Goal: Task Accomplishment & Management: Complete application form

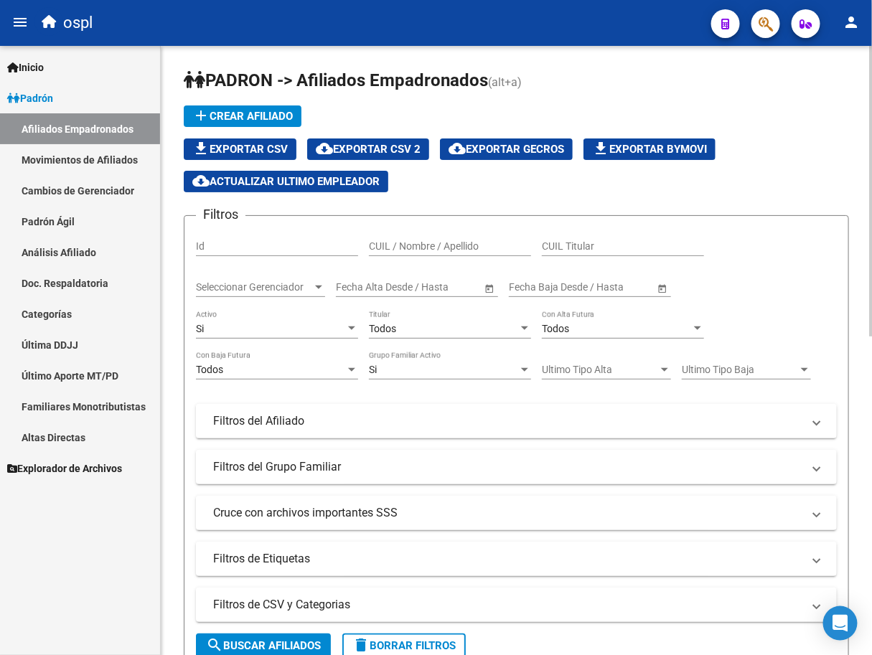
click at [435, 248] on input "CUIL / Nombre / Apellido" at bounding box center [450, 246] width 162 height 12
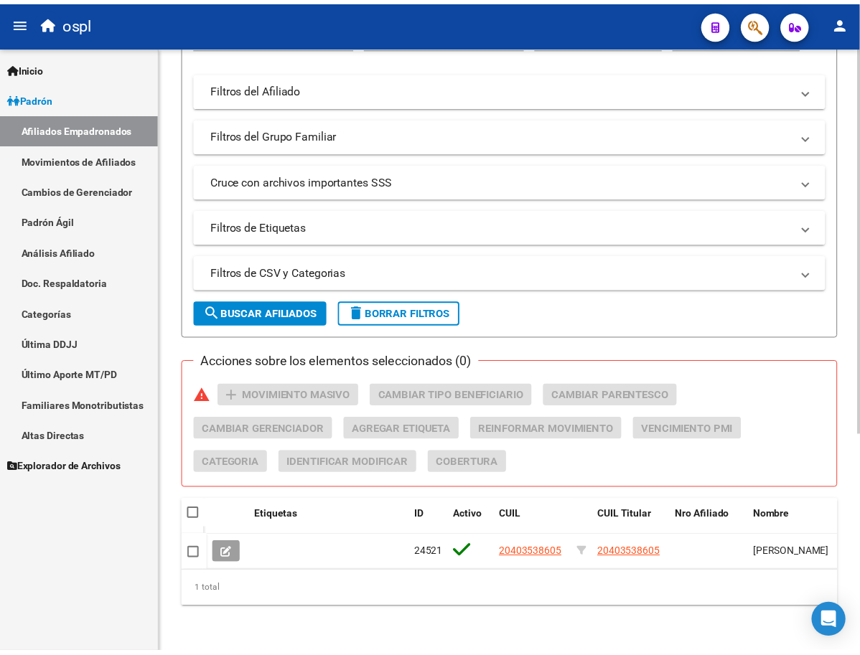
scroll to position [343, 0]
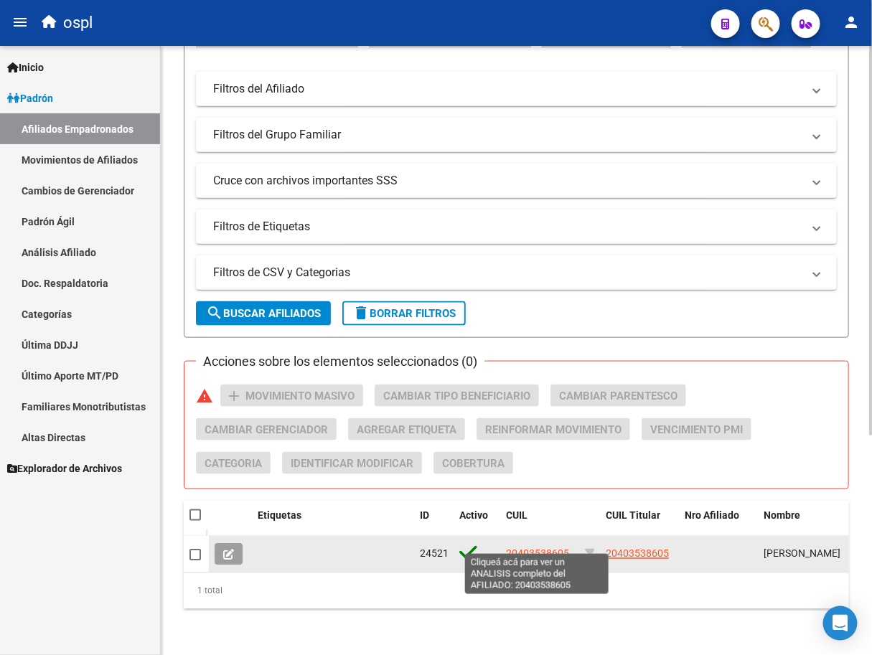
click at [524, 548] on span "20403538605" at bounding box center [537, 553] width 63 height 11
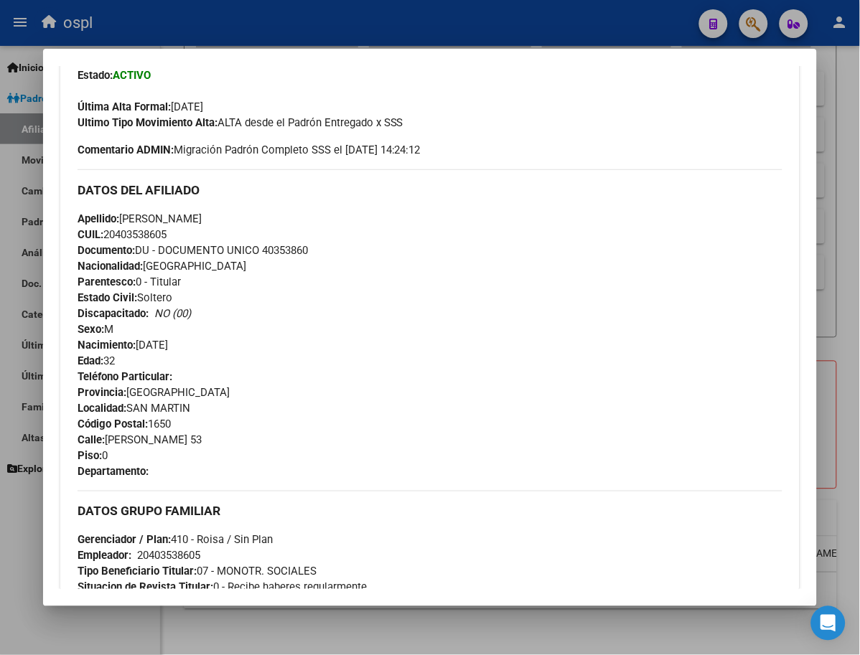
scroll to position [878, 0]
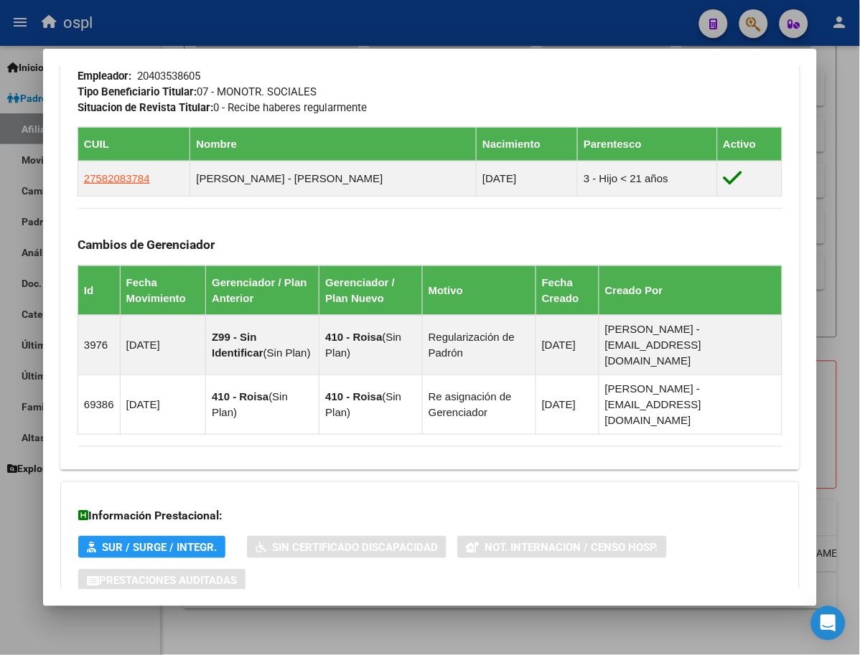
click at [217, 631] on span "Aportes y Contribuciones del Afiliado: 20403538605" at bounding box center [233, 638] width 269 height 14
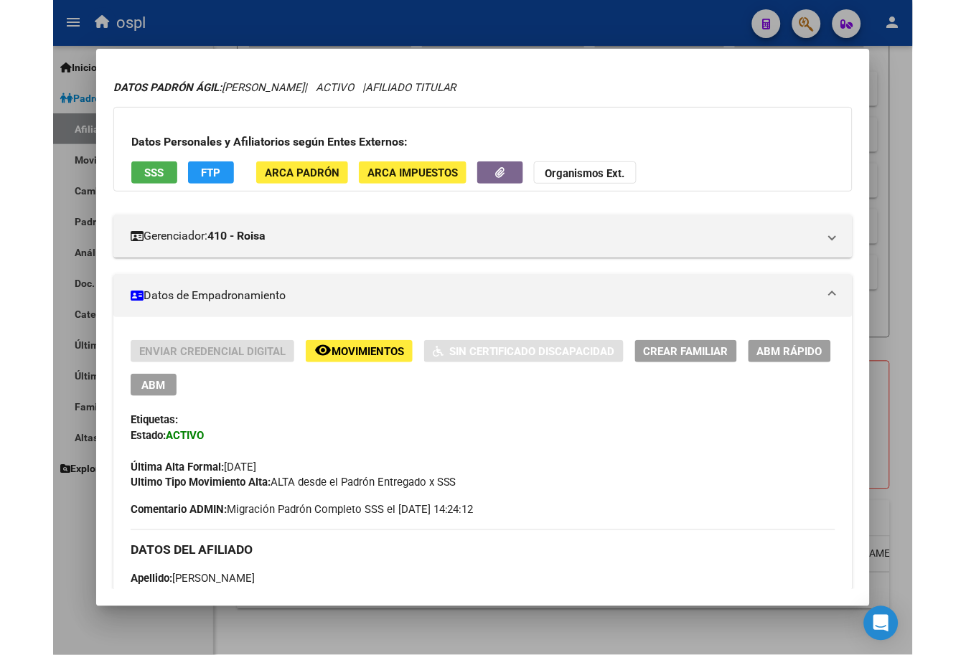
scroll to position [0, 0]
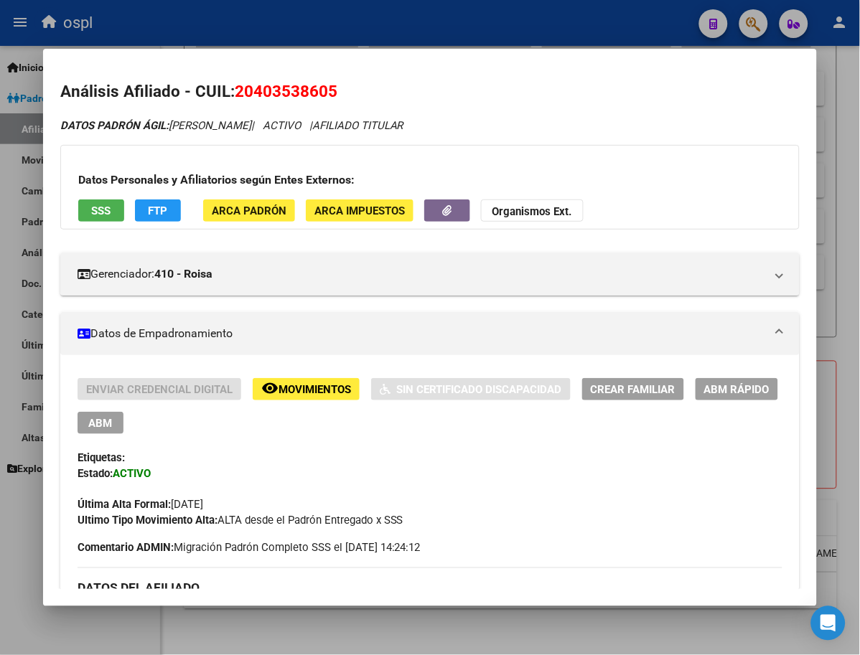
click at [235, 98] on span "20403538605" at bounding box center [286, 91] width 103 height 19
copy span "20403538605"
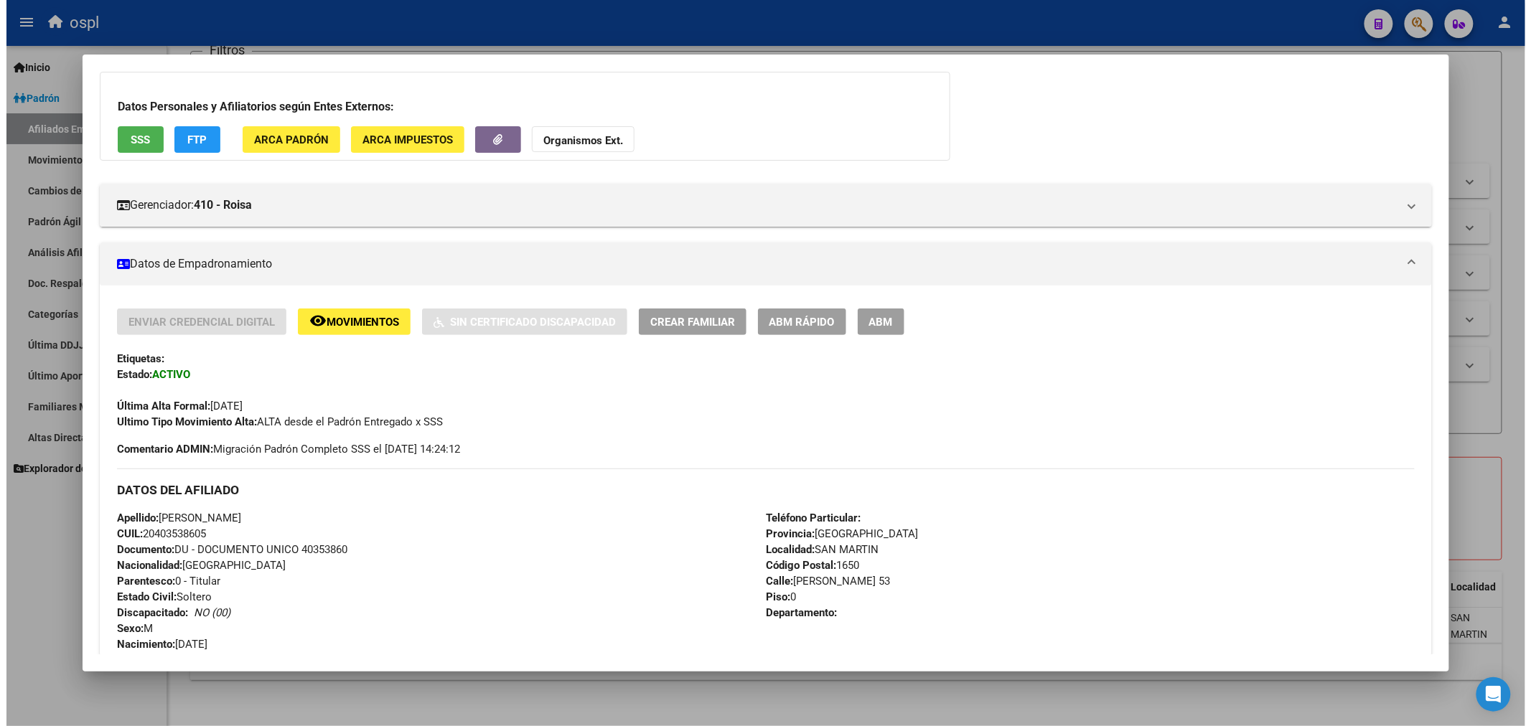
scroll to position [80, 0]
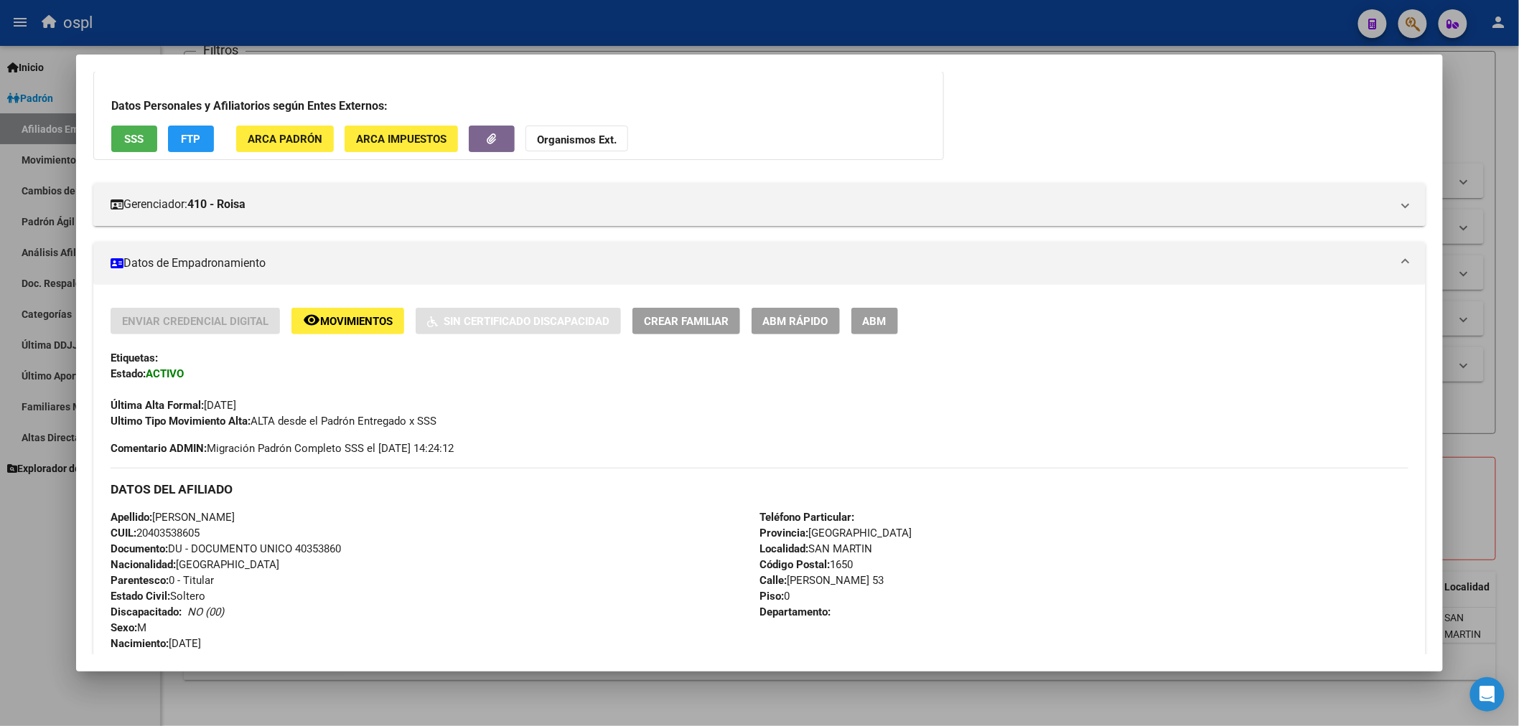
click at [871, 112] on div at bounding box center [759, 363] width 1519 height 726
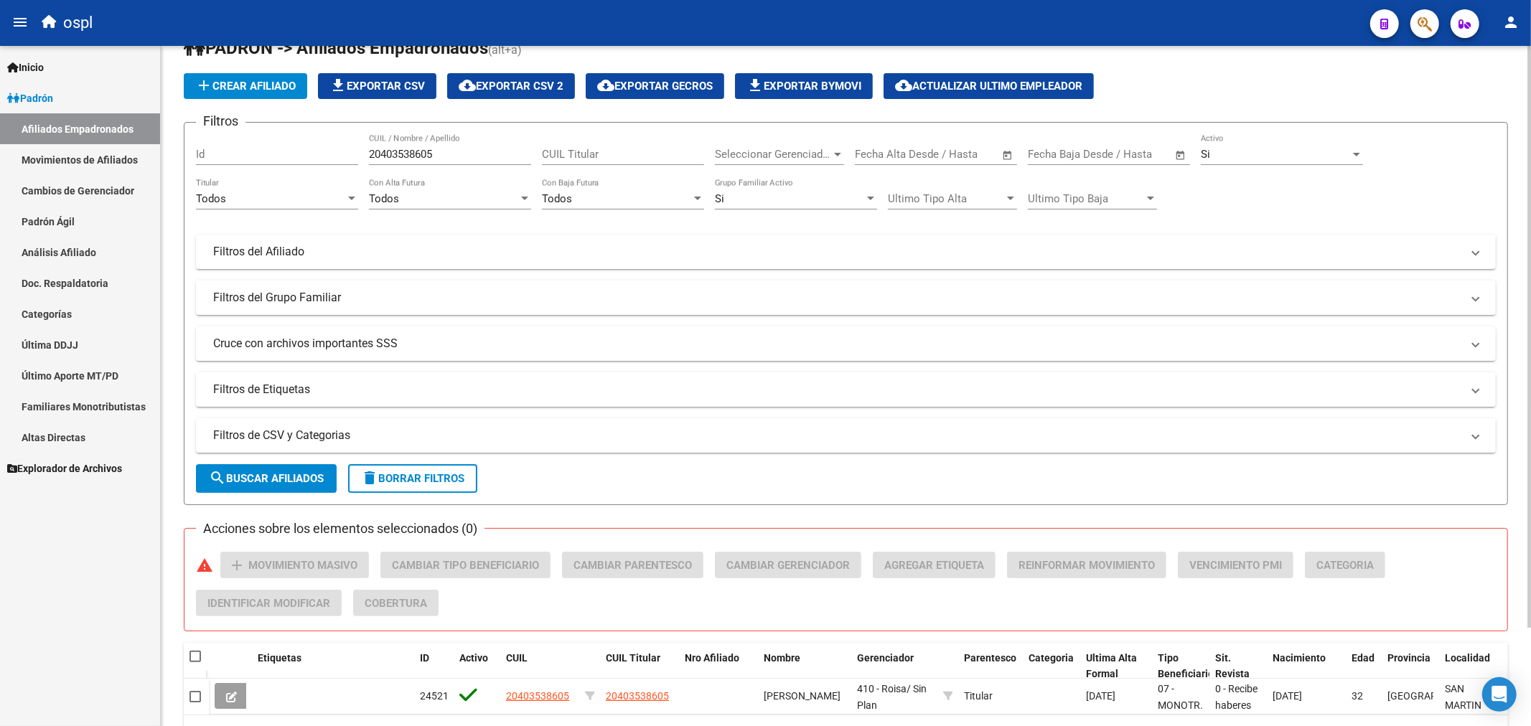
scroll to position [0, 0]
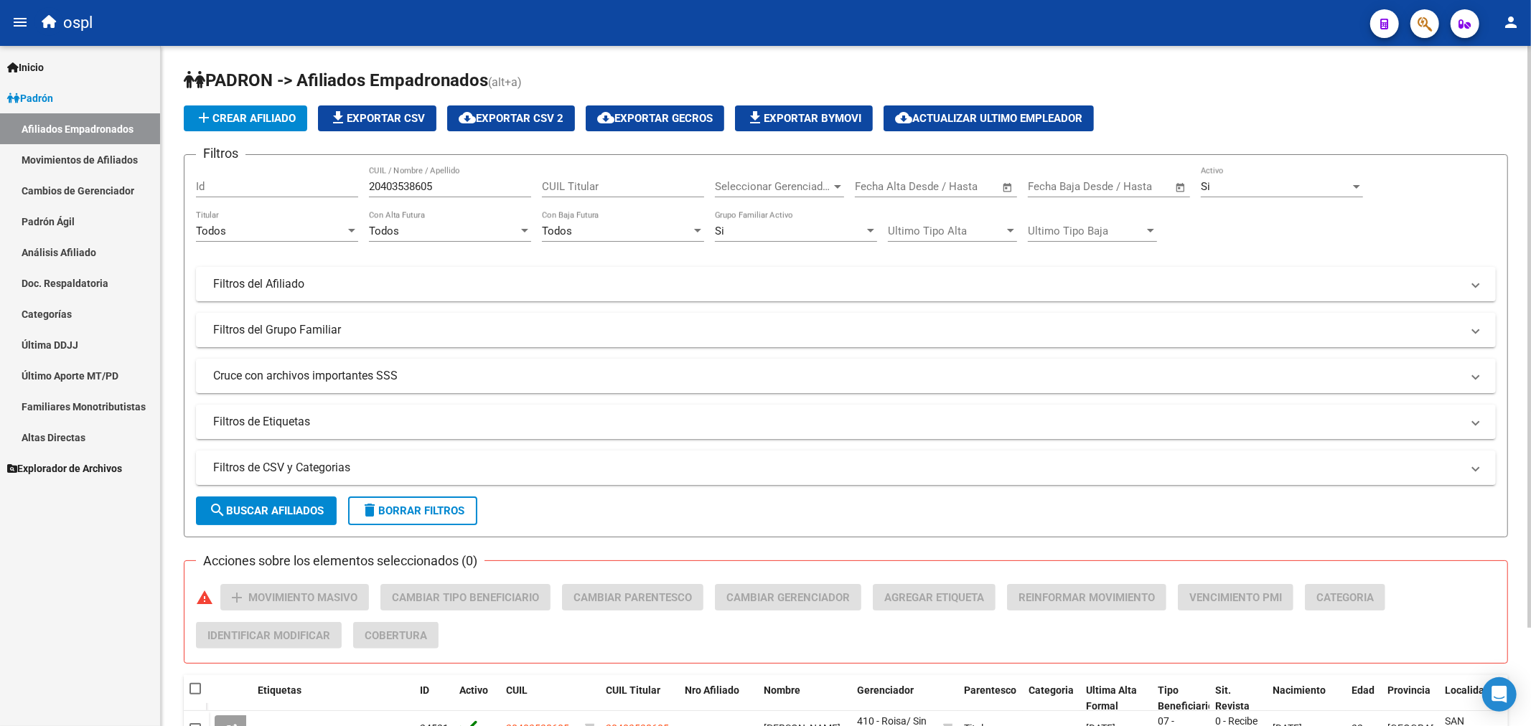
click at [449, 190] on input "20403538605" at bounding box center [450, 186] width 162 height 13
click at [449, 190] on input "27298286756" at bounding box center [450, 186] width 162 height 13
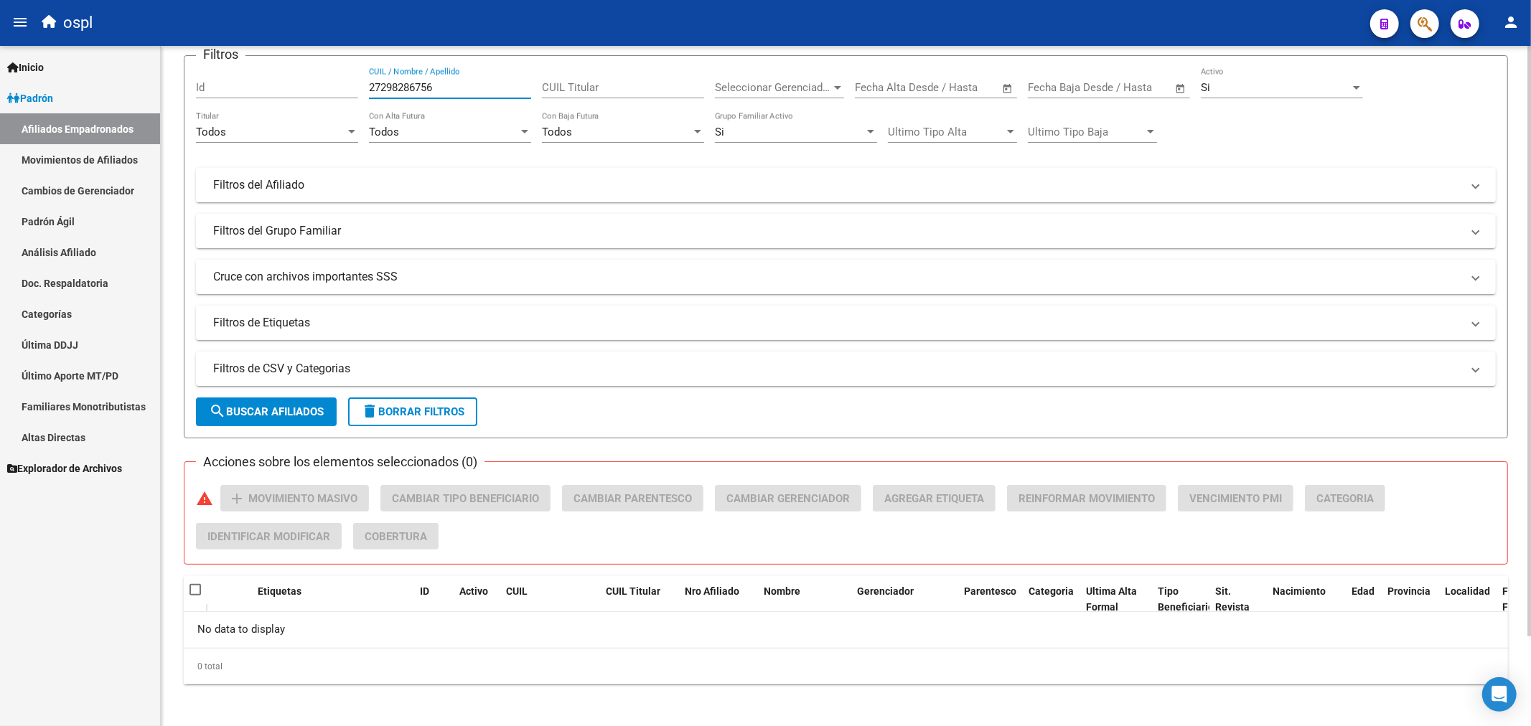
scroll to position [103, 0]
type input "27298286756"
click at [589, 88] on input "CUIL Titular" at bounding box center [623, 84] width 162 height 13
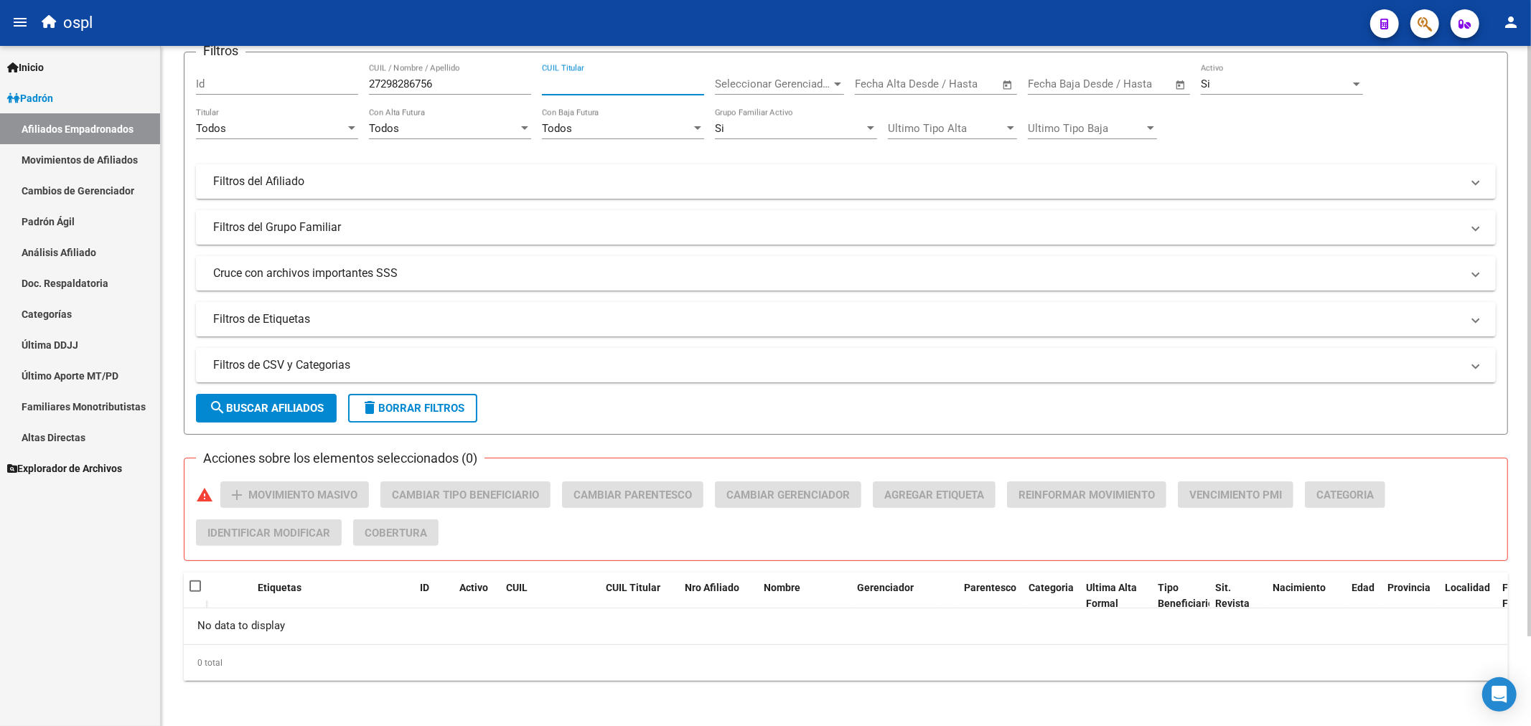
paste input "27298286756"
type input "27298286756"
click at [426, 88] on input "27298286756" at bounding box center [450, 84] width 162 height 13
click at [550, 93] on div "27298286756 CUIL Titular" at bounding box center [623, 79] width 162 height 31
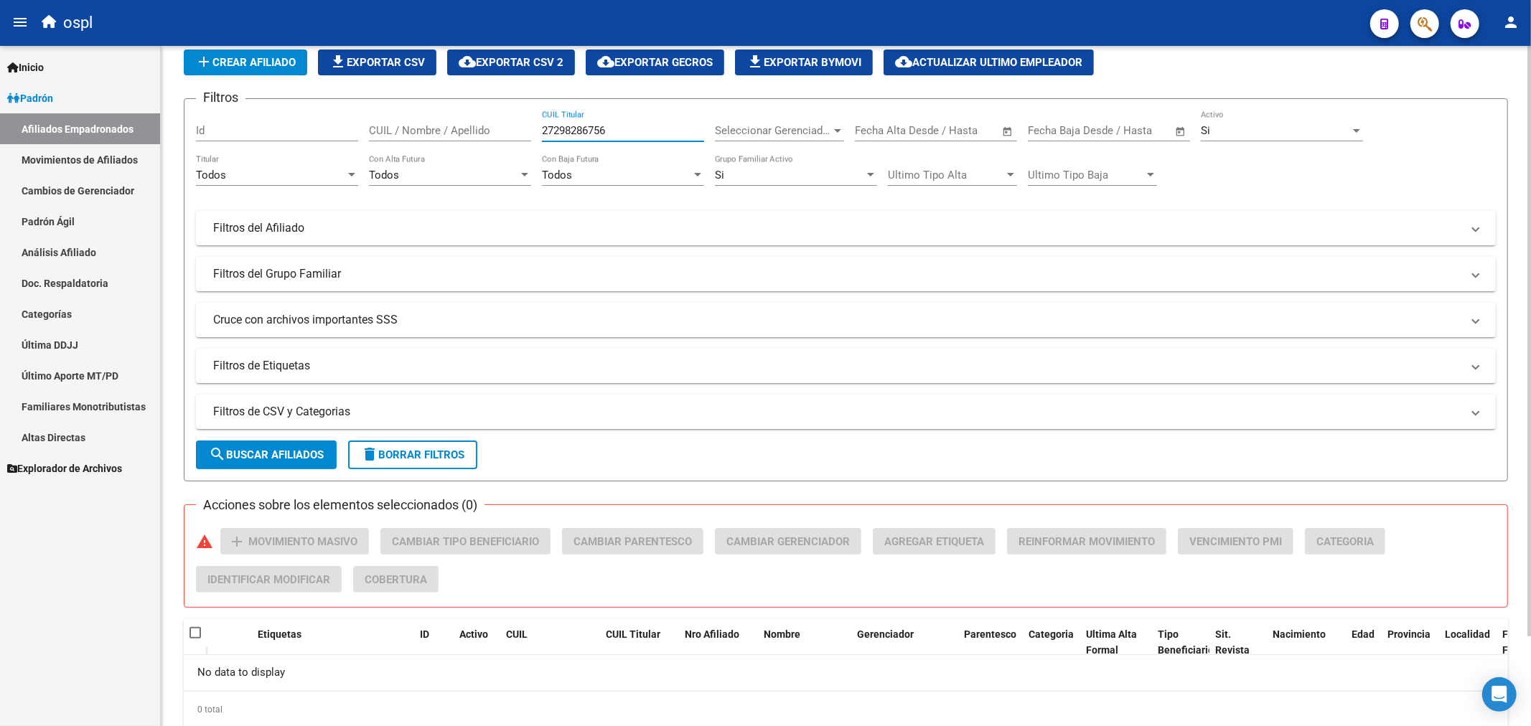
scroll to position [70, 0]
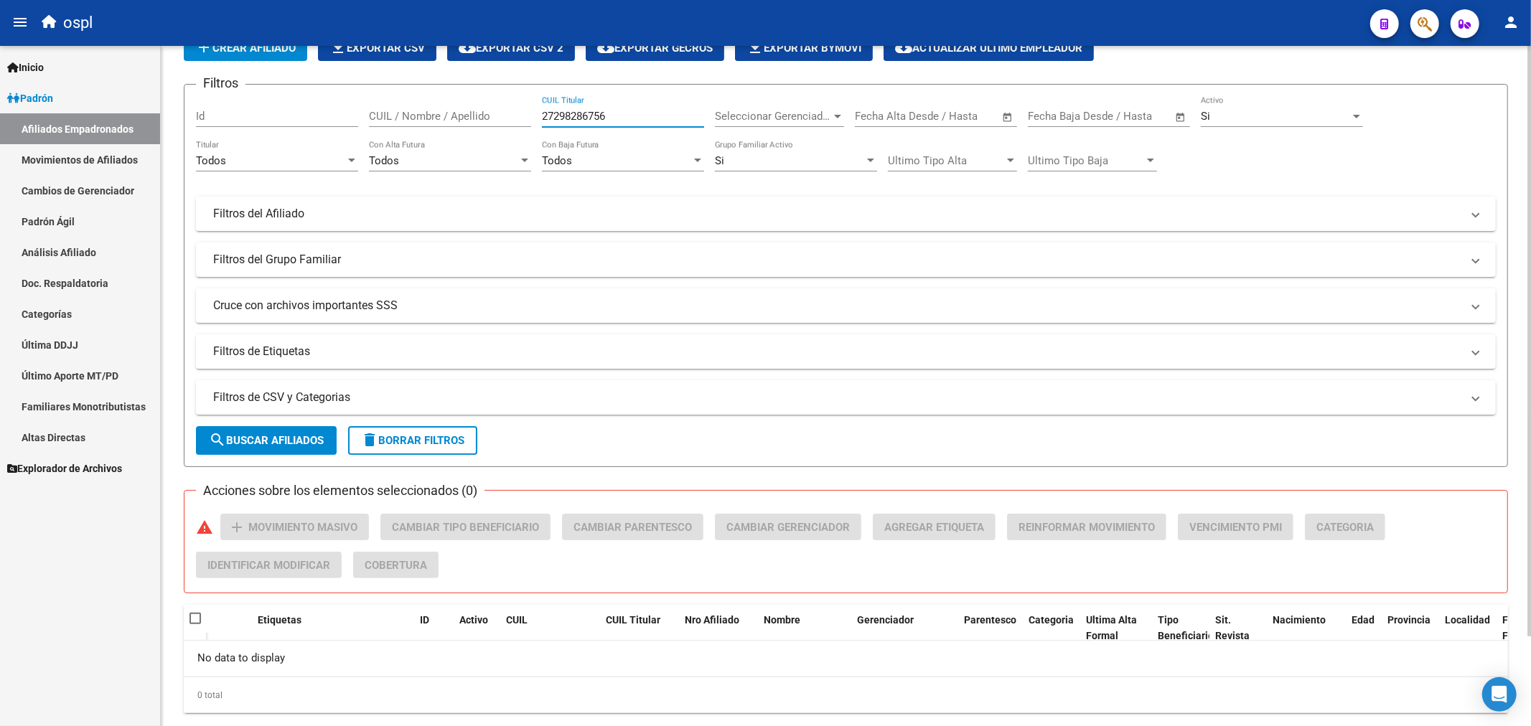
click at [575, 119] on input "27298286756" at bounding box center [623, 116] width 162 height 13
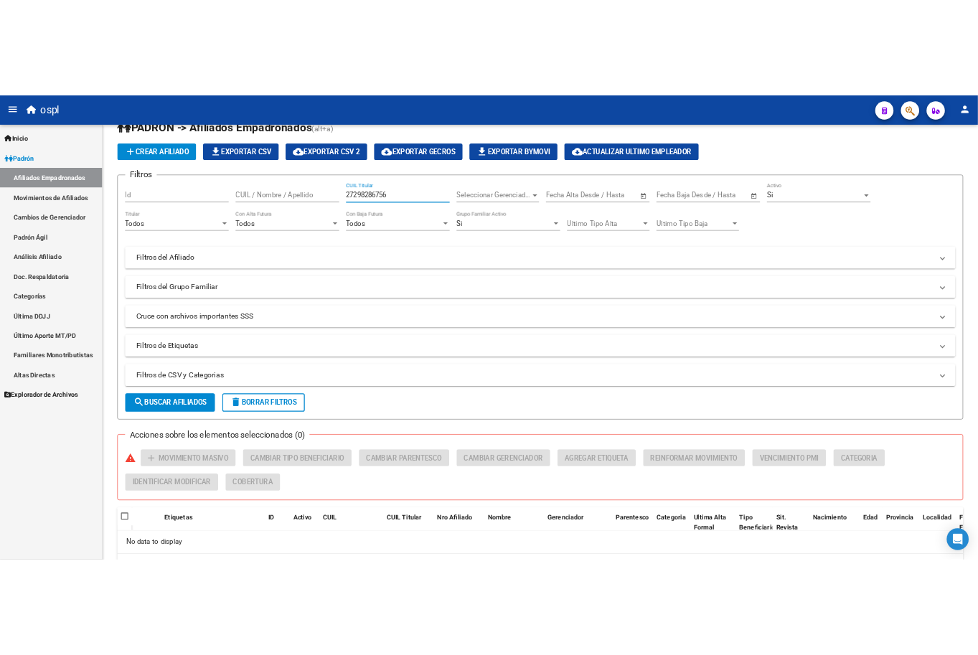
scroll to position [0, 0]
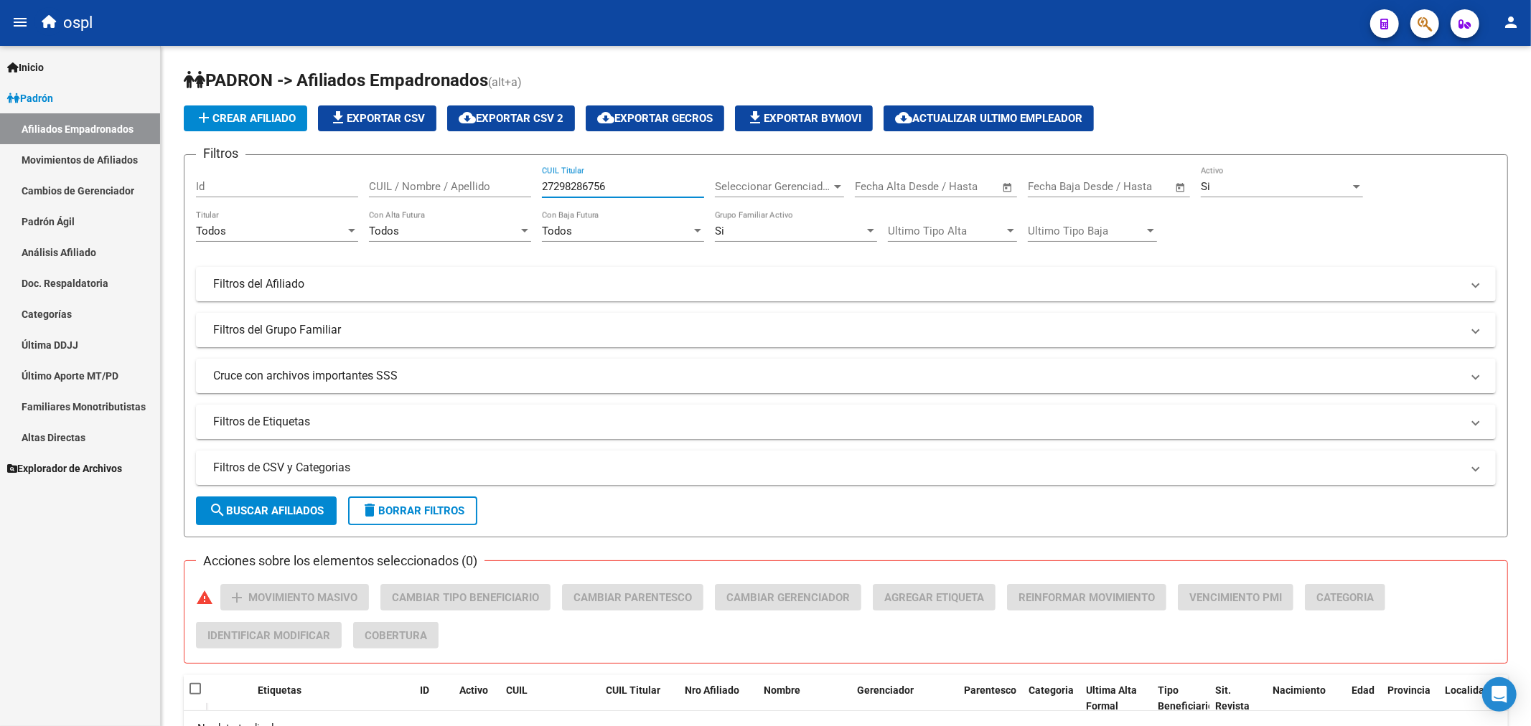
click at [70, 227] on link "Padrón Ágil" at bounding box center [80, 221] width 160 height 31
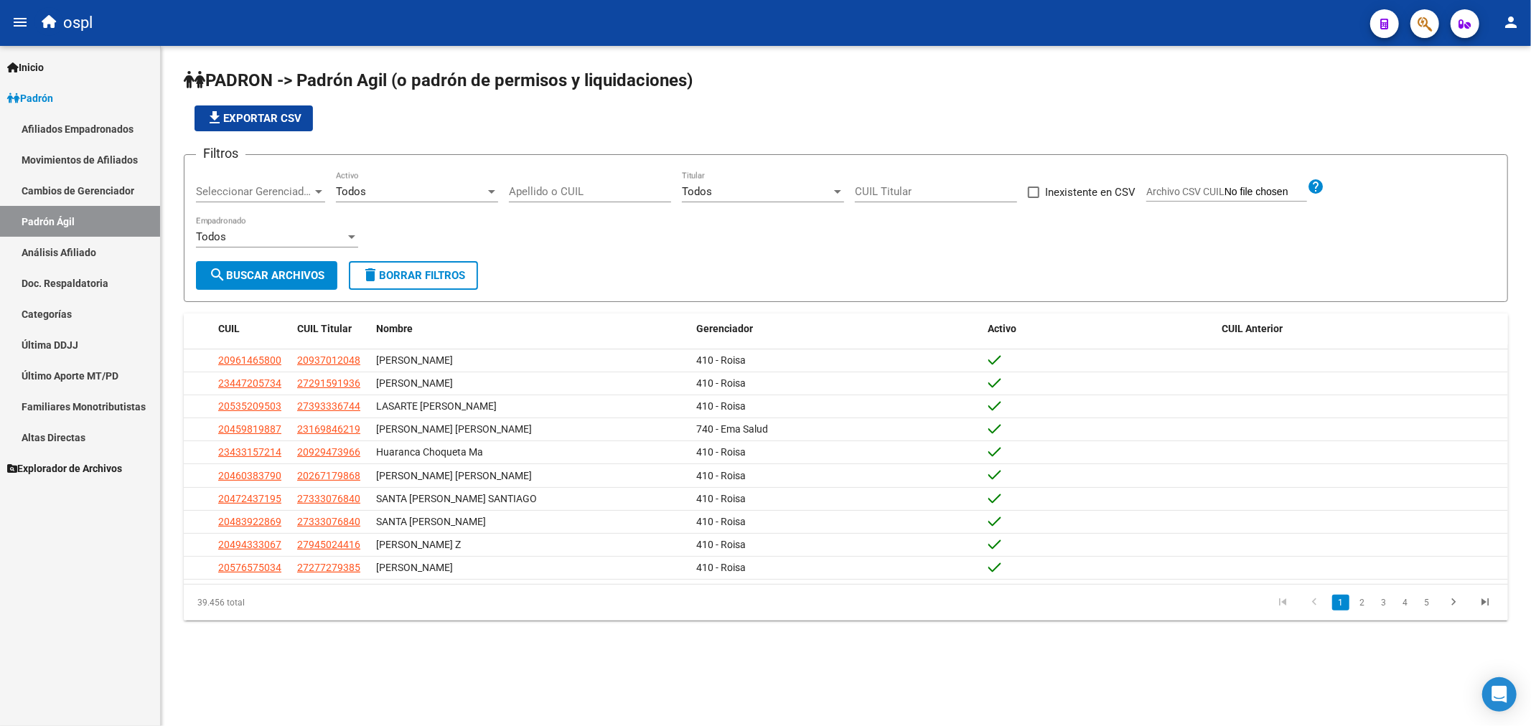
click at [82, 245] on link "Análisis Afiliado" at bounding box center [80, 252] width 160 height 31
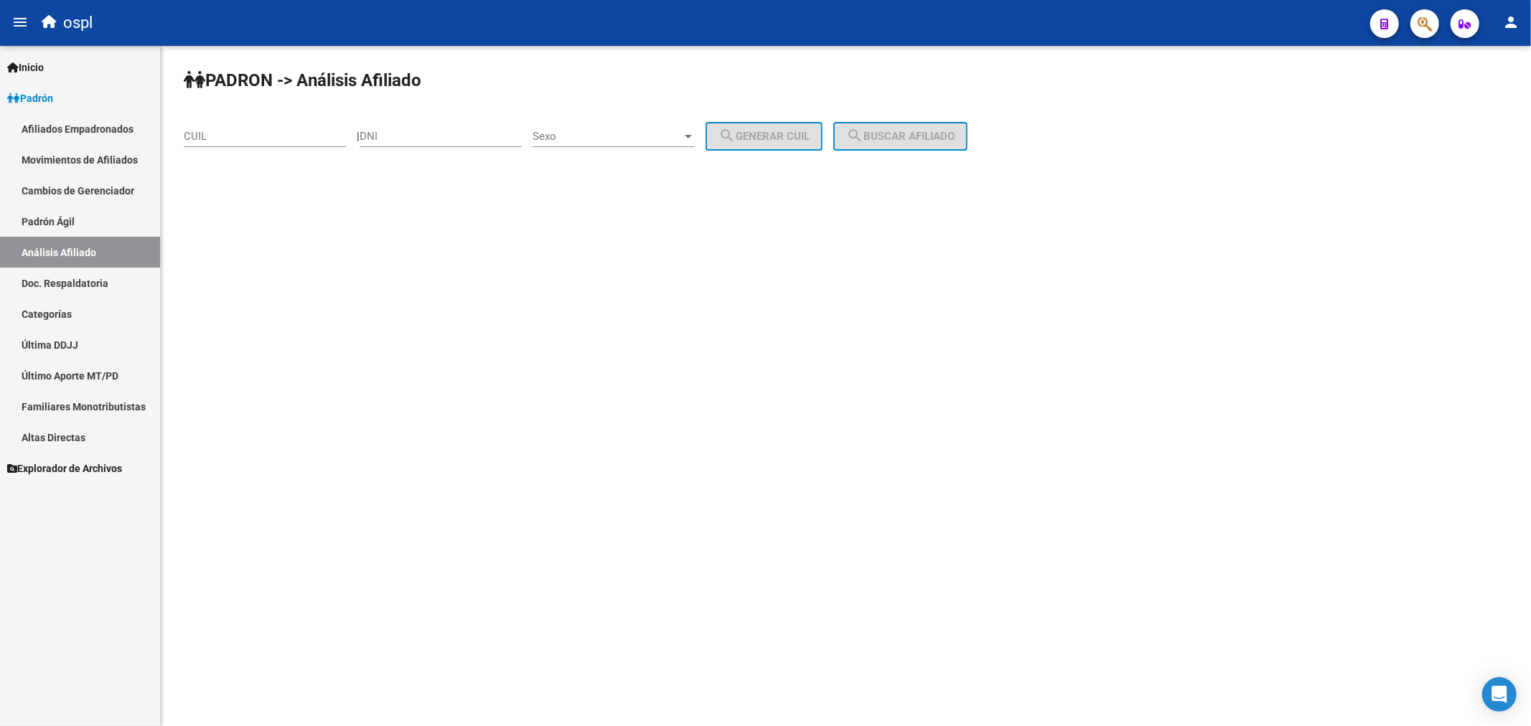
click at [302, 137] on input "CUIL" at bounding box center [265, 136] width 162 height 13
paste input "27-29828675-6"
type input "27-29828675-6"
click at [871, 140] on span "search Buscar afiliado" at bounding box center [900, 136] width 108 height 13
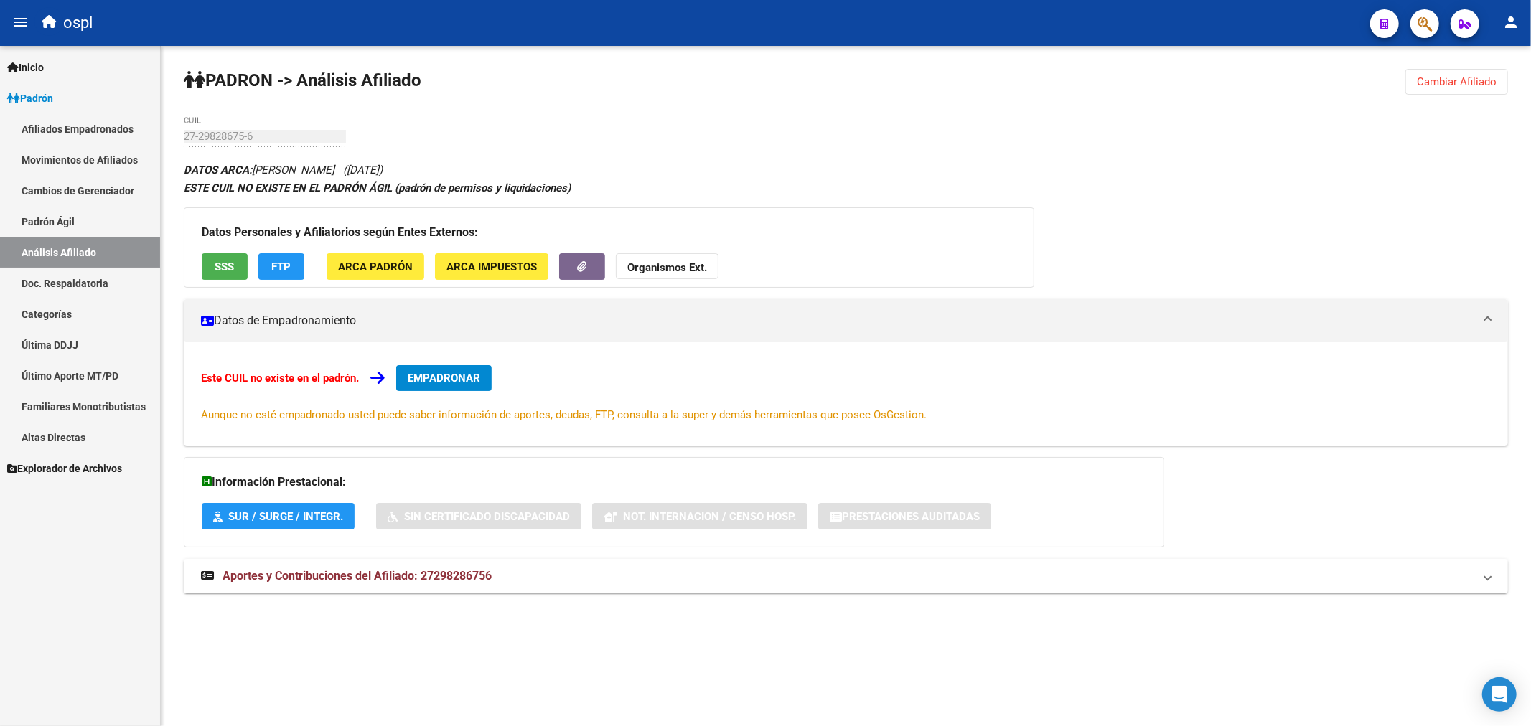
click at [204, 263] on button "SSS" at bounding box center [225, 266] width 46 height 27
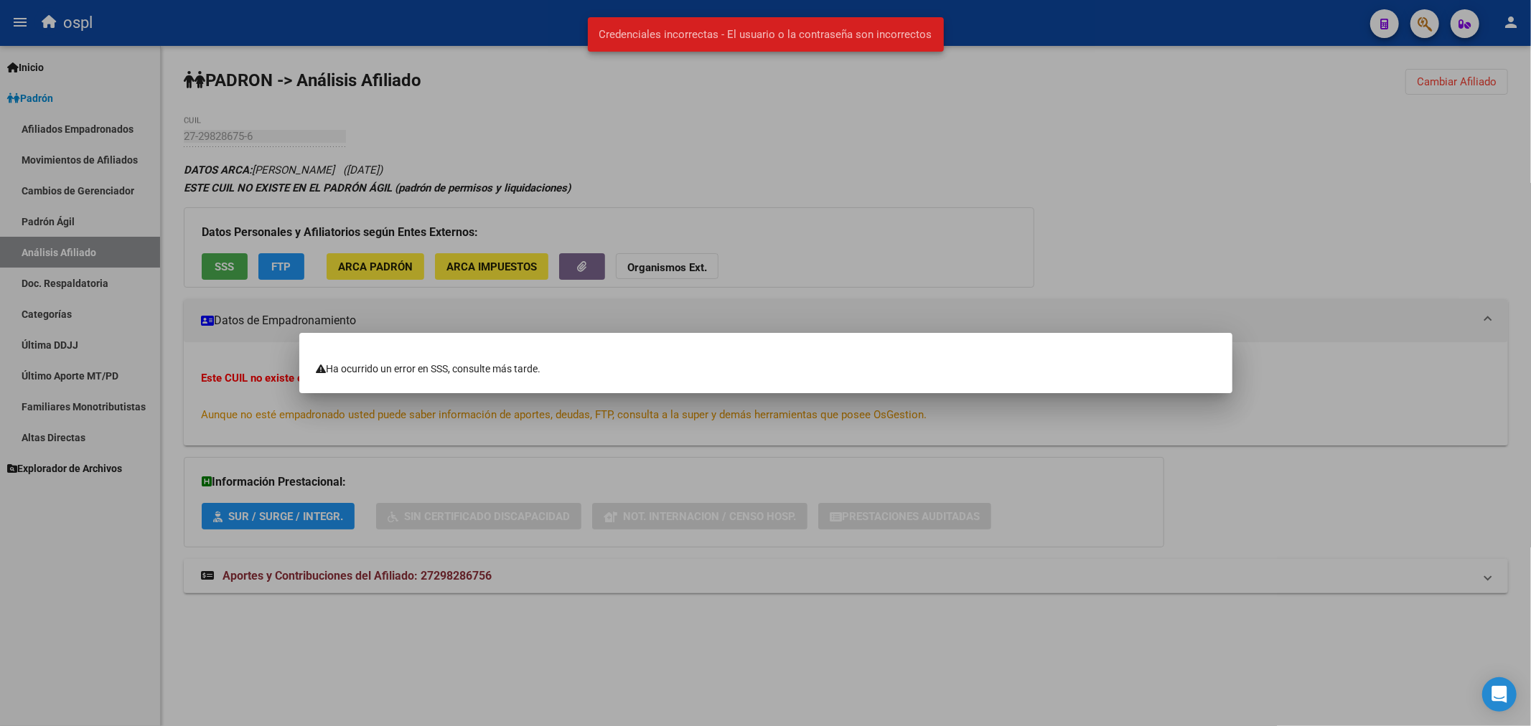
click at [649, 140] on div at bounding box center [765, 363] width 1531 height 726
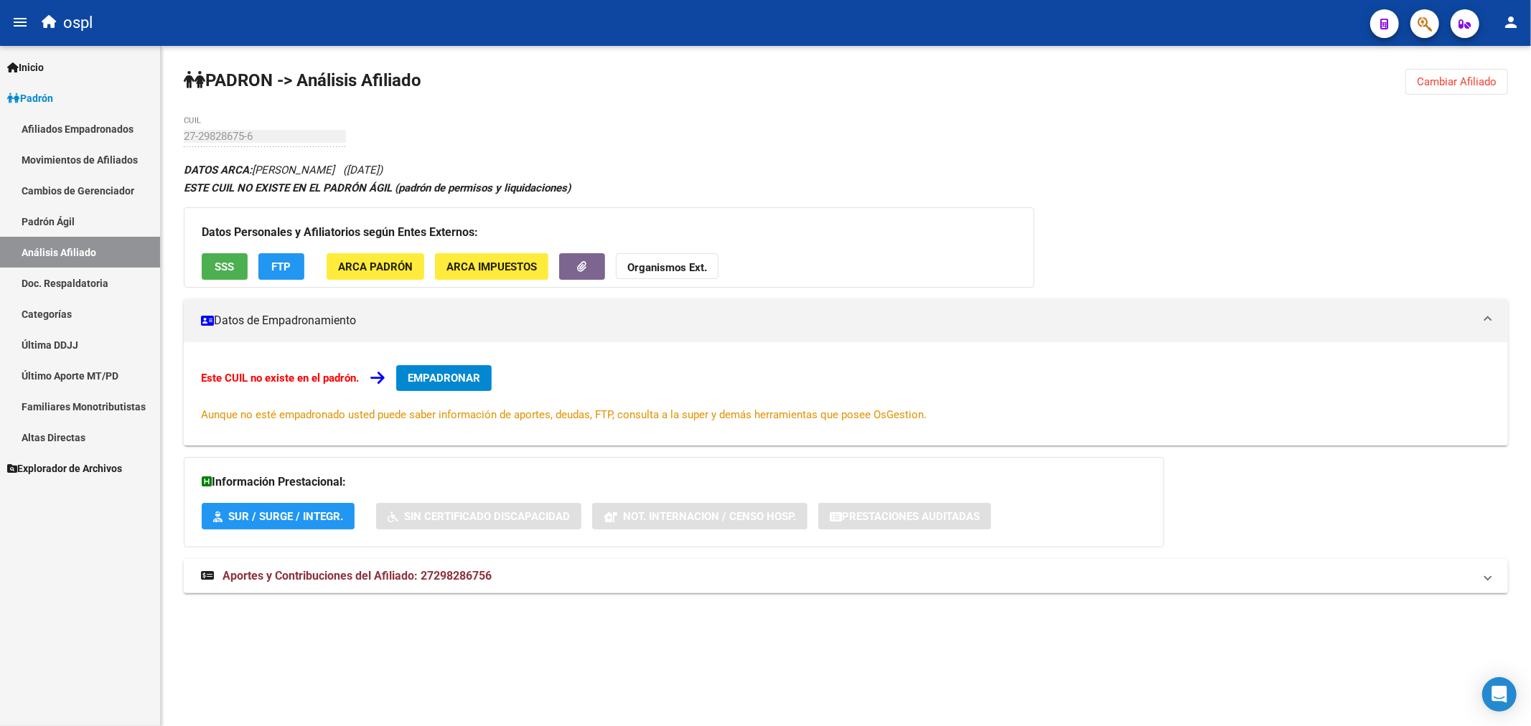
click at [367, 262] on span "ARCA Padrón" at bounding box center [375, 267] width 75 height 13
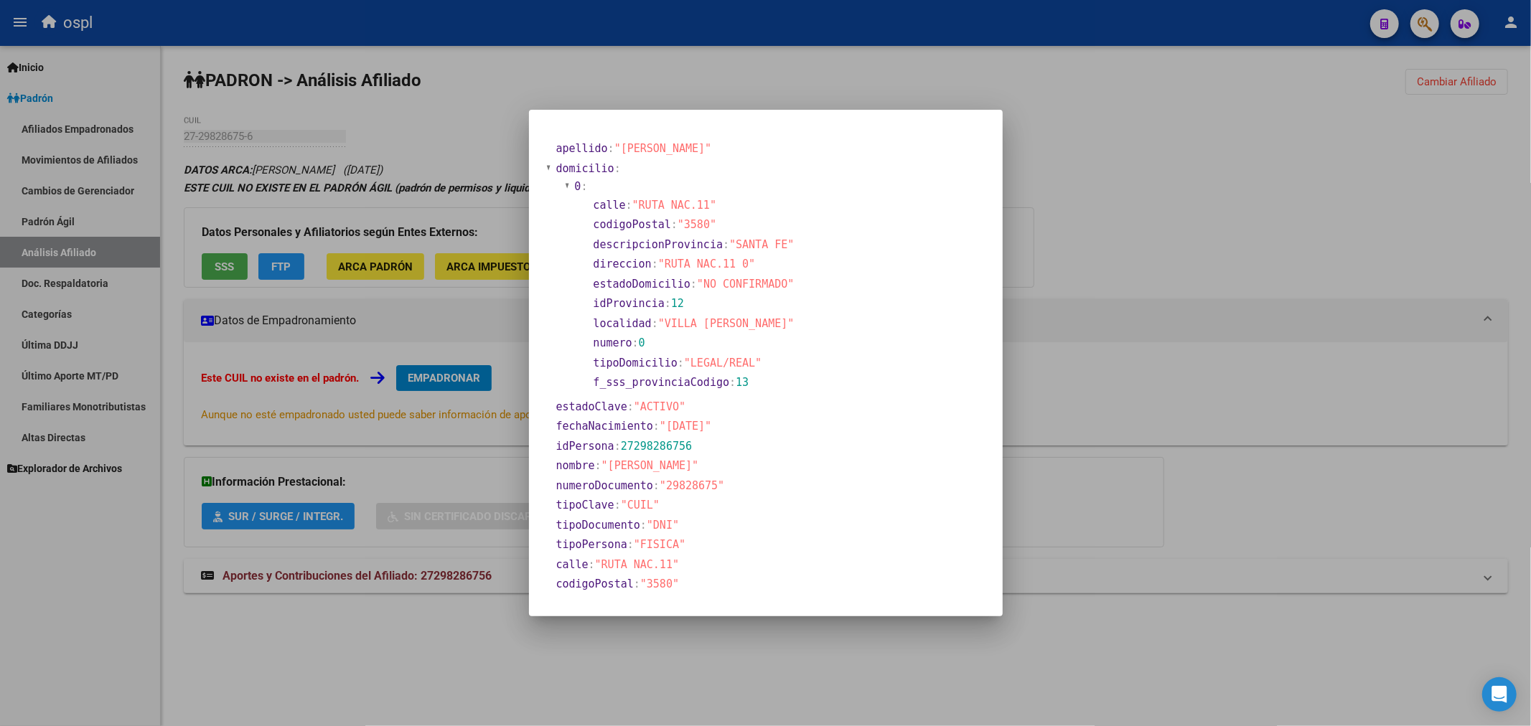
drag, startPoint x: 1053, startPoint y: 86, endPoint x: 928, endPoint y: 192, distance: 163.9
click at [871, 91] on div at bounding box center [765, 363] width 1531 height 726
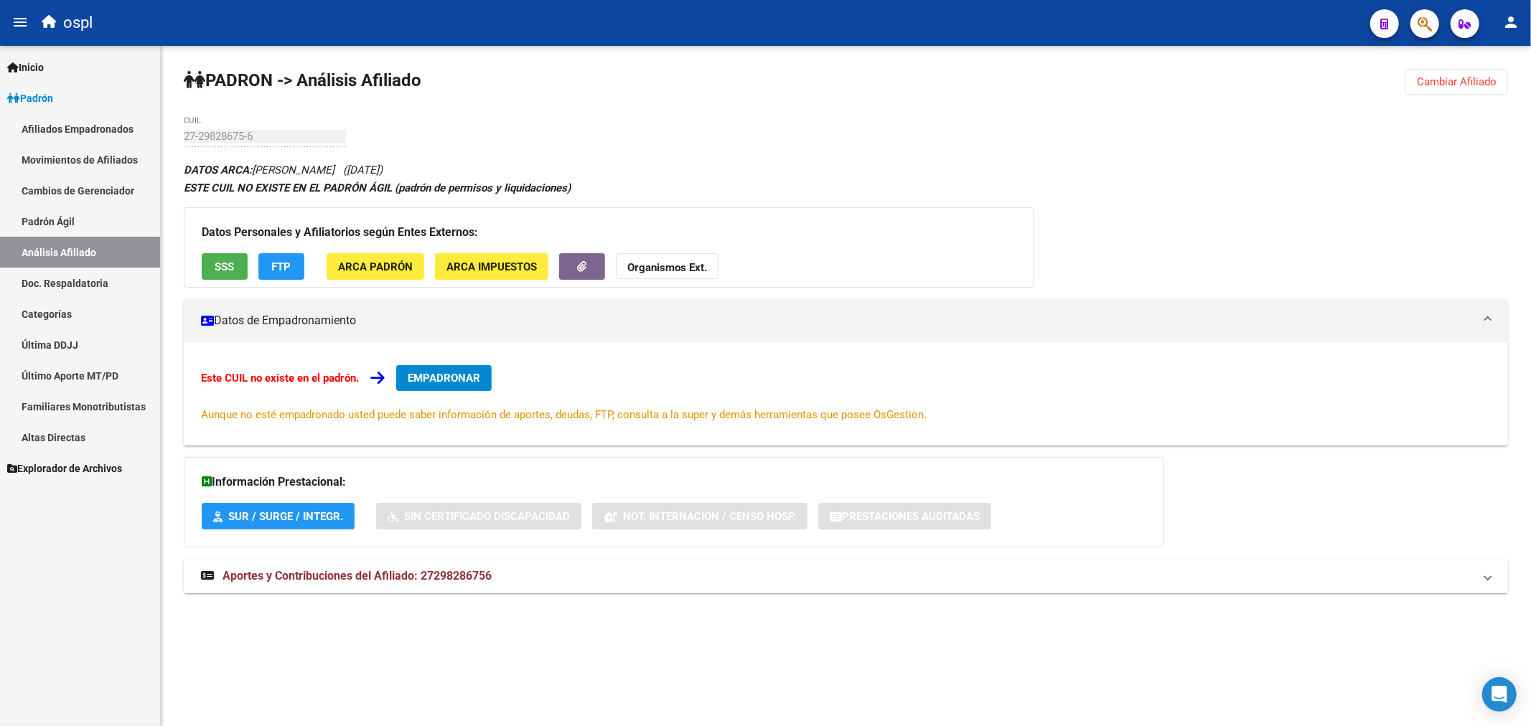
click at [482, 266] on span "ARCA Impuestos" at bounding box center [491, 267] width 90 height 13
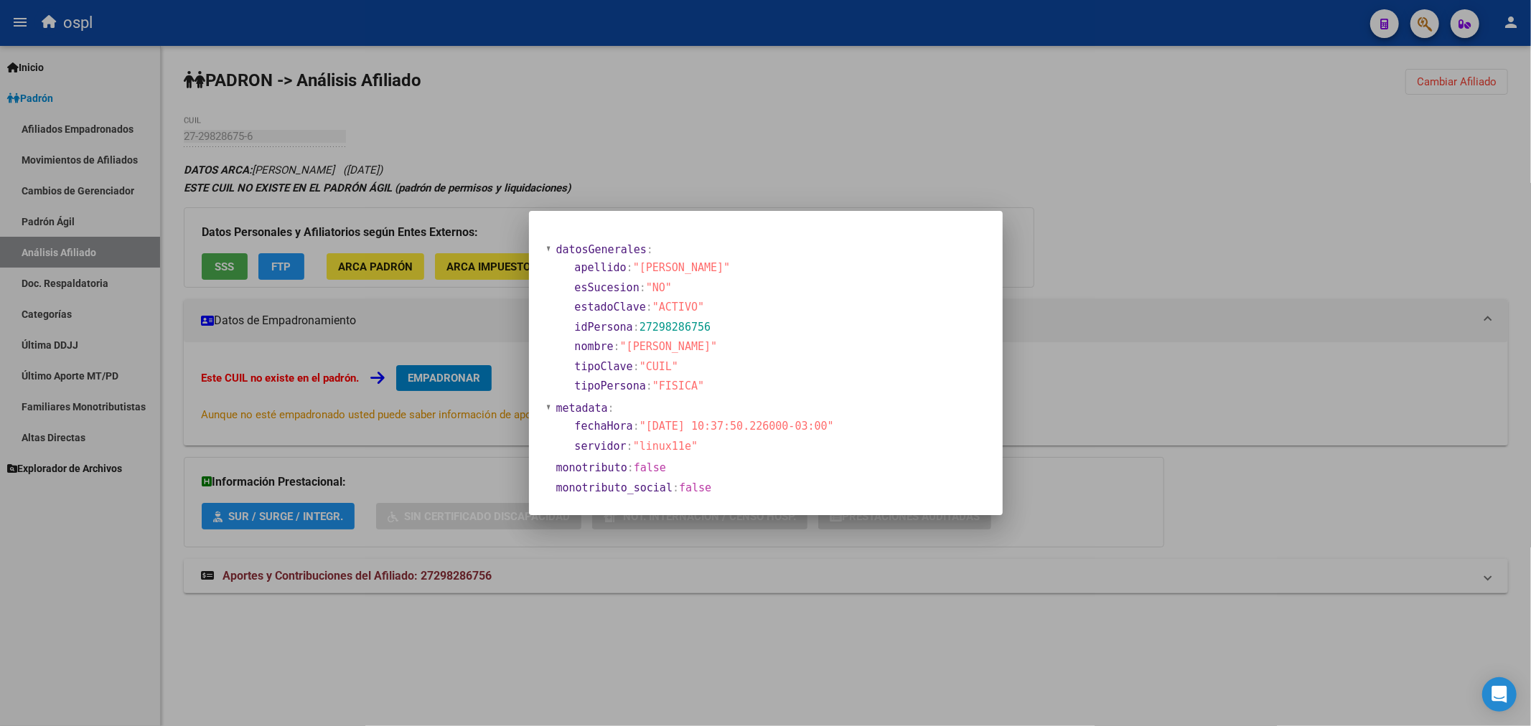
click at [784, 126] on div at bounding box center [765, 363] width 1531 height 726
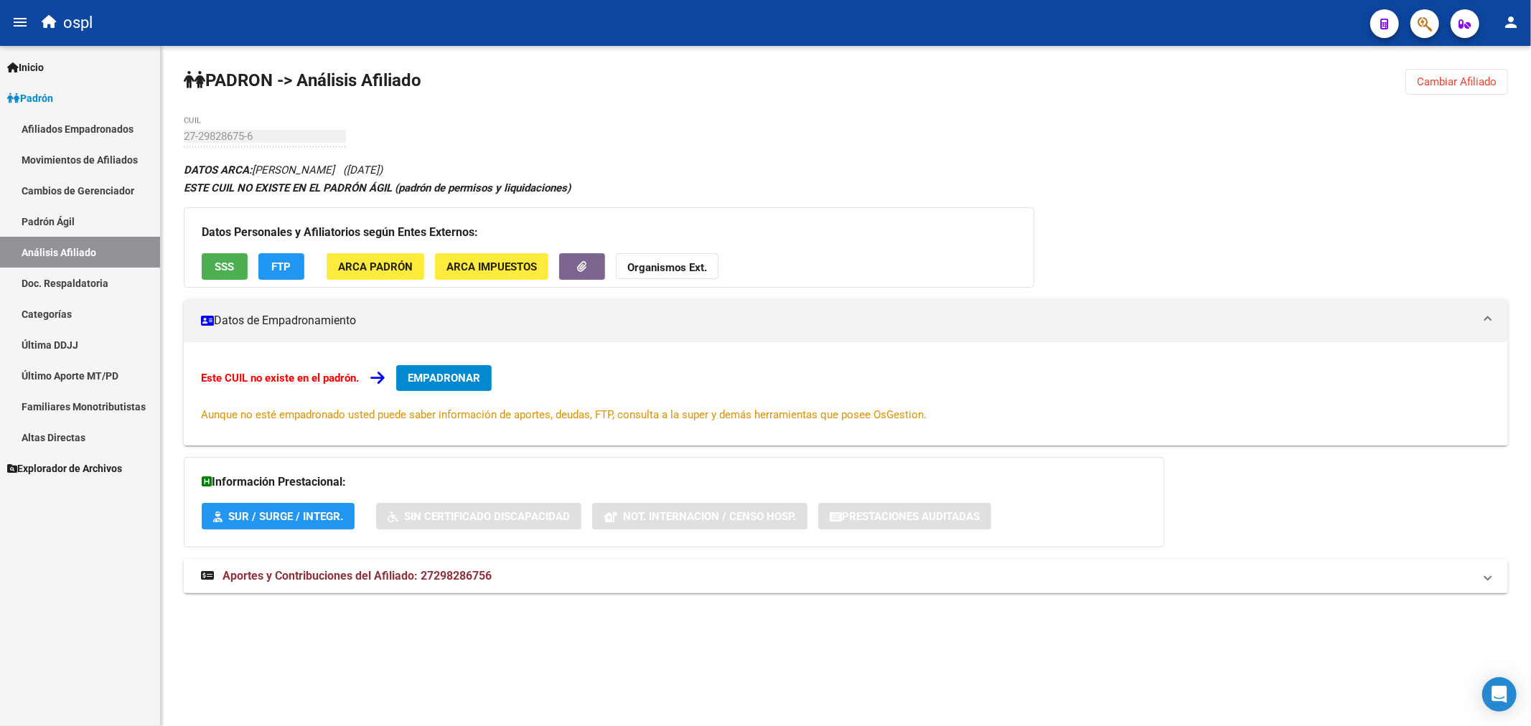
click at [400, 278] on button "ARCA Padrón" at bounding box center [376, 266] width 98 height 27
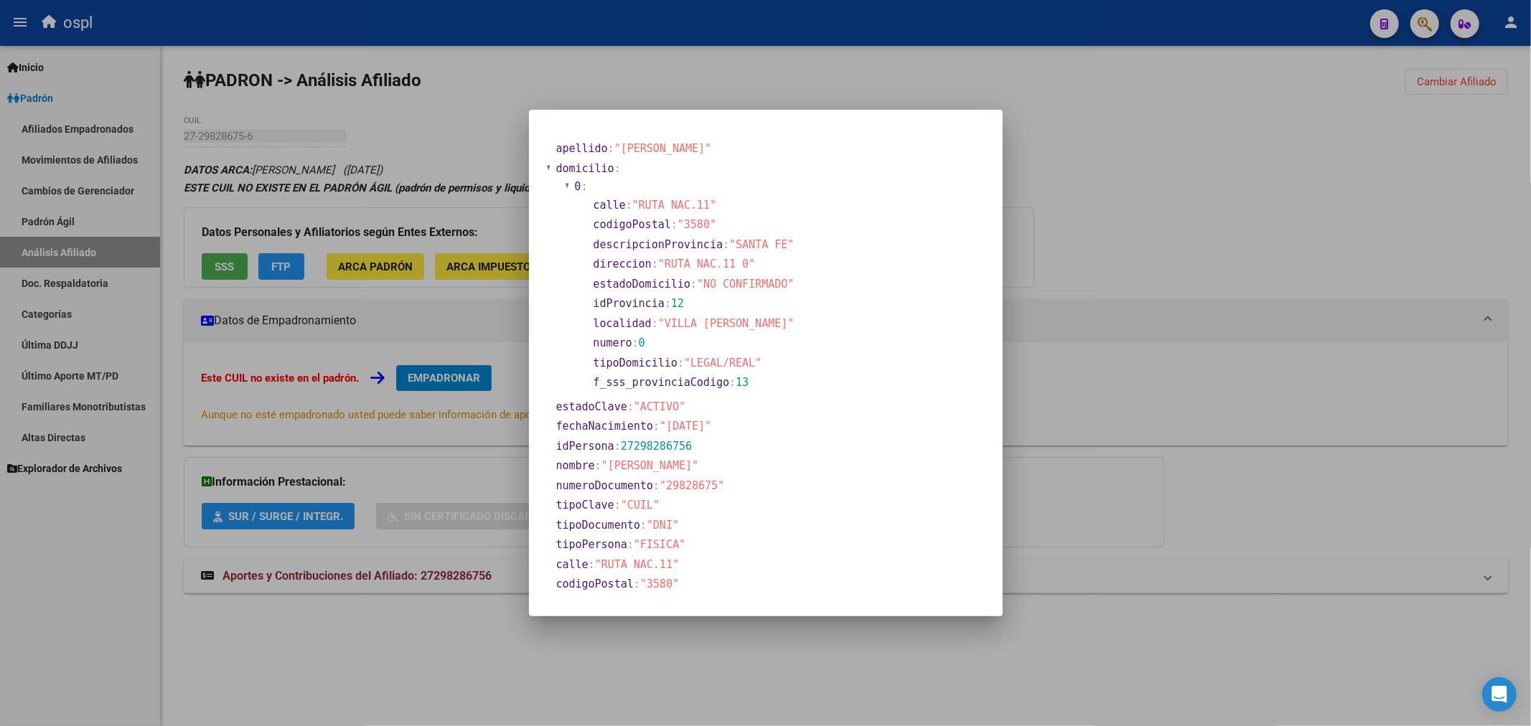
click at [757, 70] on div at bounding box center [765, 363] width 1531 height 726
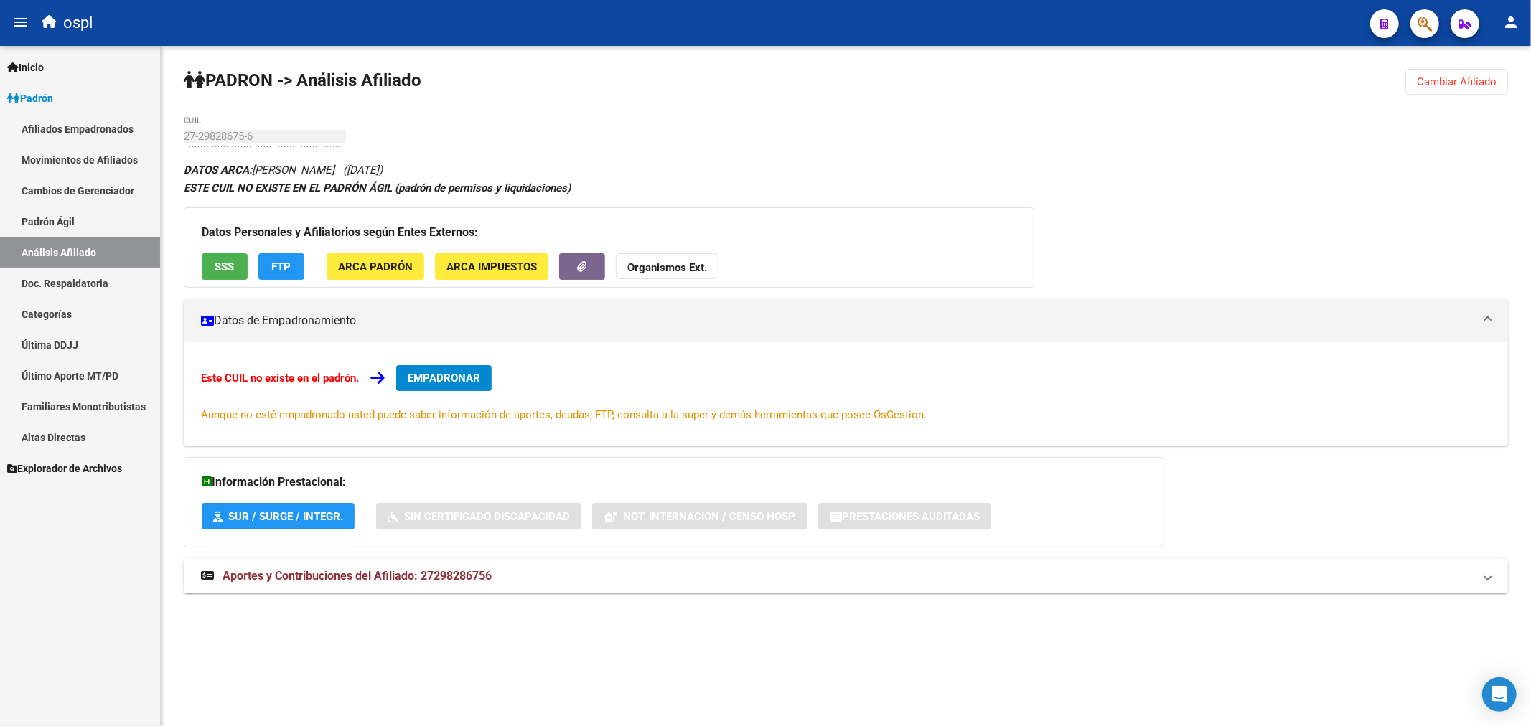
click at [234, 268] on span "SSS" at bounding box center [224, 267] width 19 height 13
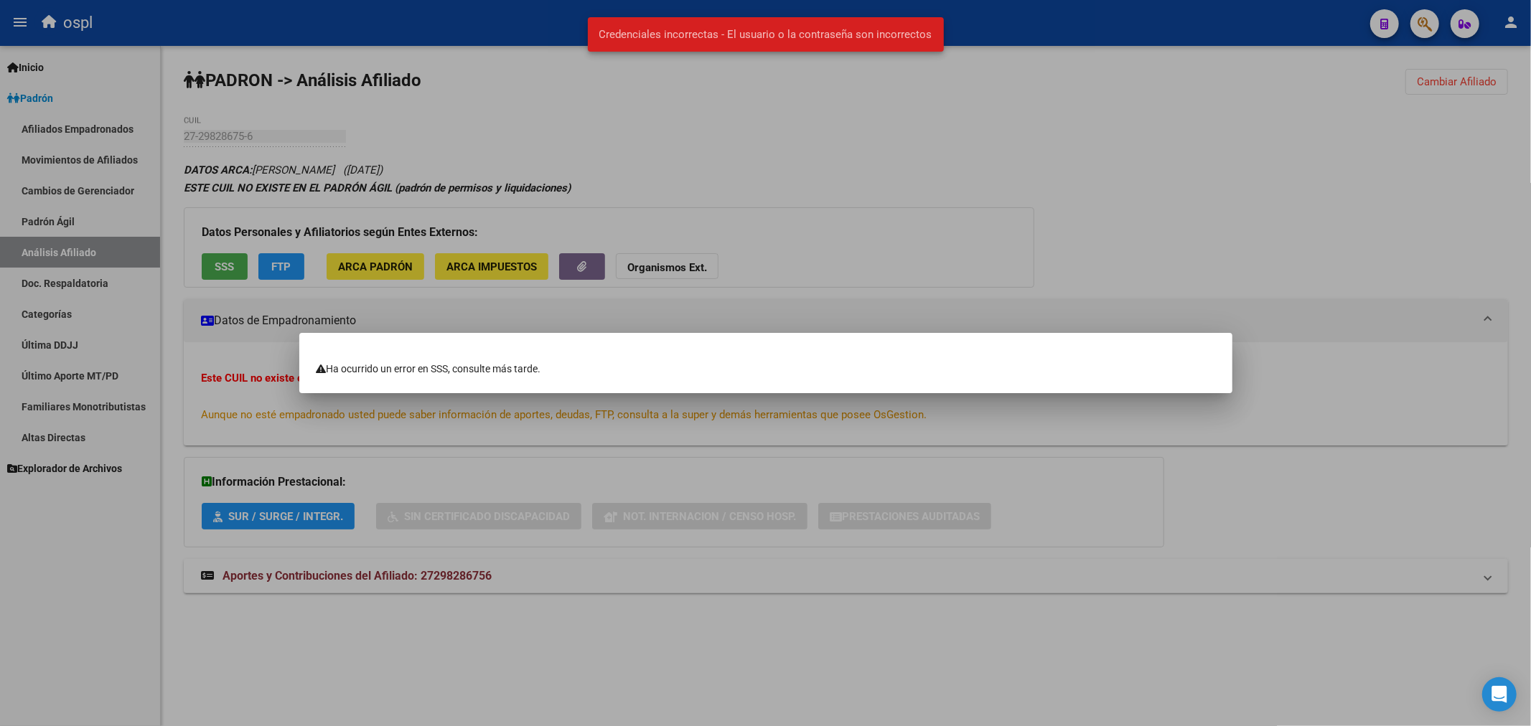
click at [822, 140] on div at bounding box center [765, 363] width 1531 height 726
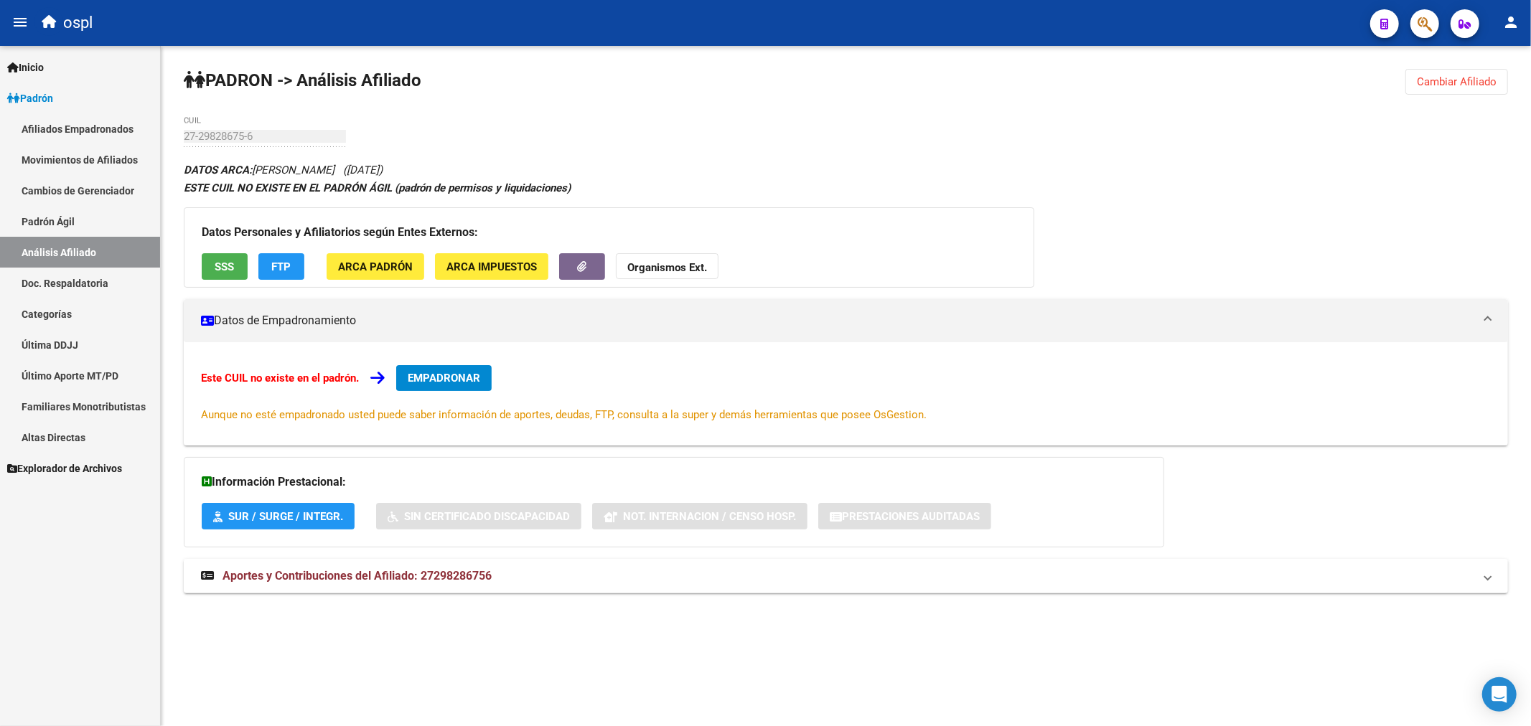
click at [217, 149] on div "27-29828675-6 CUIL" at bounding box center [265, 138] width 162 height 44
click at [217, 144] on div "27-29828675-6 CUIL" at bounding box center [265, 131] width 162 height 31
click at [871, 122] on div "PADRON -> Análisis Afiliado Cambiar Afiliado 27-29828675-6 CUIL DATOS ARCA: [PE…" at bounding box center [846, 345] width 1370 height 598
click at [853, 173] on div "DATOS ARCA: [PERSON_NAME] ([DATE]) ESTE CUIL NO EXISTE EN EL PADRÓN ÁGIL (padró…" at bounding box center [846, 385] width 1324 height 449
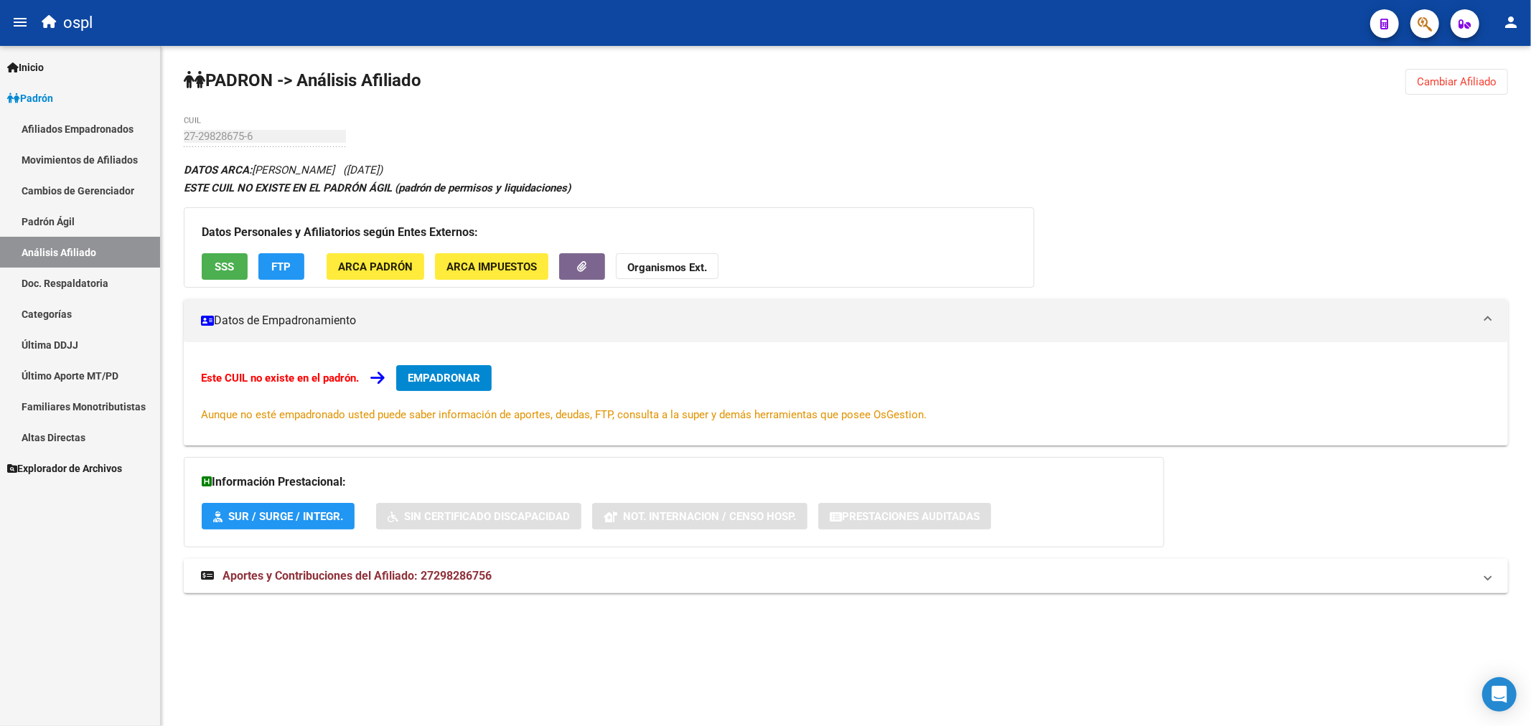
click at [238, 256] on button "SSS" at bounding box center [225, 266] width 46 height 27
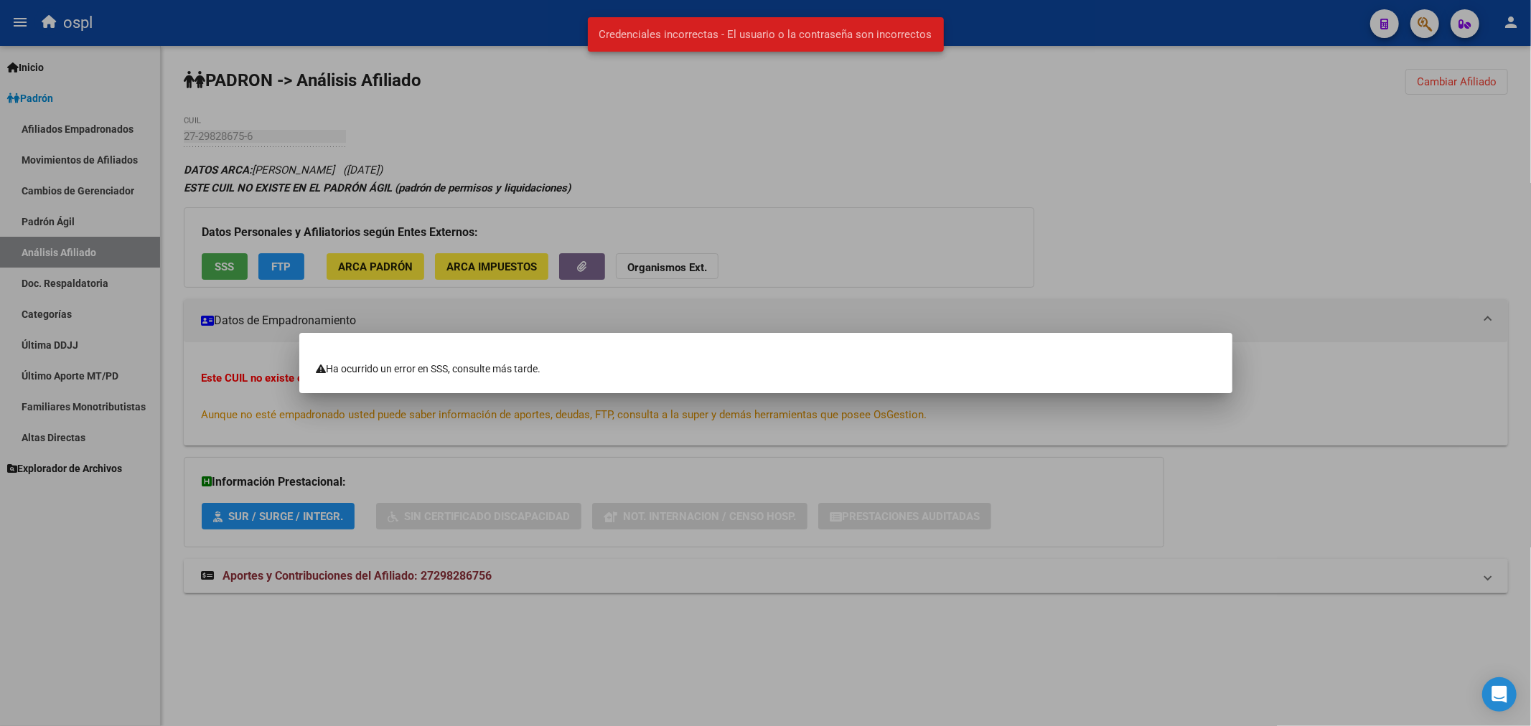
click at [721, 98] on div at bounding box center [765, 363] width 1531 height 726
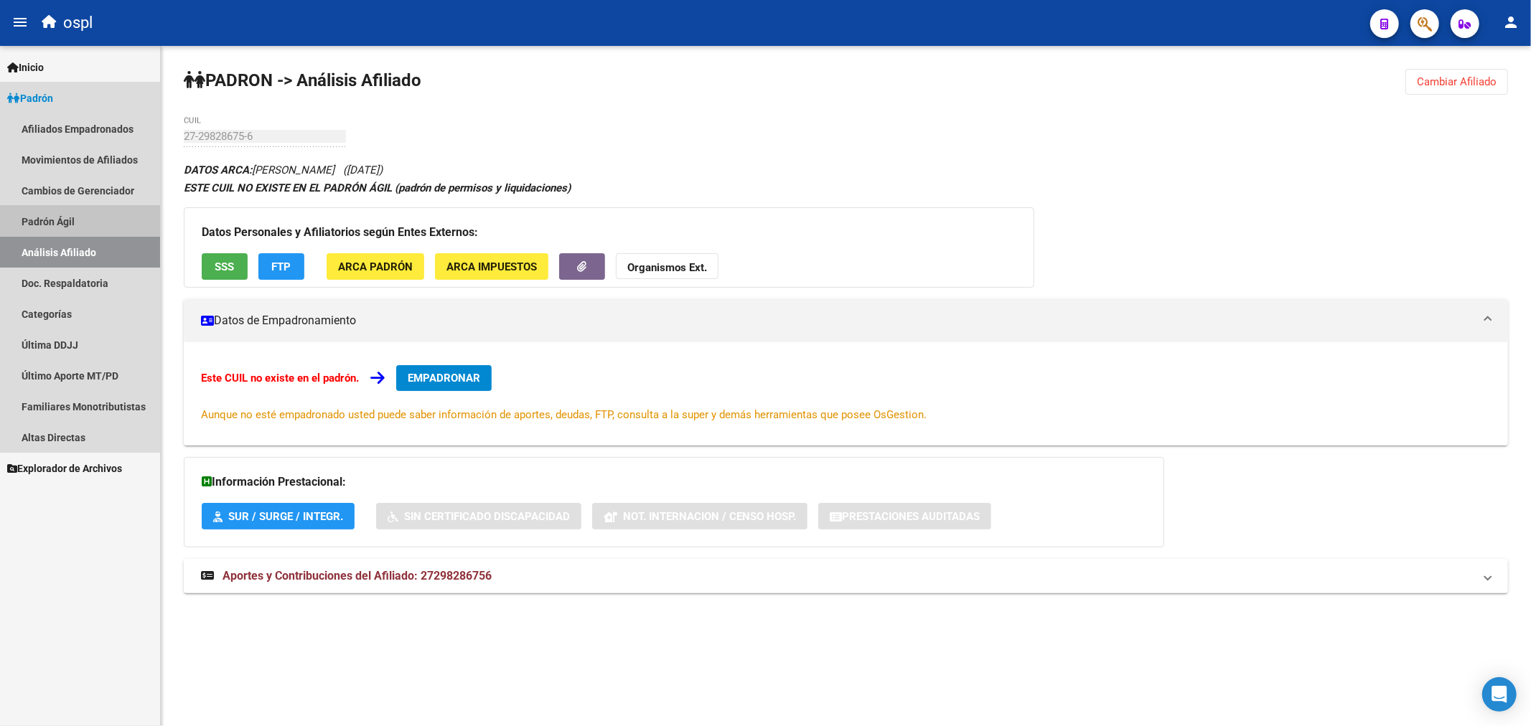
click at [61, 210] on link "Padrón Ágil" at bounding box center [80, 221] width 160 height 31
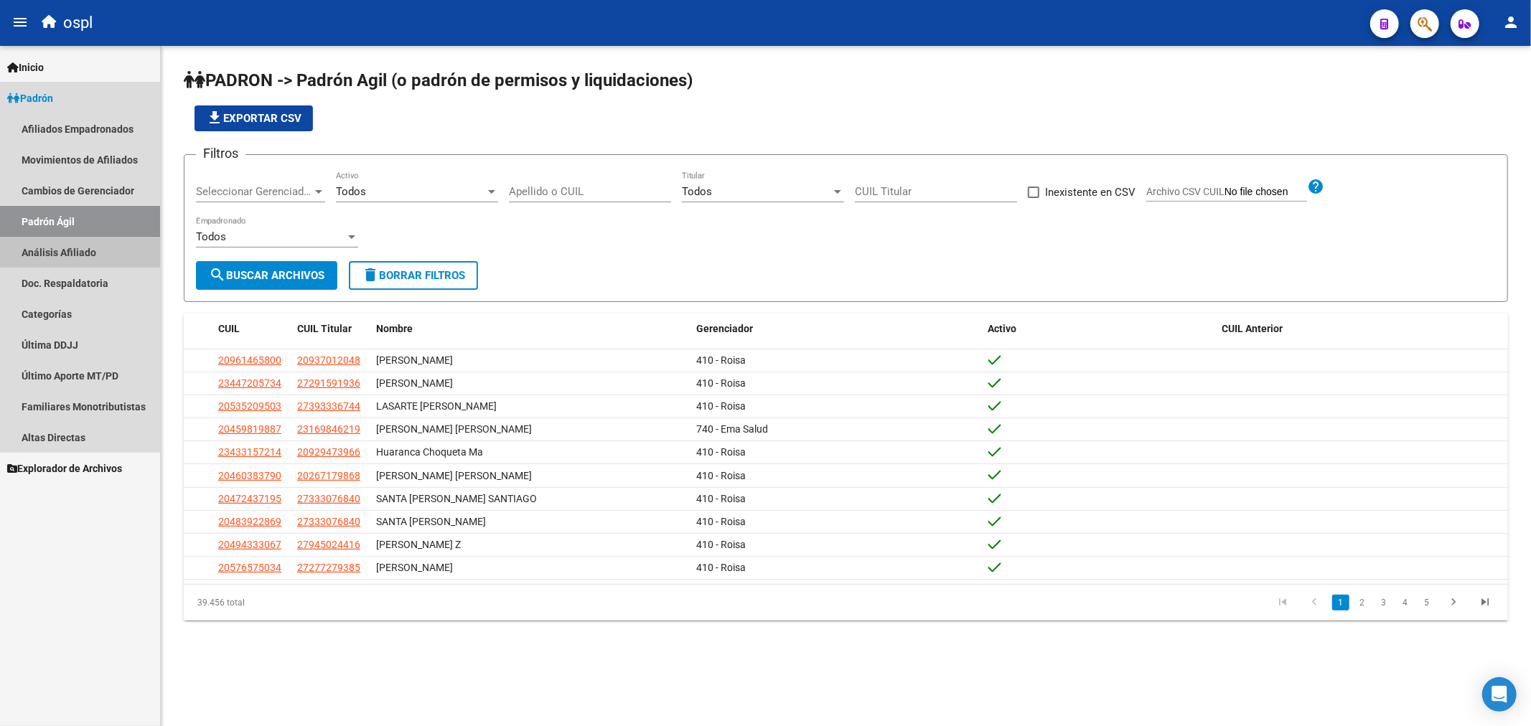
click at [60, 239] on link "Análisis Afiliado" at bounding box center [80, 252] width 160 height 31
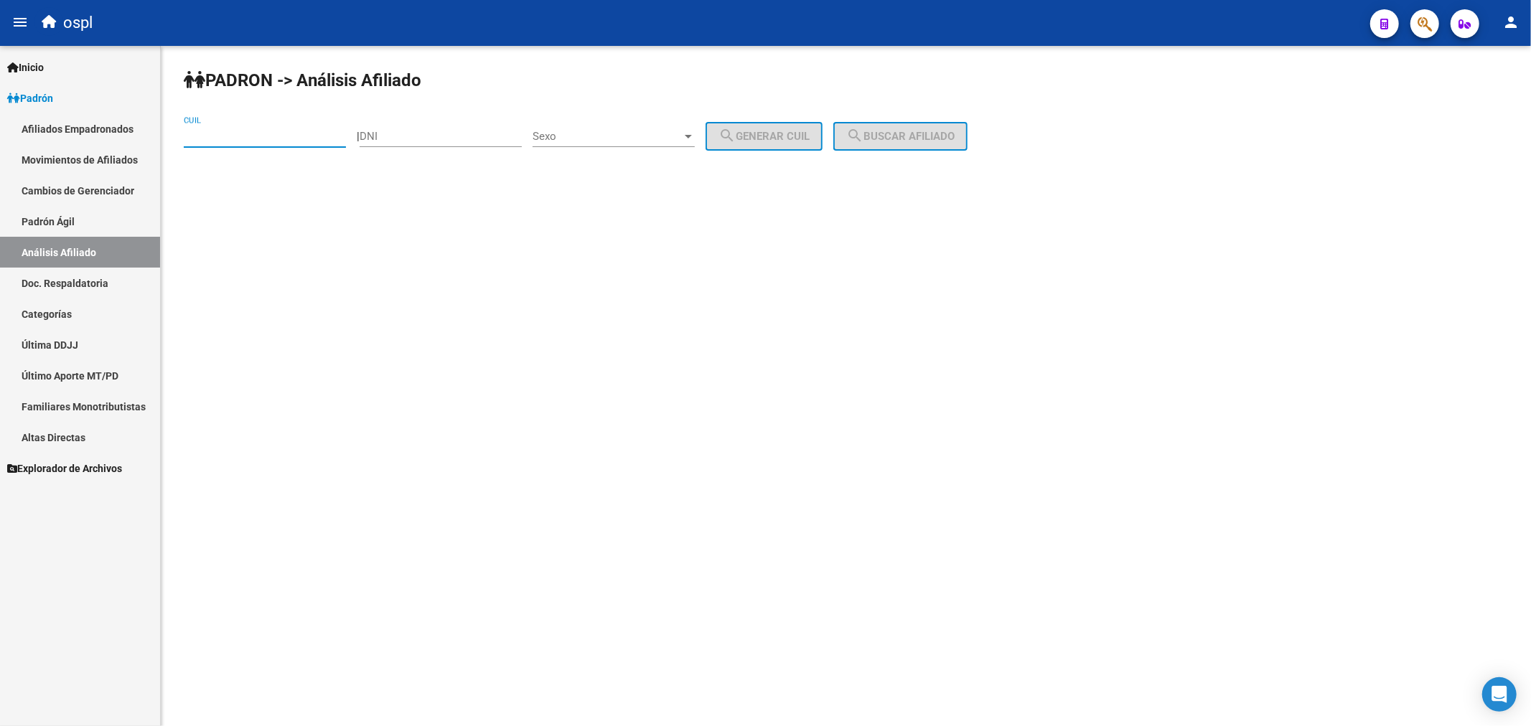
click at [227, 135] on input "CUIL" at bounding box center [265, 136] width 162 height 13
paste input "27-29828675-6"
type input "27-29828675-6"
click at [871, 122] on div "PADRON -> Análisis Afiliado 27-29828675-6 CUIL | DNI Sexo Sexo search Generar C…" at bounding box center [846, 121] width 1370 height 151
click at [871, 126] on button "search Buscar afiliado" at bounding box center [900, 136] width 134 height 29
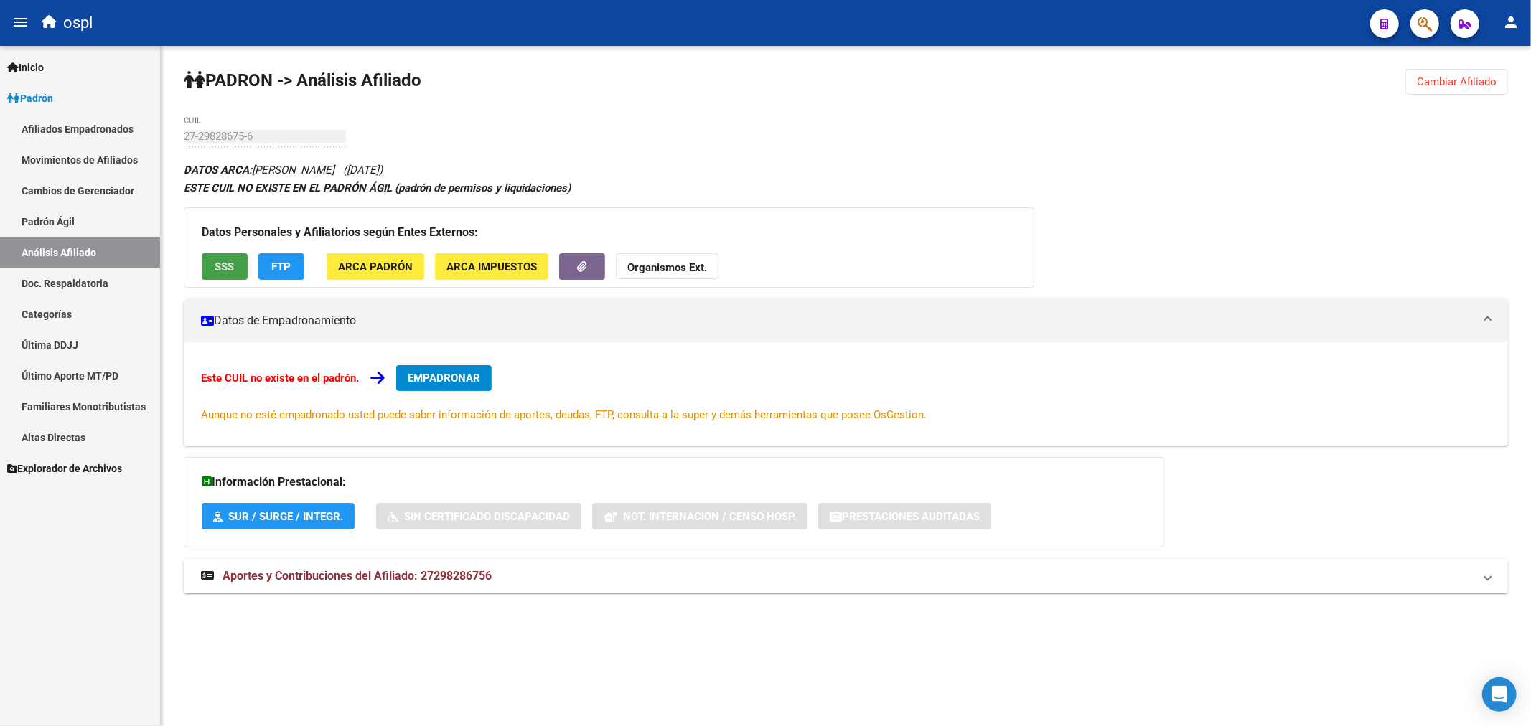
click at [230, 276] on button "SSS" at bounding box center [225, 266] width 46 height 27
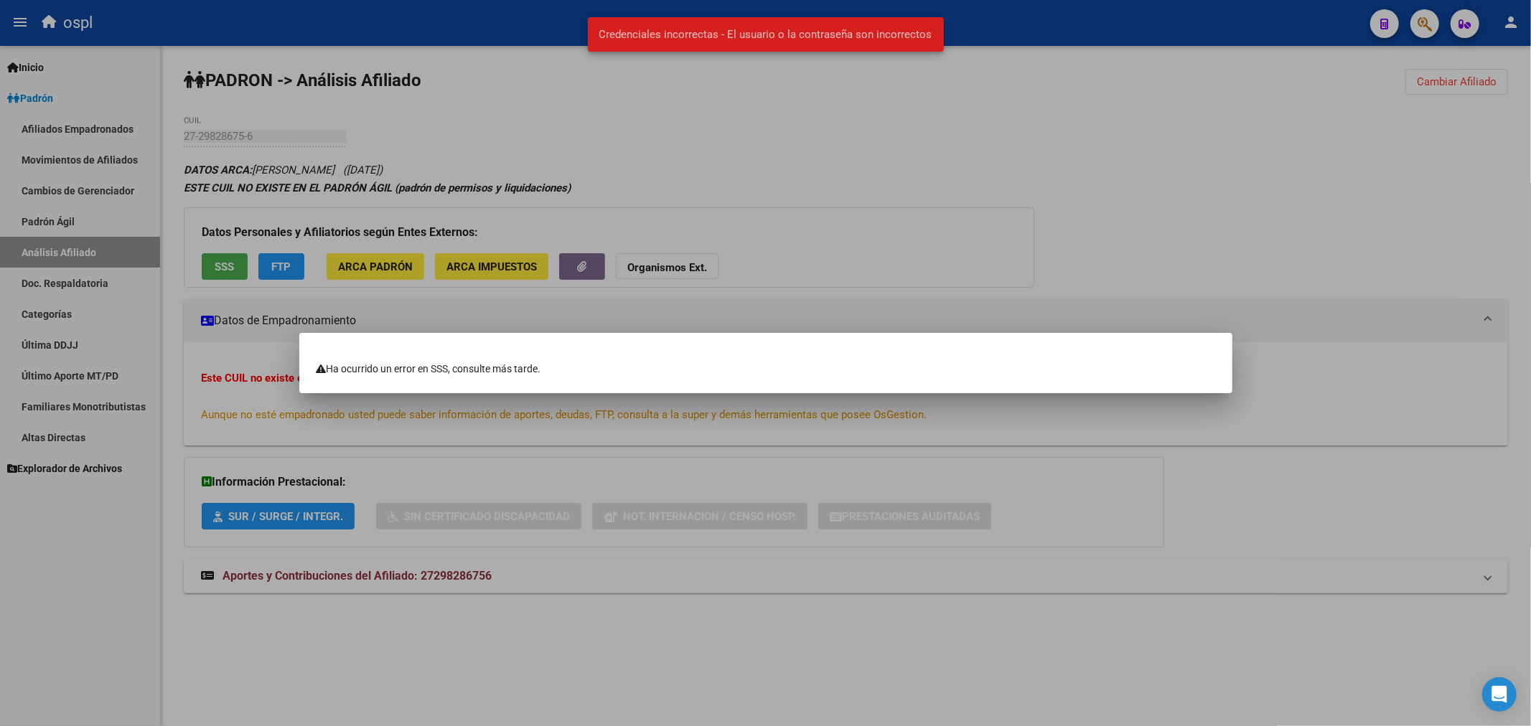
click at [778, 108] on div at bounding box center [765, 363] width 1531 height 726
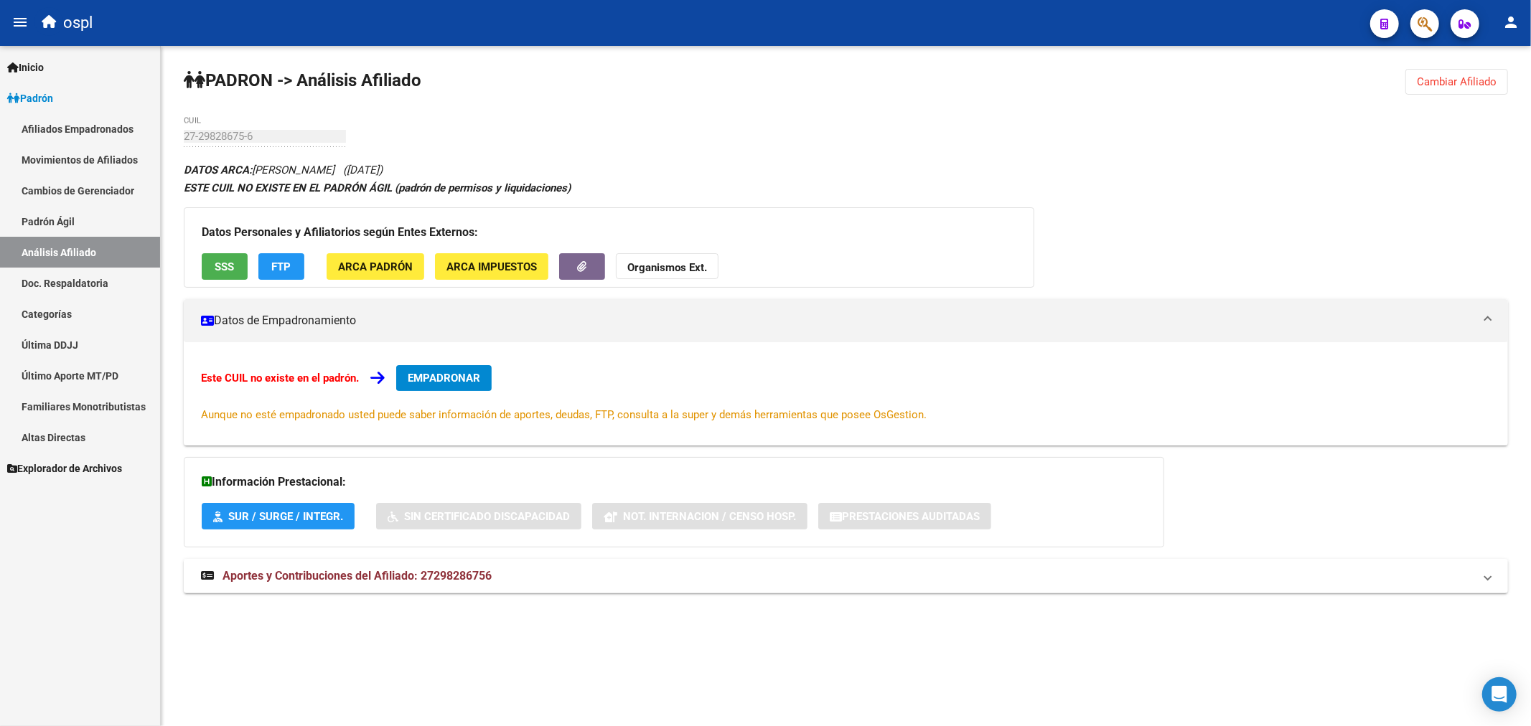
click at [433, 118] on div "PADRON -> Análisis Afiliado Cambiar Afiliado 27-29828675-6 CUIL DATOS ARCA: [PE…" at bounding box center [846, 345] width 1370 height 598
click at [44, 106] on span "Padrón" at bounding box center [30, 98] width 46 height 16
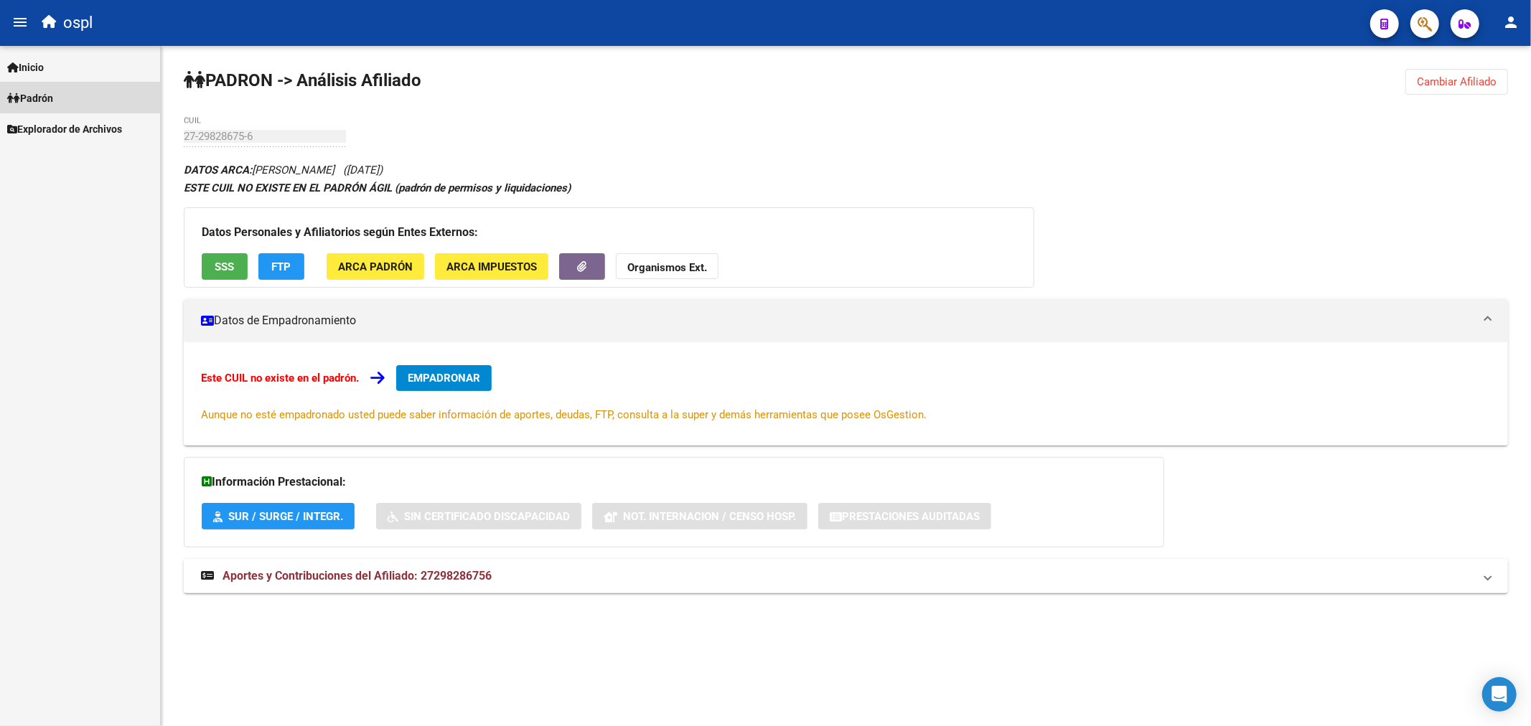
click at [47, 100] on span "Padrón" at bounding box center [30, 98] width 46 height 16
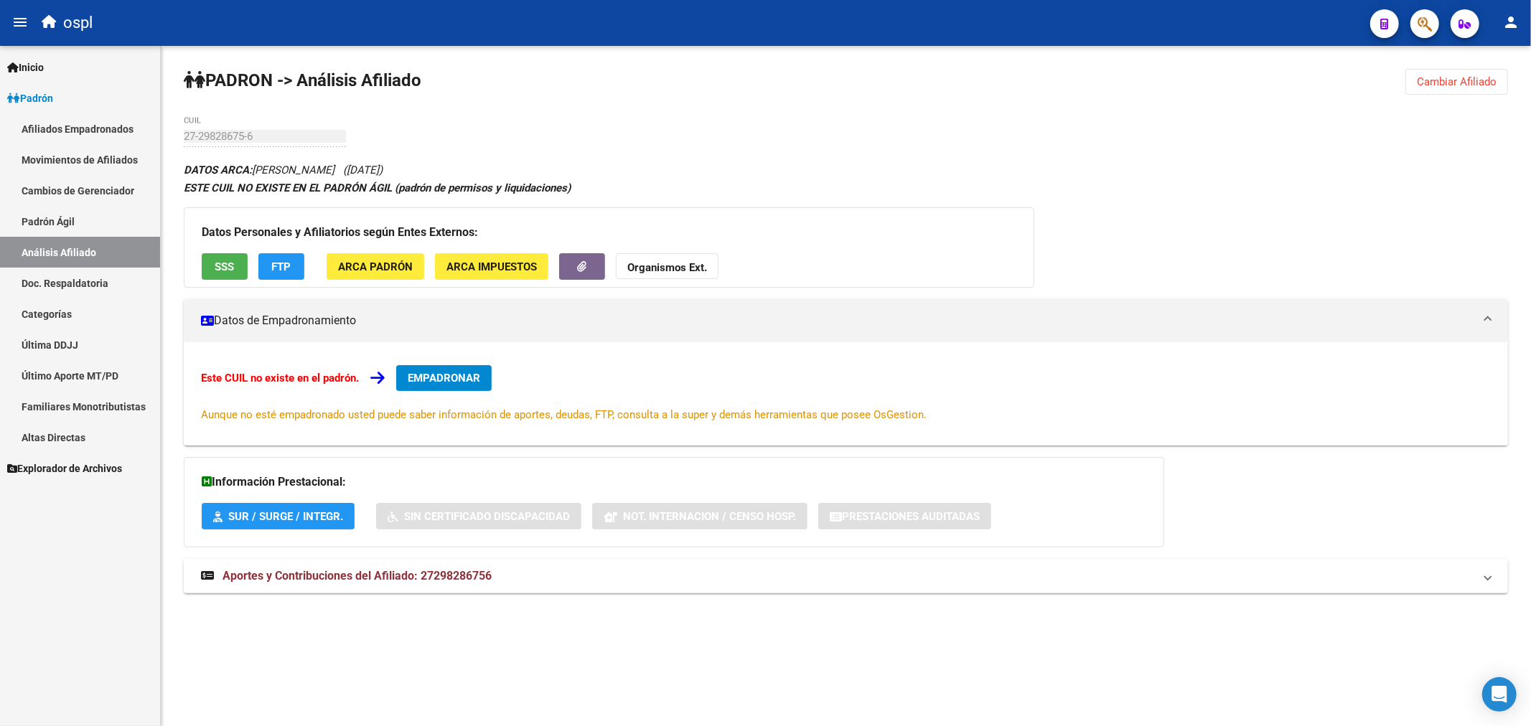
click at [83, 118] on link "Afiliados Empadronados" at bounding box center [80, 128] width 160 height 31
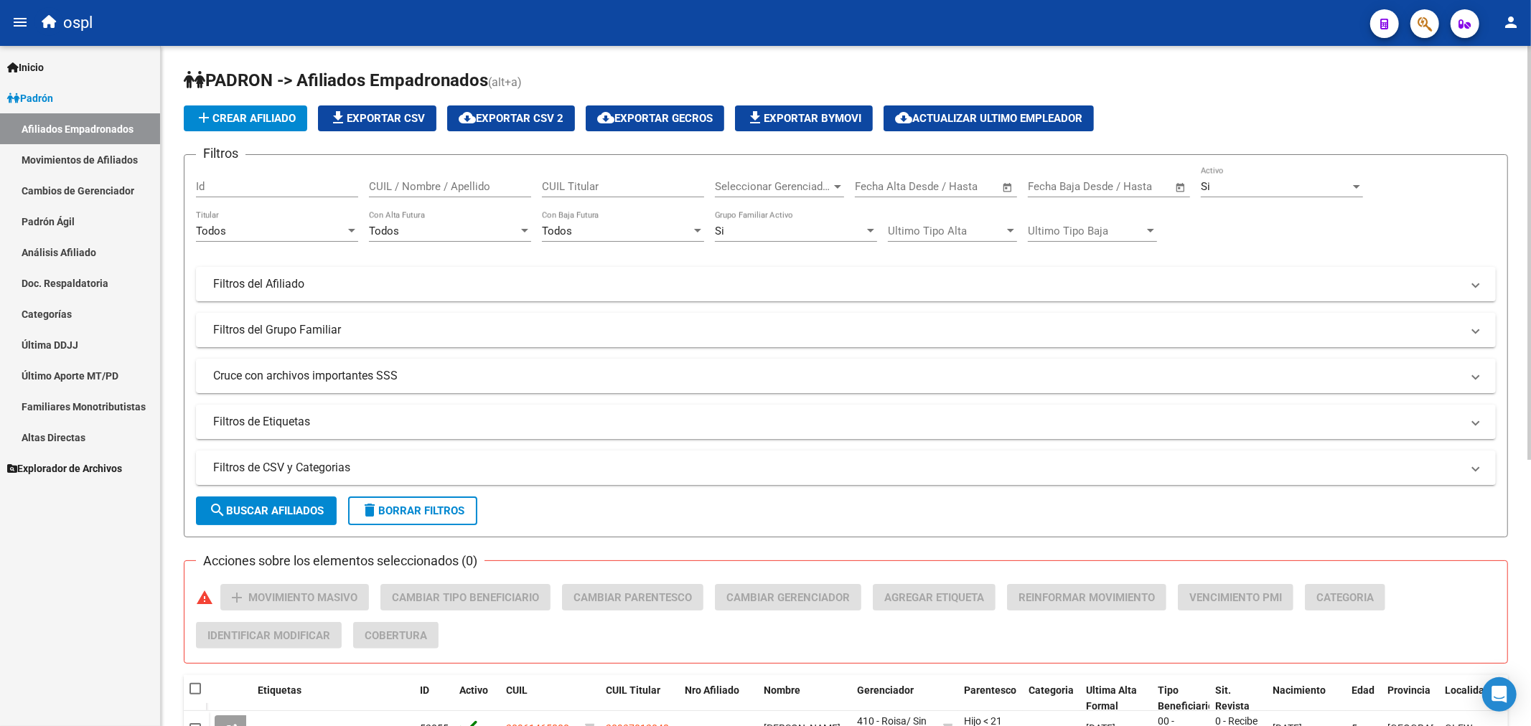
click at [686, 46] on div "PADRON -> Afiliados Empadronados (alt+a) add Crear Afiliado file_download Expor…" at bounding box center [846, 599] width 1370 height 1107
click at [871, 108] on div "add Crear Afiliado file_download Exportar CSV cloud_download Exportar CSV 2 clo…" at bounding box center [846, 119] width 1324 height 26
click at [871, 69] on h1 "PADRON -> Afiliados Empadronados (alt+a)" at bounding box center [846, 81] width 1324 height 25
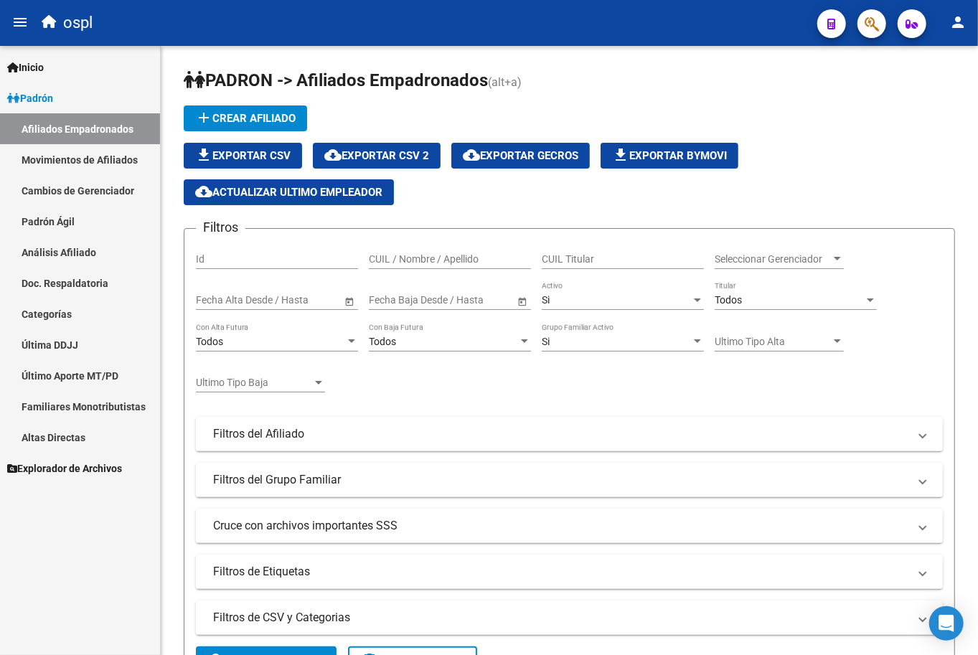
click at [77, 228] on link "Padrón Ágil" at bounding box center [80, 221] width 160 height 31
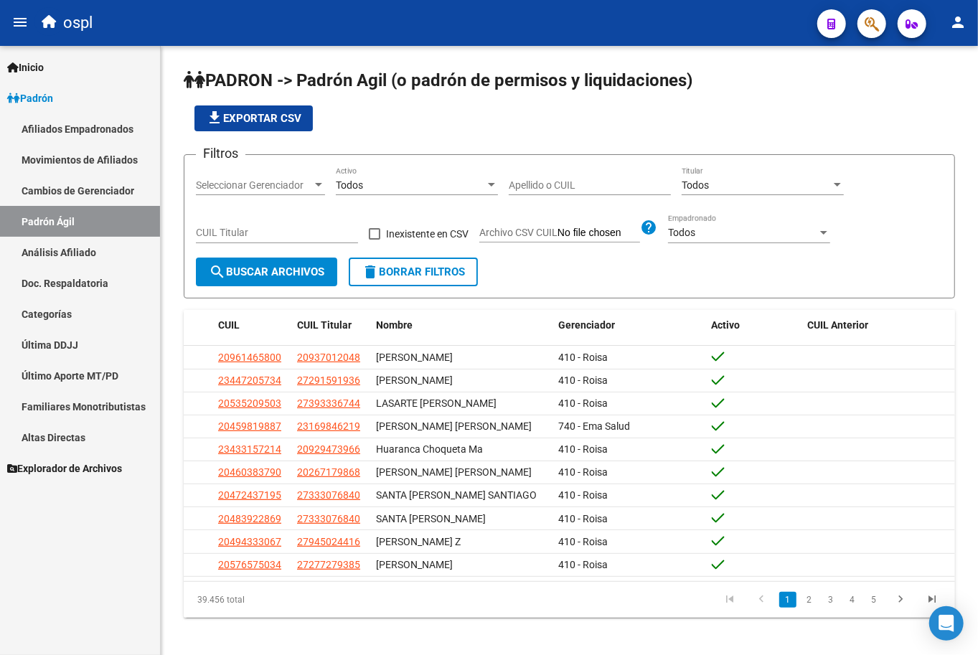
click at [83, 239] on link "Análisis Afiliado" at bounding box center [80, 252] width 160 height 31
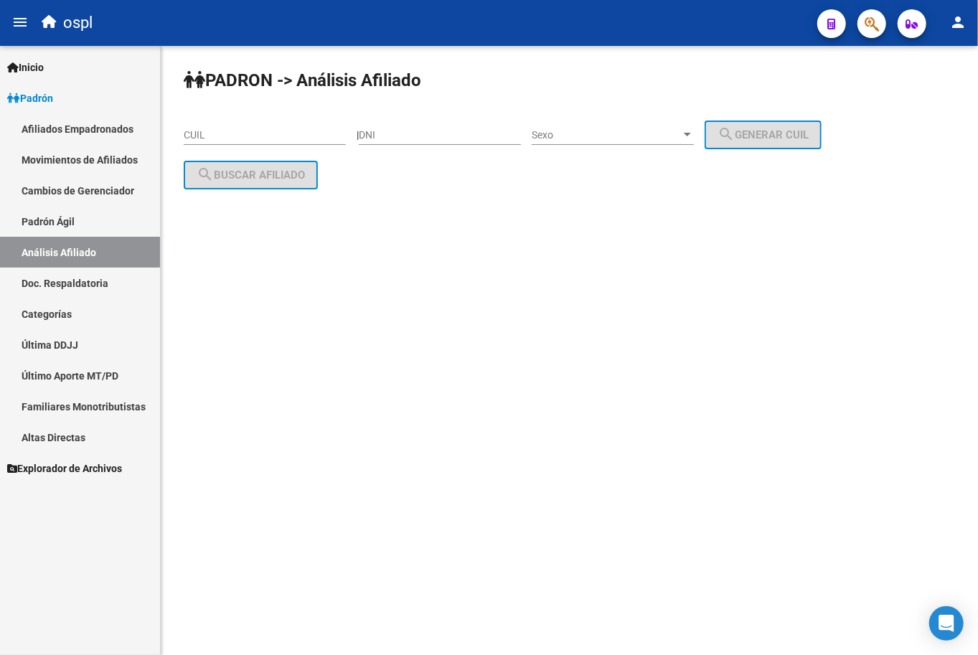
click at [244, 118] on div "CUIL" at bounding box center [265, 130] width 162 height 29
paste input "9"
paste input "9-"
type input "9"
click at [203, 140] on input "CUIL" at bounding box center [265, 135] width 162 height 12
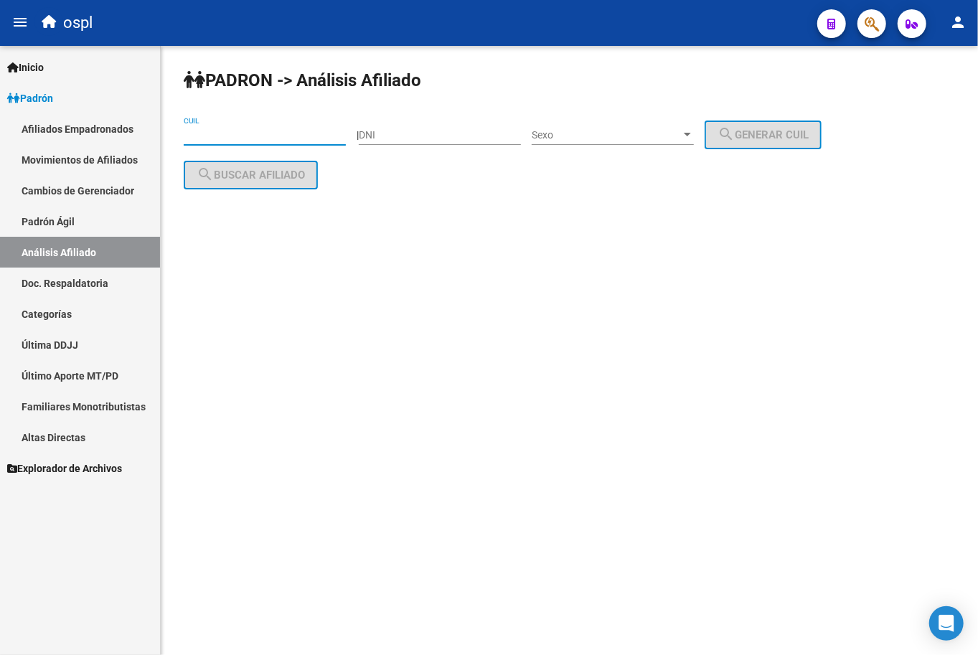
paste input "27-29828675-6"
type input "27-29828675-6"
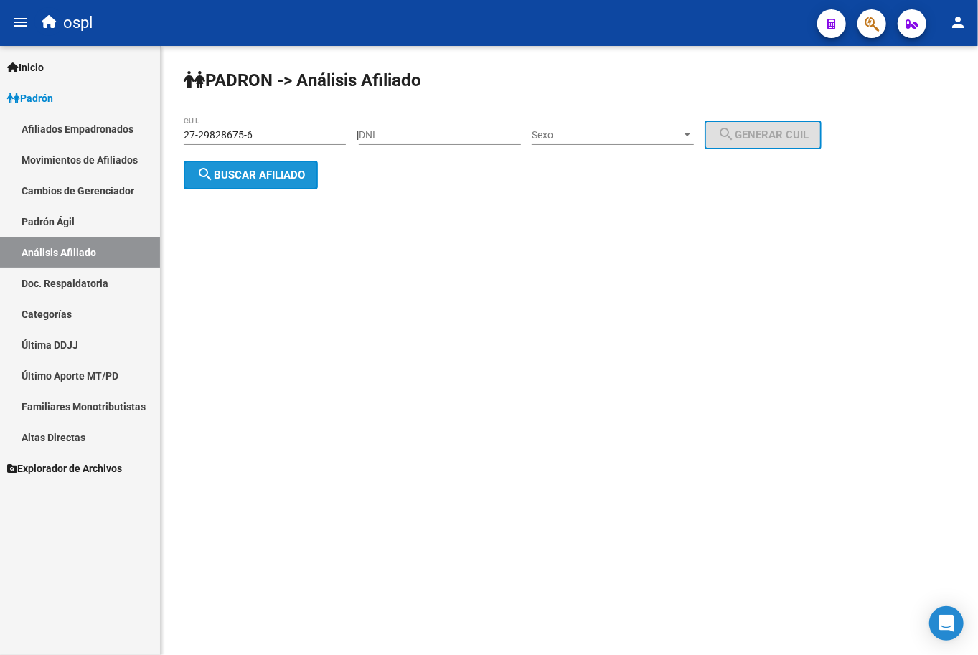
click at [262, 169] on span "search Buscar afiliado" at bounding box center [251, 175] width 108 height 13
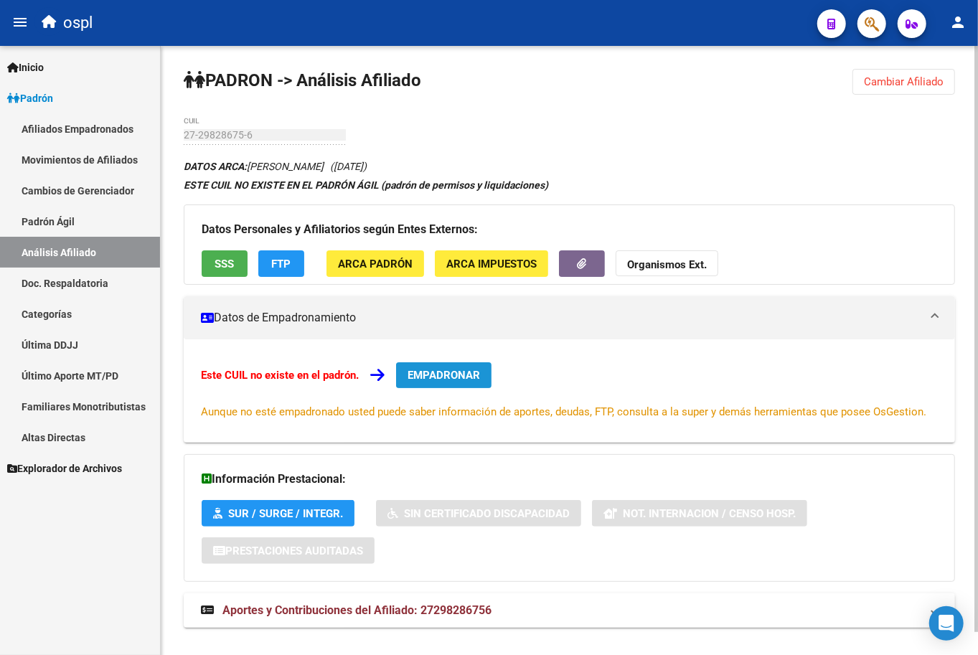
click at [427, 362] on button "EMPADRONAR" at bounding box center [443, 375] width 95 height 26
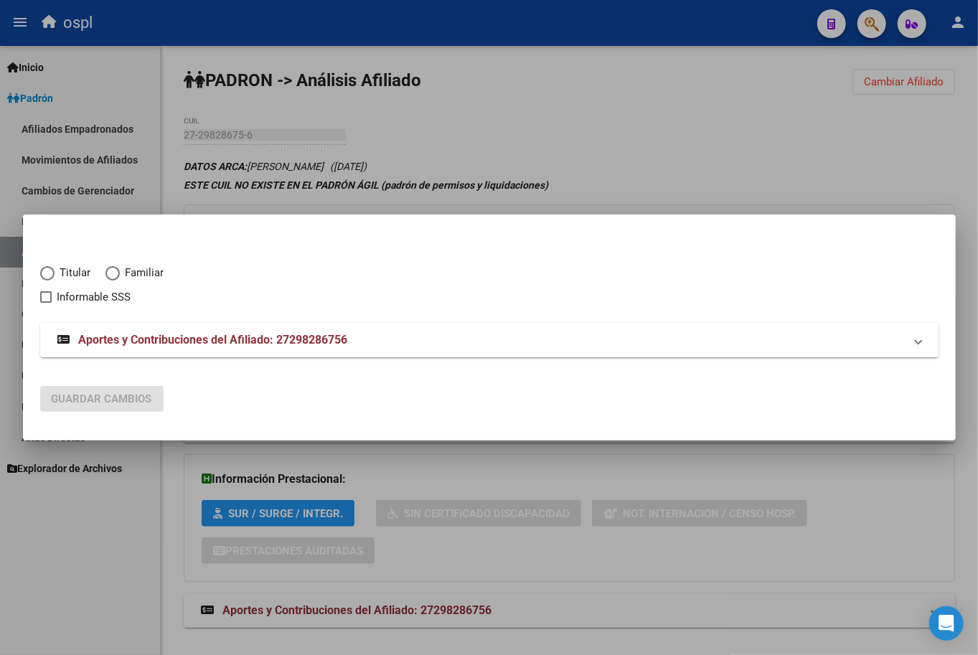
click at [77, 268] on span "Titular" at bounding box center [73, 273] width 37 height 17
click at [55, 268] on input "Titular" at bounding box center [47, 273] width 14 height 14
radio input "true"
checkbox input "true"
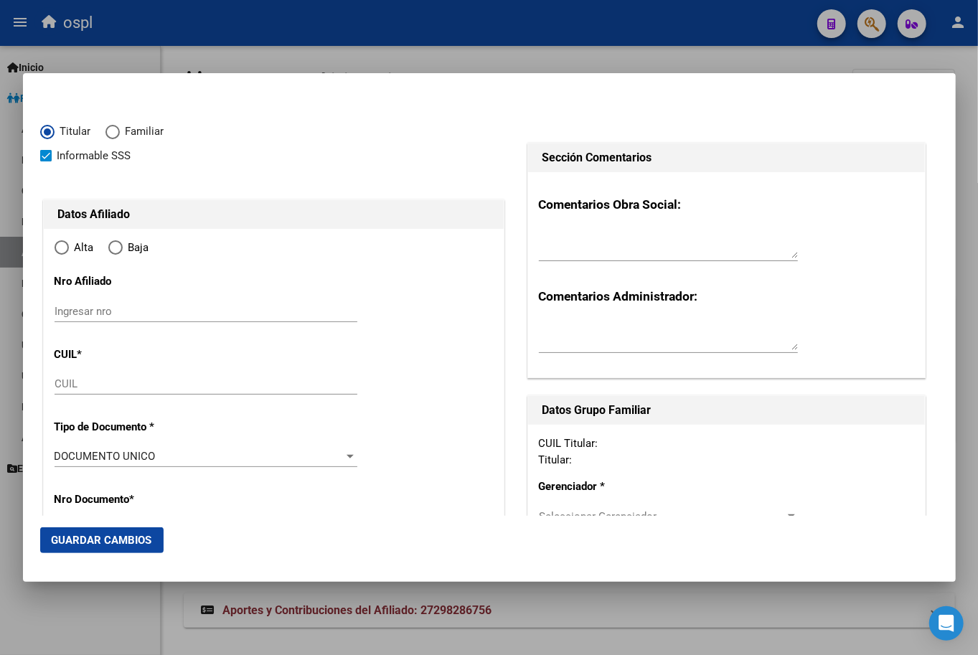
type input "27-29828675-6"
type input "29828675"
type input "GODOY"
type input "[PERSON_NAME]"
type input "[DATE]"
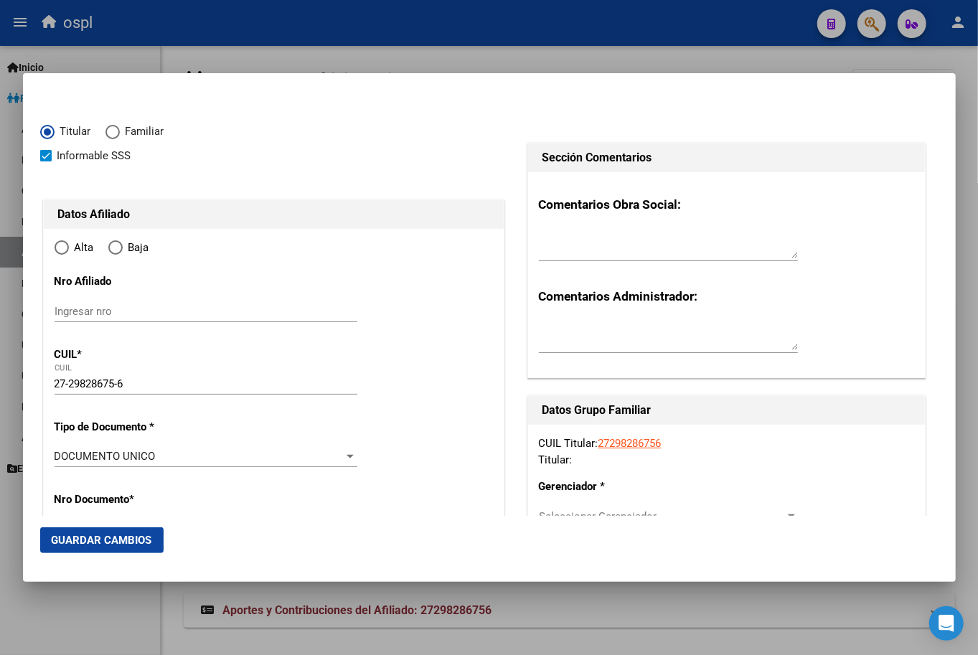
type input "[GEOGRAPHIC_DATA][PERSON_NAME]"
type input "3580"
type input "RUTA NAC.11"
type input "[GEOGRAPHIC_DATA][PERSON_NAME]"
radio input "true"
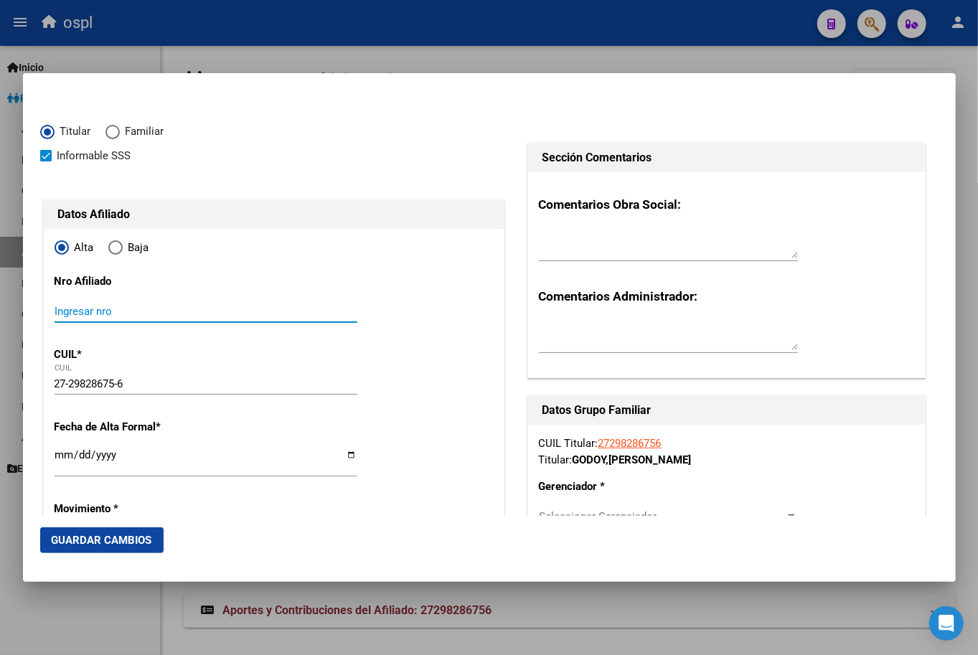
click at [159, 317] on input "Ingresar nro" at bounding box center [206, 311] width 303 height 13
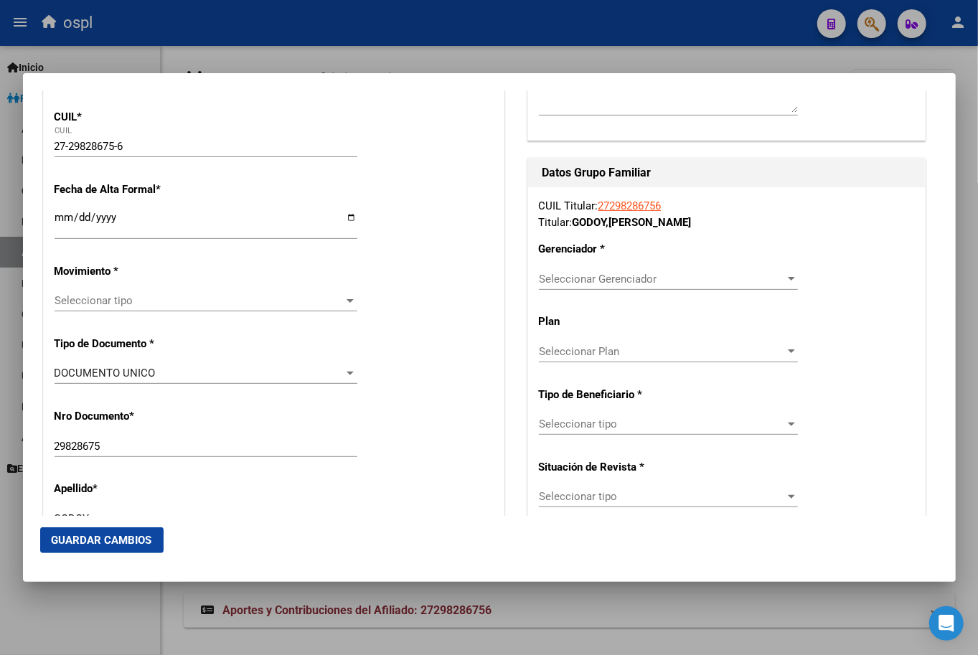
scroll to position [239, 0]
click at [177, 217] on input "Ingresar fecha" at bounding box center [206, 221] width 303 height 23
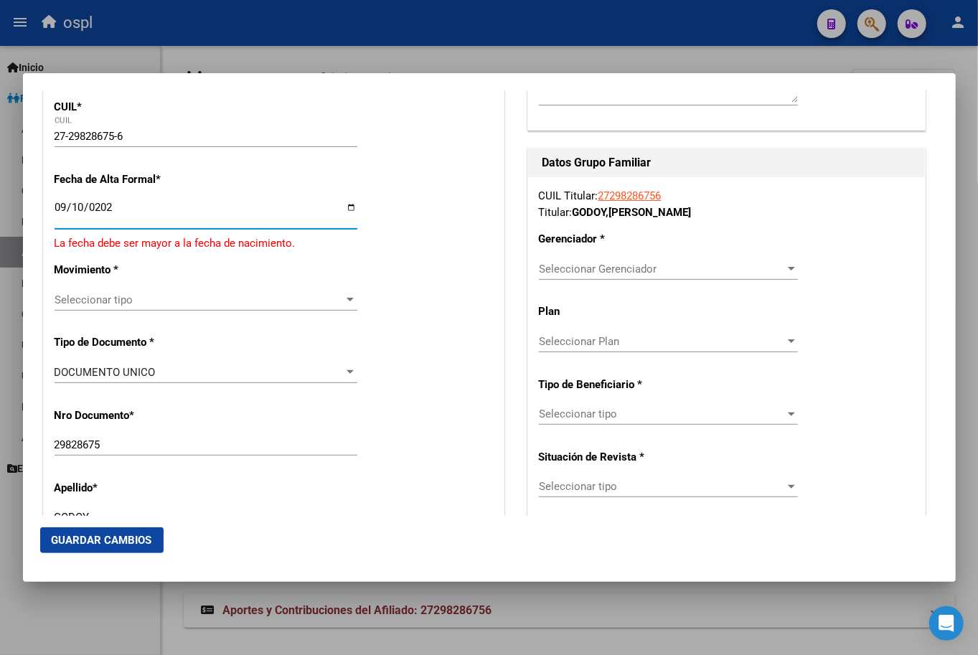
type input "[DATE]"
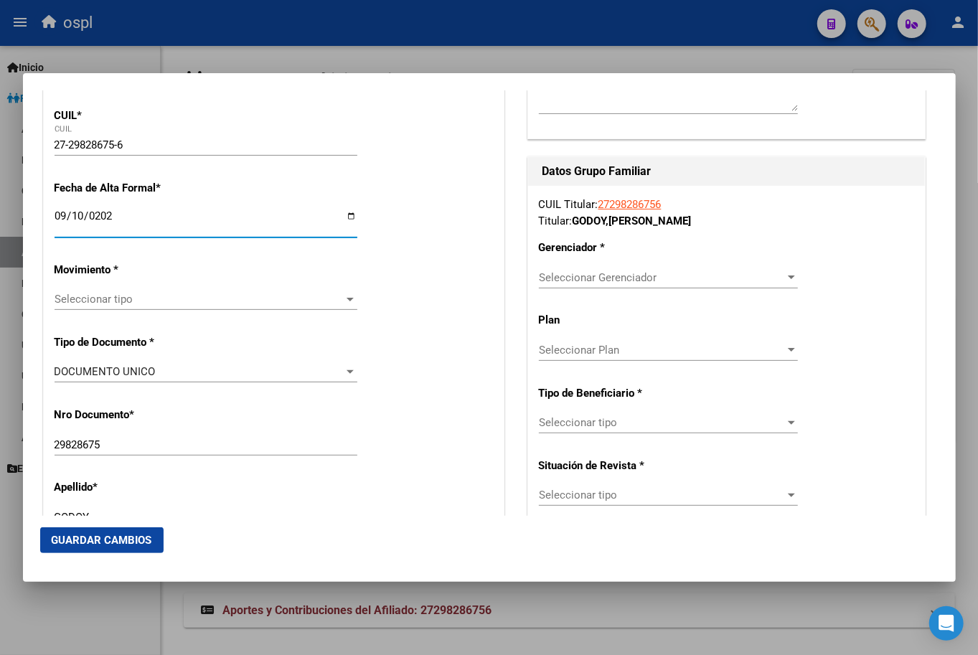
click at [113, 297] on span "Seleccionar tipo" at bounding box center [200, 299] width 290 height 13
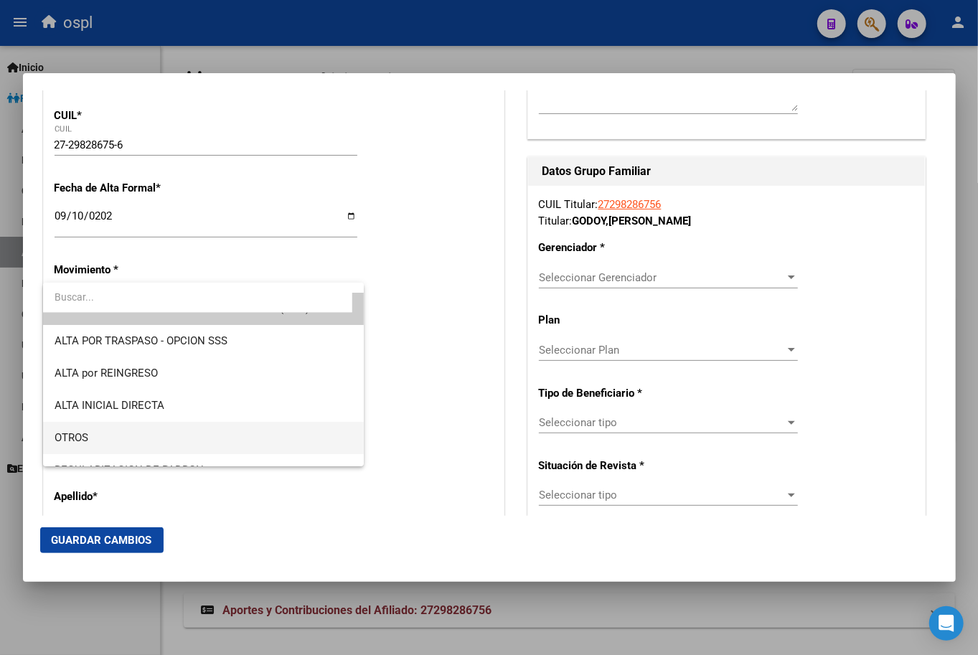
scroll to position [0, 0]
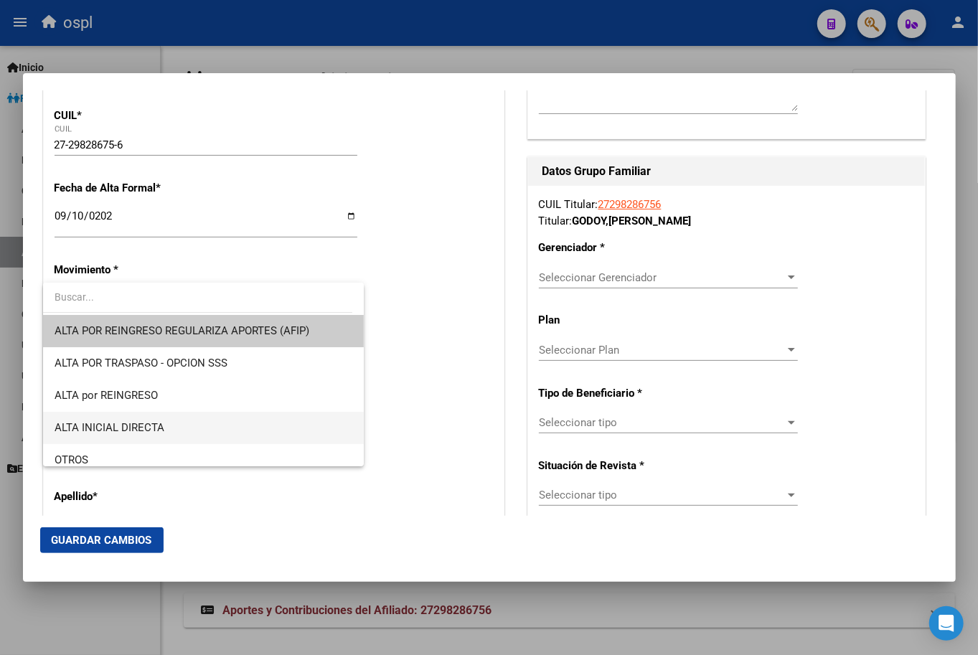
click at [177, 427] on span "ALTA INICIAL DIRECTA" at bounding box center [204, 428] width 298 height 32
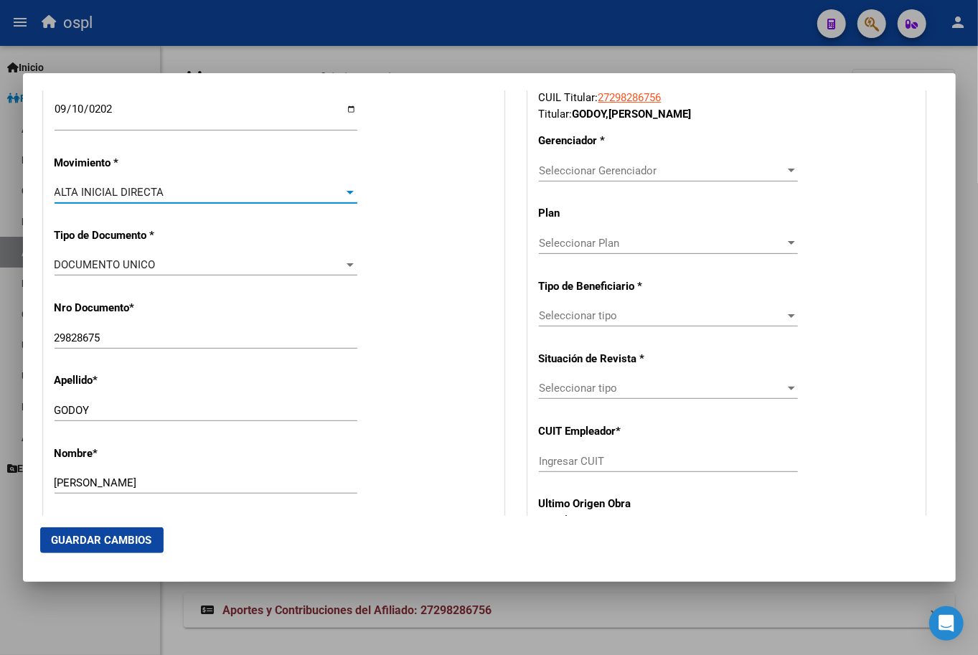
scroll to position [319, 0]
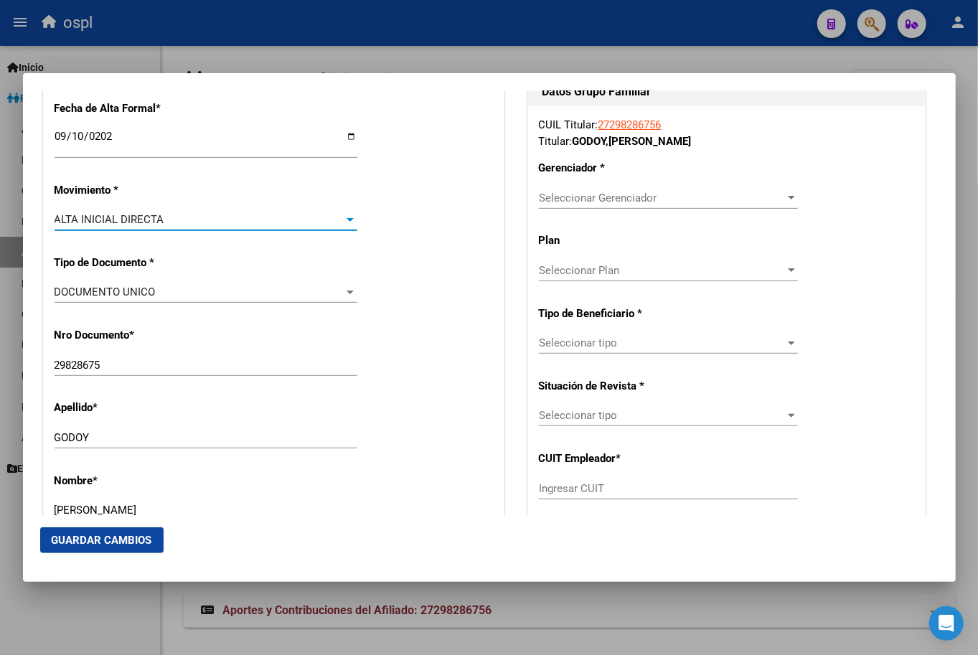
click at [612, 194] on span "Seleccionar Gerenciador" at bounding box center [662, 198] width 246 height 13
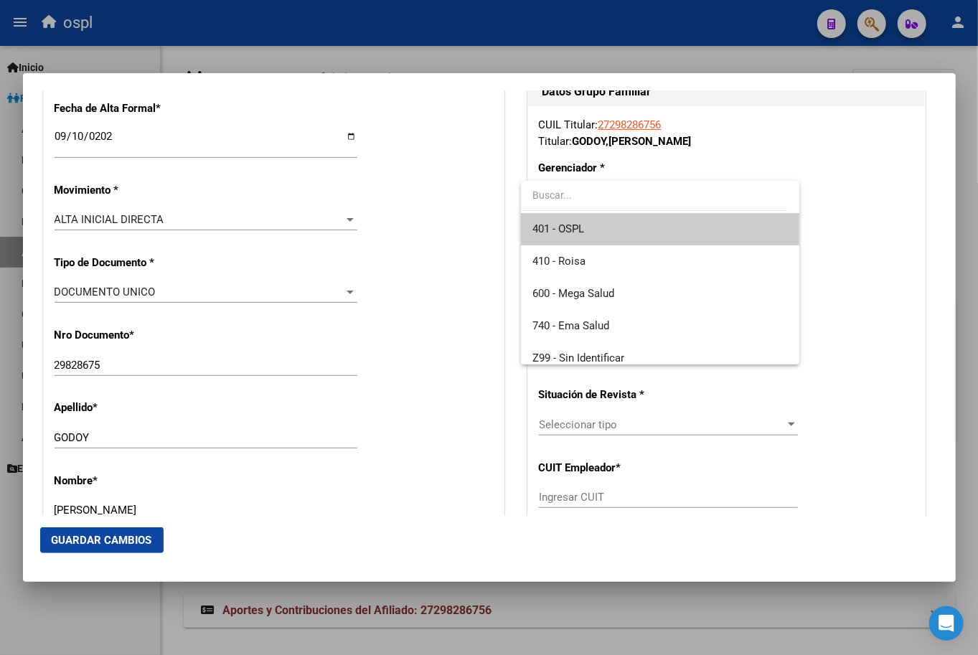
click at [442, 212] on div at bounding box center [489, 327] width 978 height 655
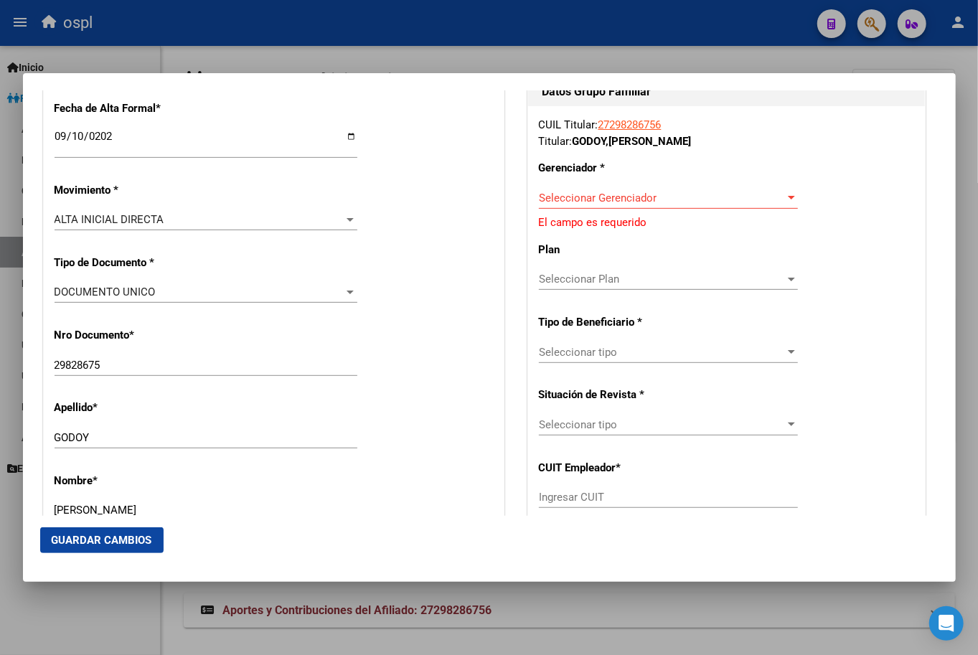
click at [591, 189] on div "Seleccionar Gerenciador Seleccionar Gerenciador" at bounding box center [668, 198] width 259 height 22
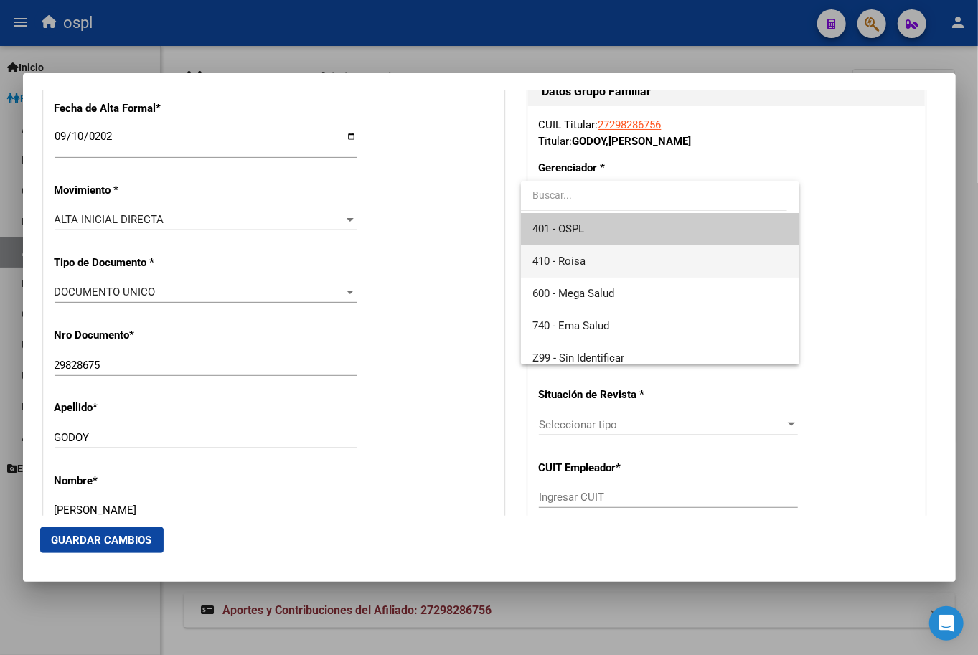
click at [582, 252] on span "410 - Roisa" at bounding box center [660, 261] width 255 height 32
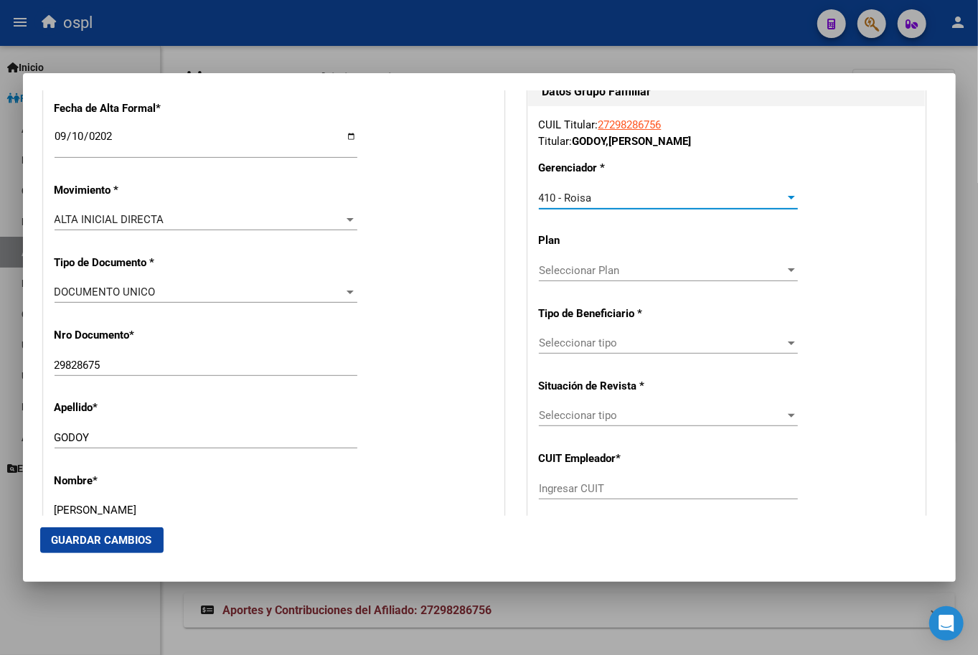
click at [590, 268] on span "Seleccionar Plan" at bounding box center [662, 270] width 246 height 13
click at [591, 273] on input "dropdown search" at bounding box center [660, 268] width 278 height 30
click at [564, 333] on div at bounding box center [489, 327] width 978 height 655
click at [566, 352] on div "Seleccionar tipo Seleccionar tipo" at bounding box center [668, 343] width 259 height 22
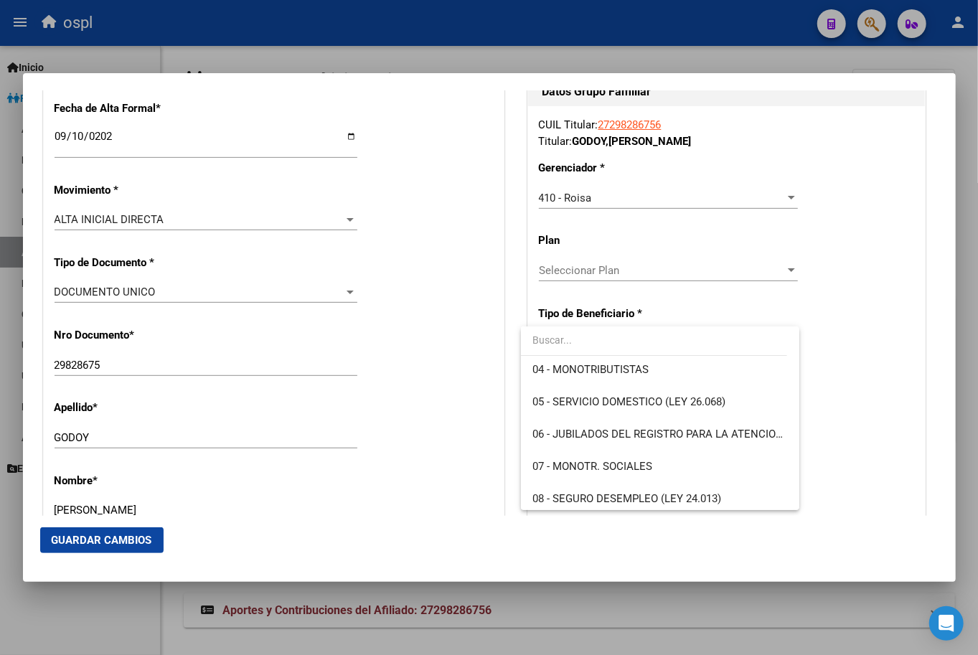
scroll to position [159, 0]
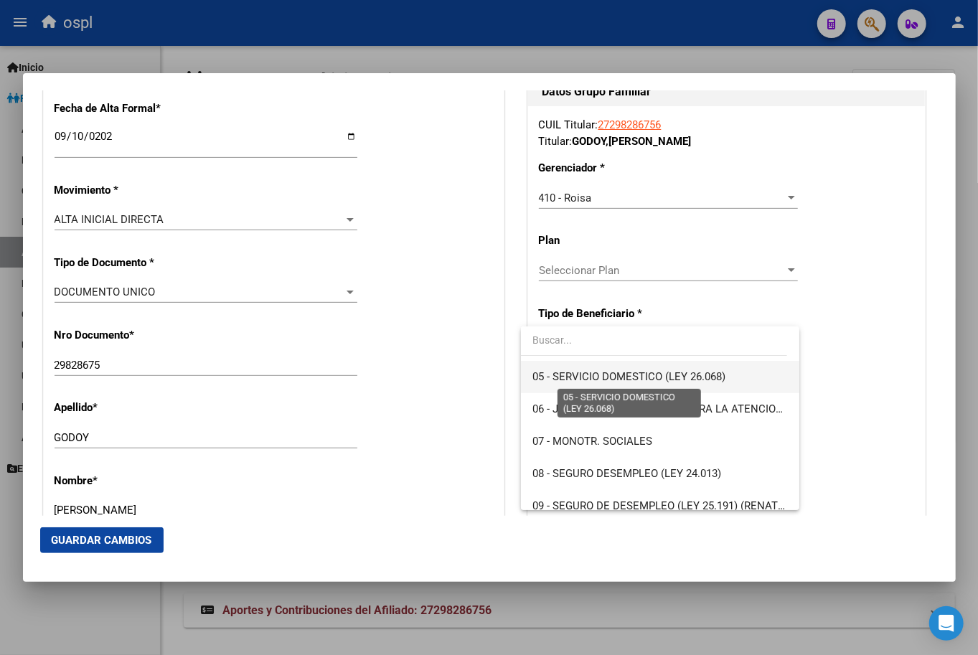
click at [649, 373] on span "05 - SERVICIO DOMESTICO (LEY 26.068)" at bounding box center [629, 376] width 193 height 13
type input "27-29828675-6"
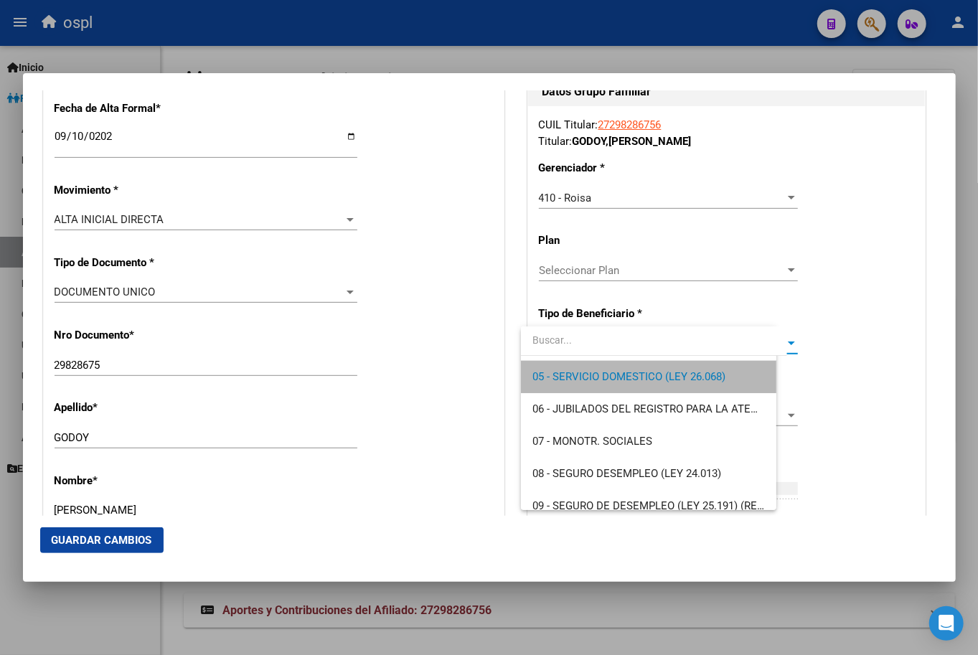
scroll to position [161, 0]
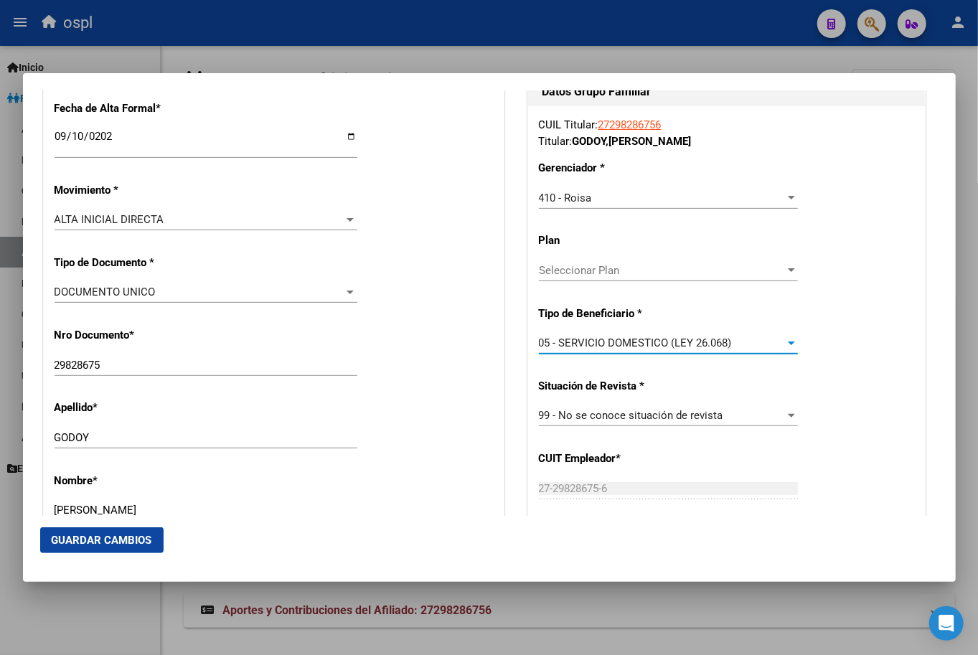
click at [630, 421] on span "99 - No se conoce situación de revista" at bounding box center [631, 415] width 184 height 13
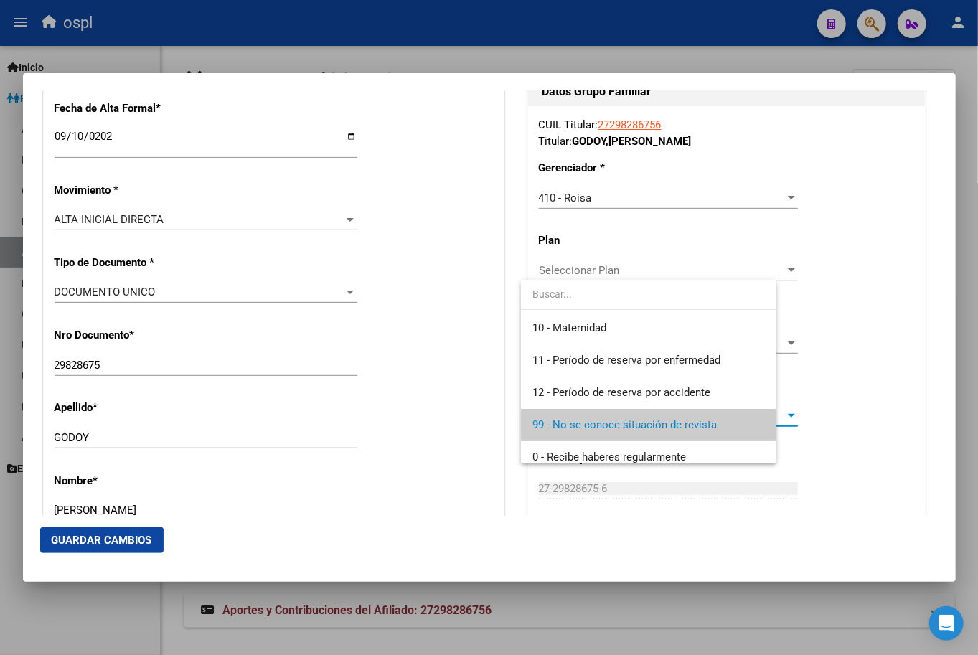
scroll to position [10, 0]
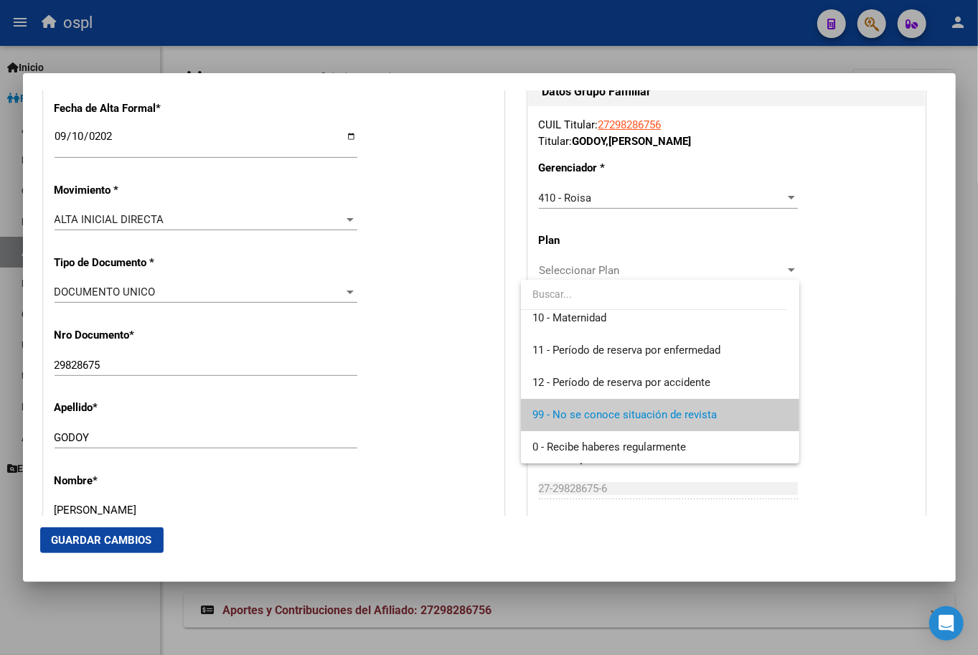
click at [421, 396] on div at bounding box center [489, 327] width 978 height 655
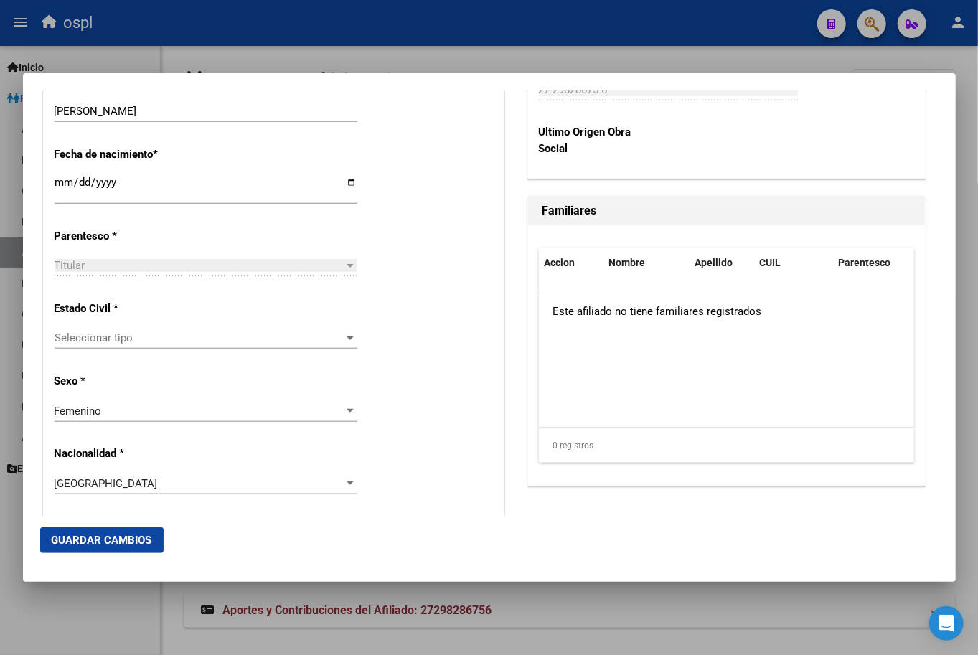
scroll to position [797, 0]
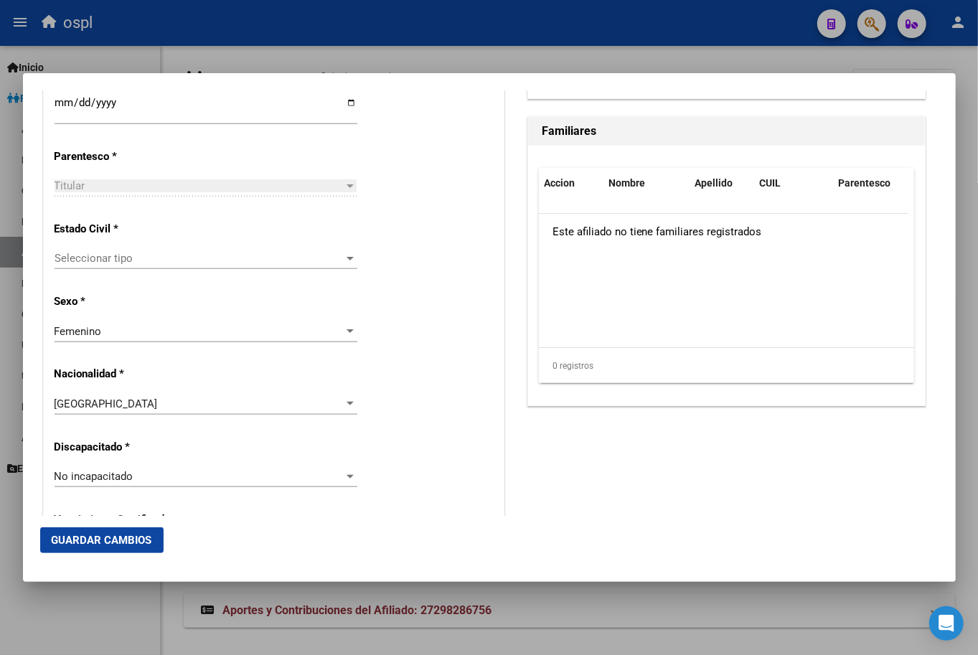
click at [220, 245] on div "Estado Civil * Seleccionar tipo Seleccionar tipo" at bounding box center [274, 246] width 439 height 72
click at [217, 262] on span "Seleccionar tipo" at bounding box center [200, 258] width 290 height 13
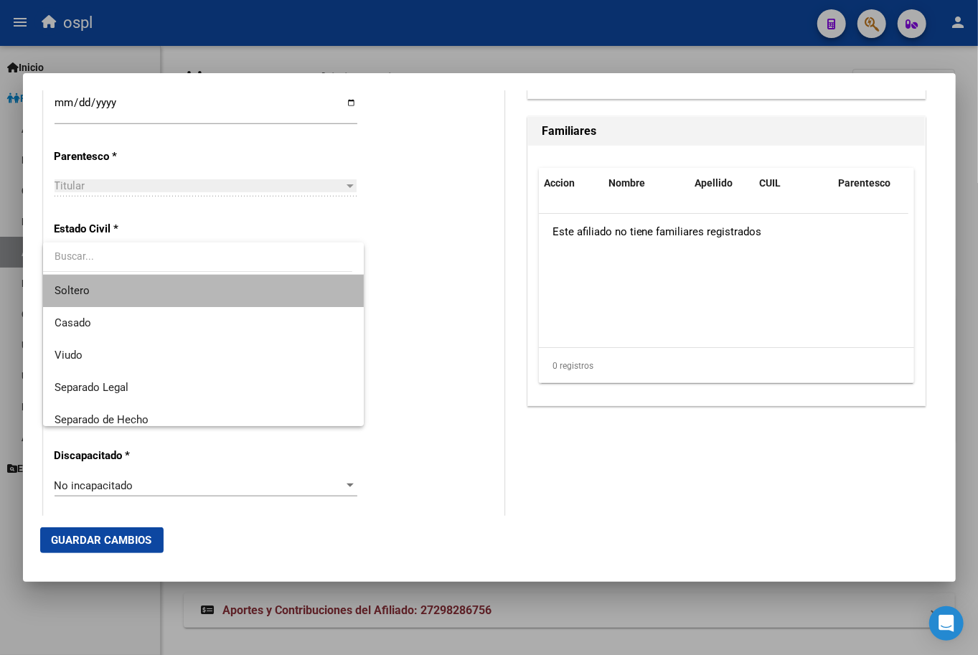
click at [238, 287] on span "Soltero" at bounding box center [204, 291] width 298 height 32
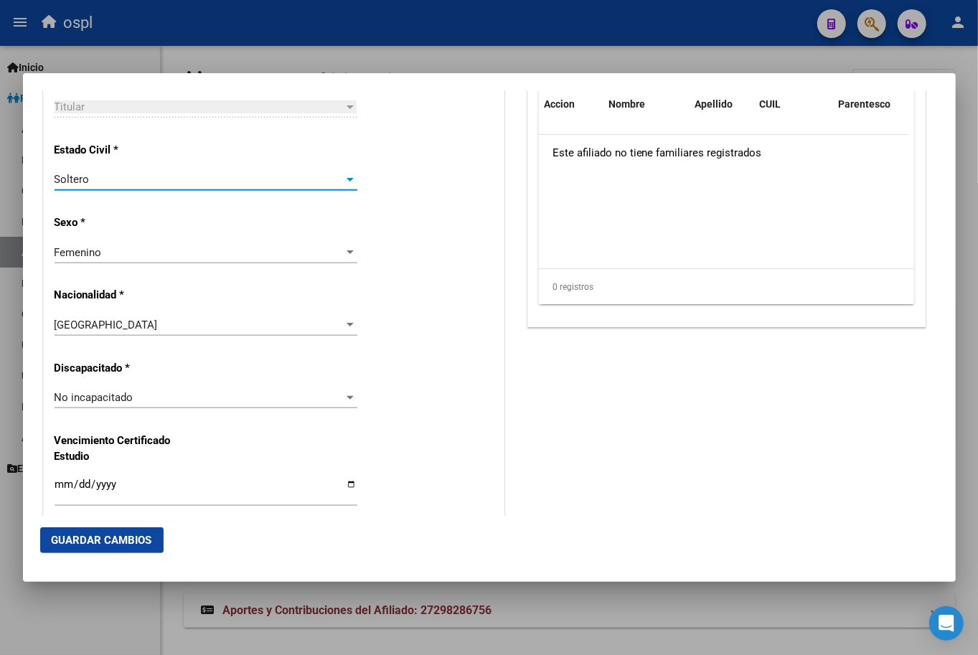
scroll to position [877, 0]
click at [144, 400] on div "No incapacitado" at bounding box center [200, 396] width 290 height 13
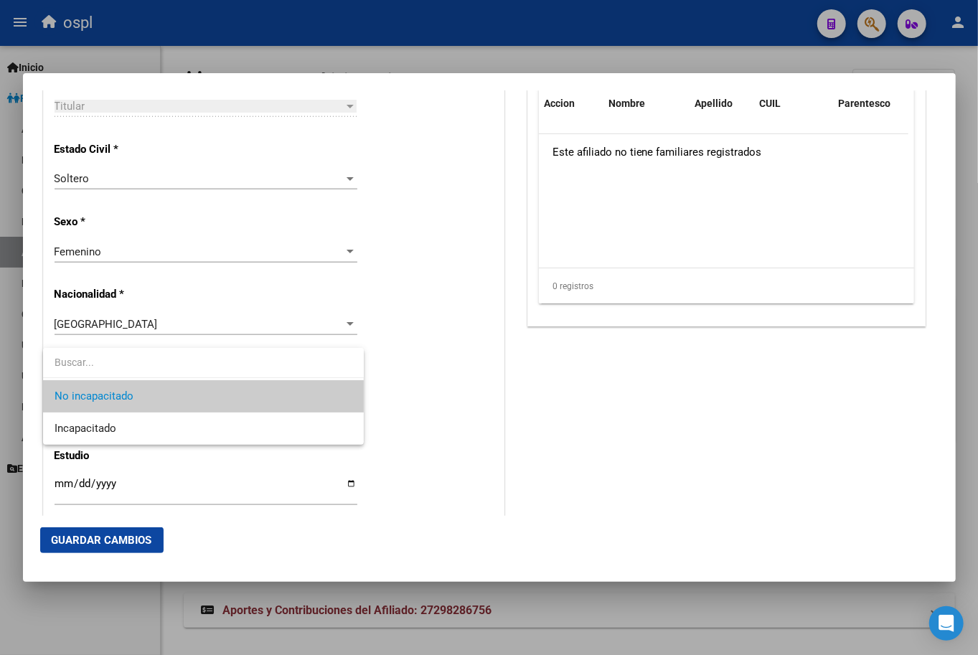
click at [389, 373] on div at bounding box center [489, 327] width 978 height 655
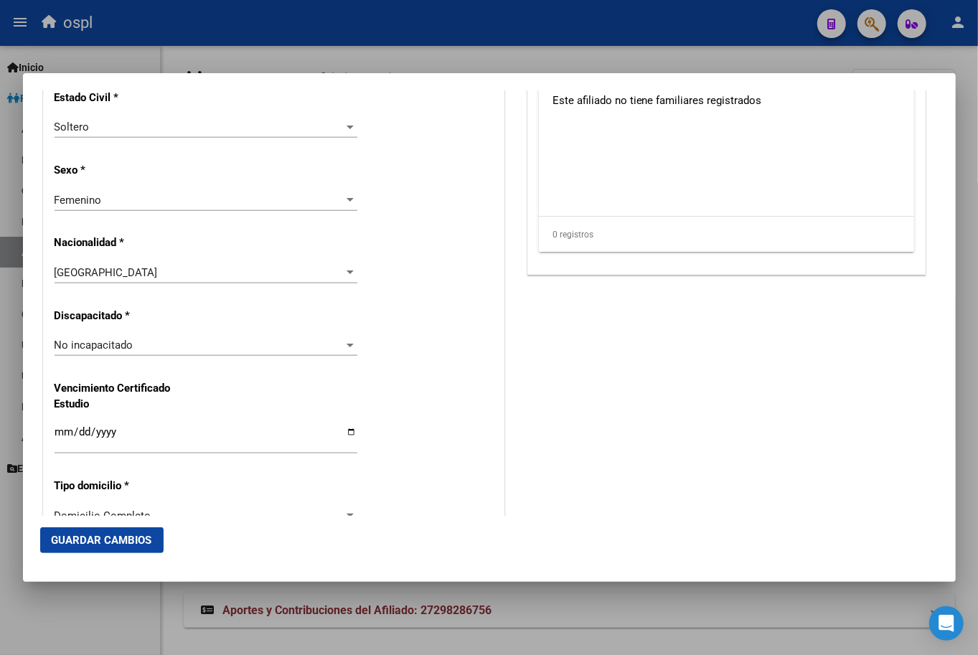
scroll to position [957, 0]
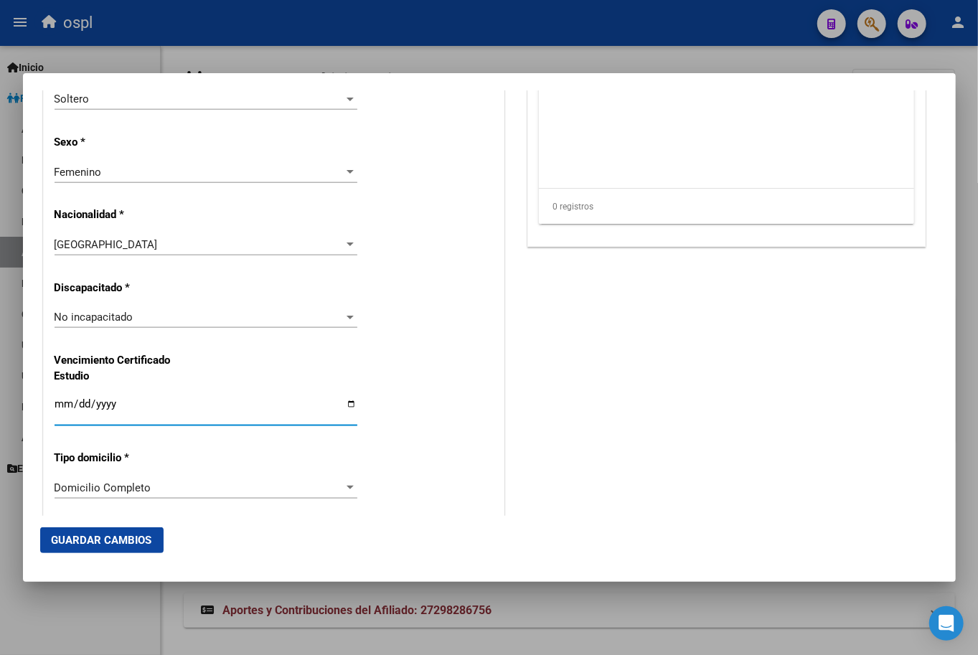
click at [159, 405] on input "Ingresar fecha" at bounding box center [206, 409] width 303 height 23
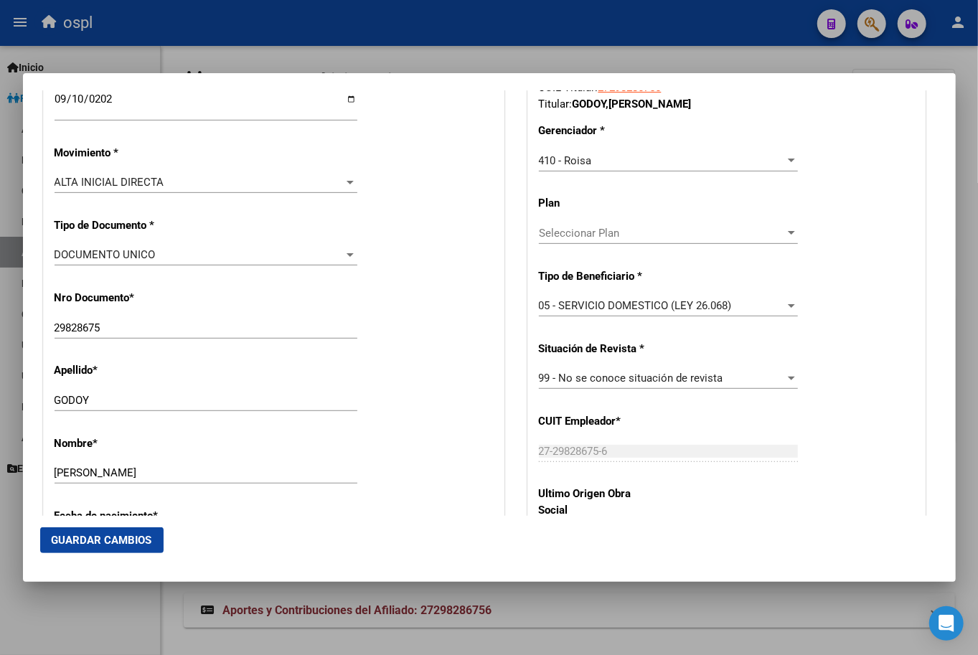
scroll to position [558, 0]
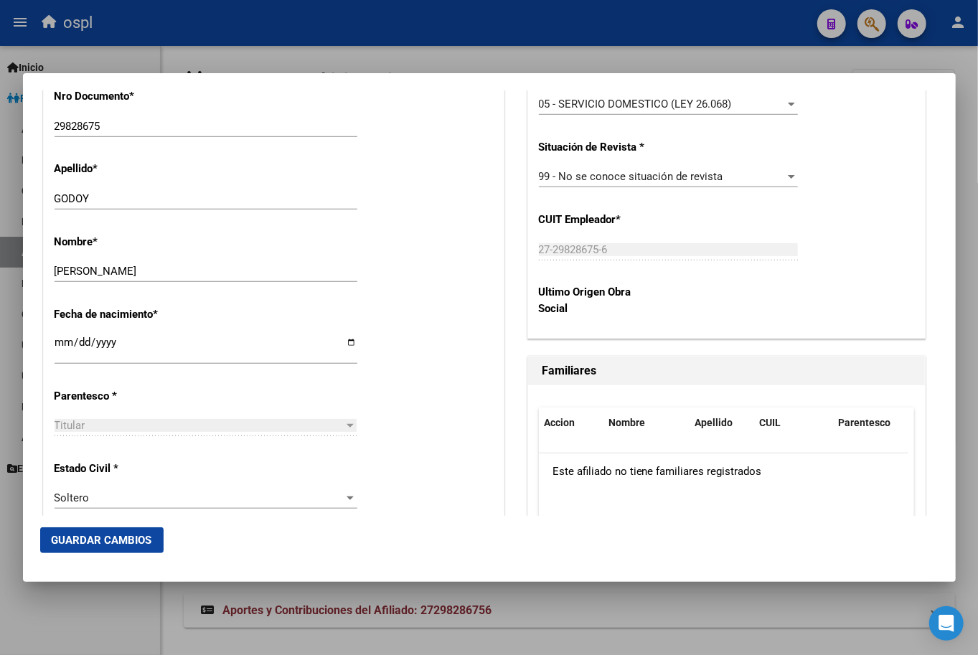
click at [121, 537] on span "Guardar Cambios" at bounding box center [102, 540] width 100 height 13
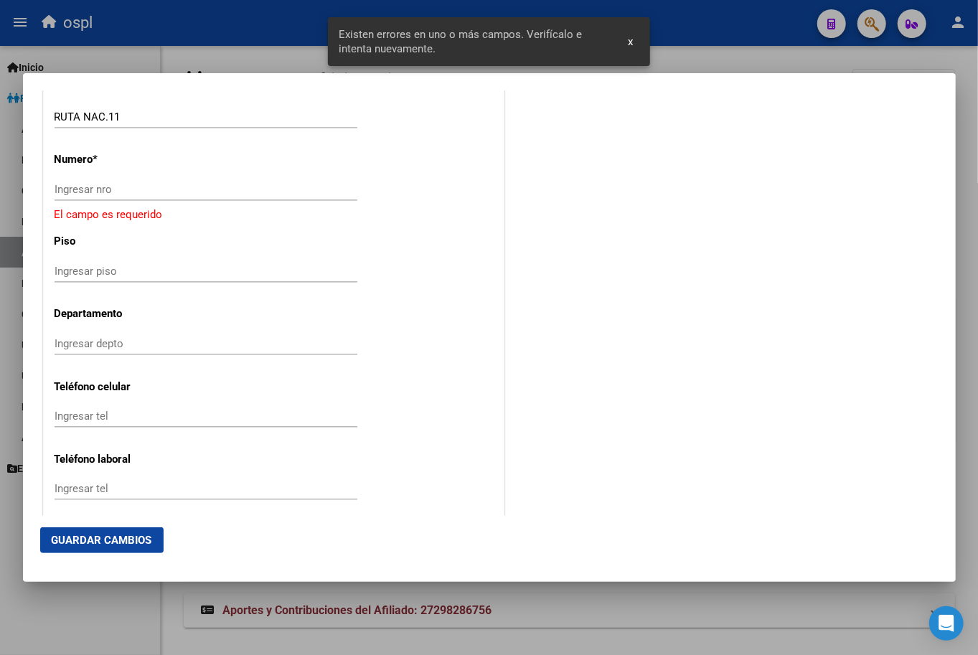
scroll to position [1365, 0]
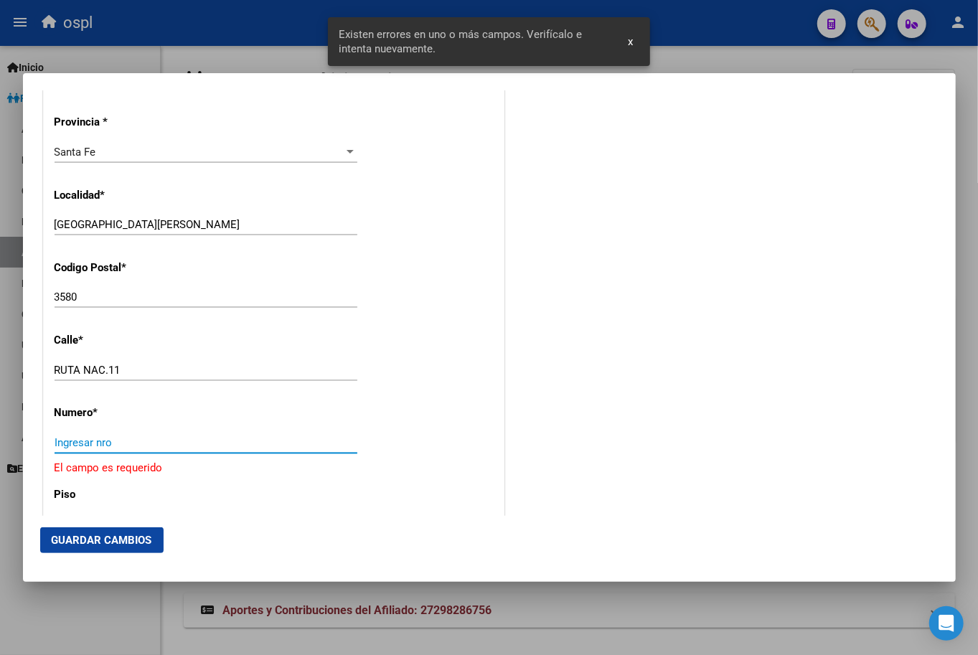
click at [130, 445] on input "Ingresar nro" at bounding box center [206, 442] width 303 height 13
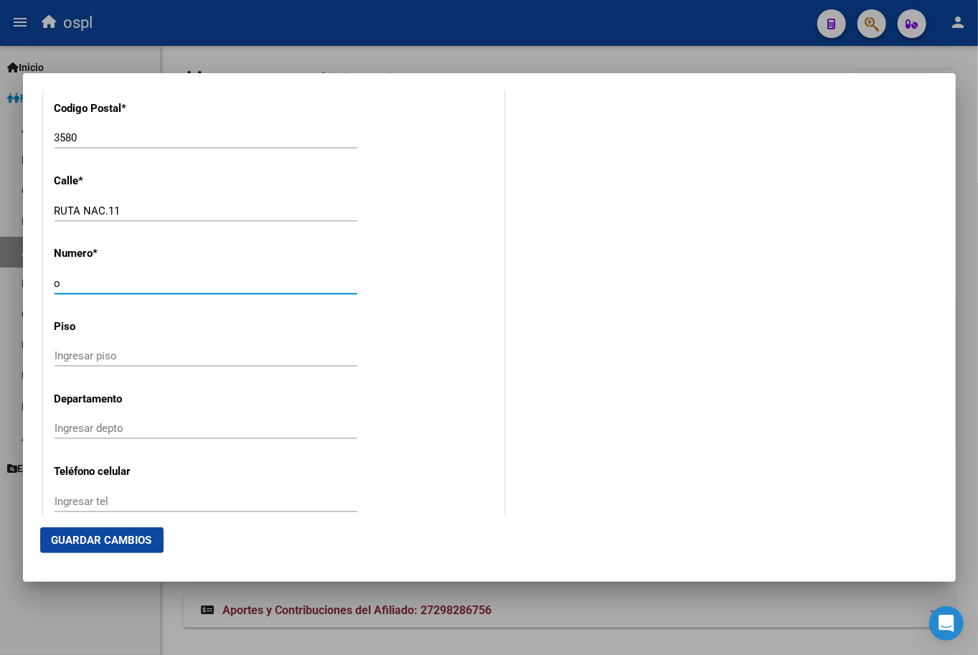
scroll to position [1834, 0]
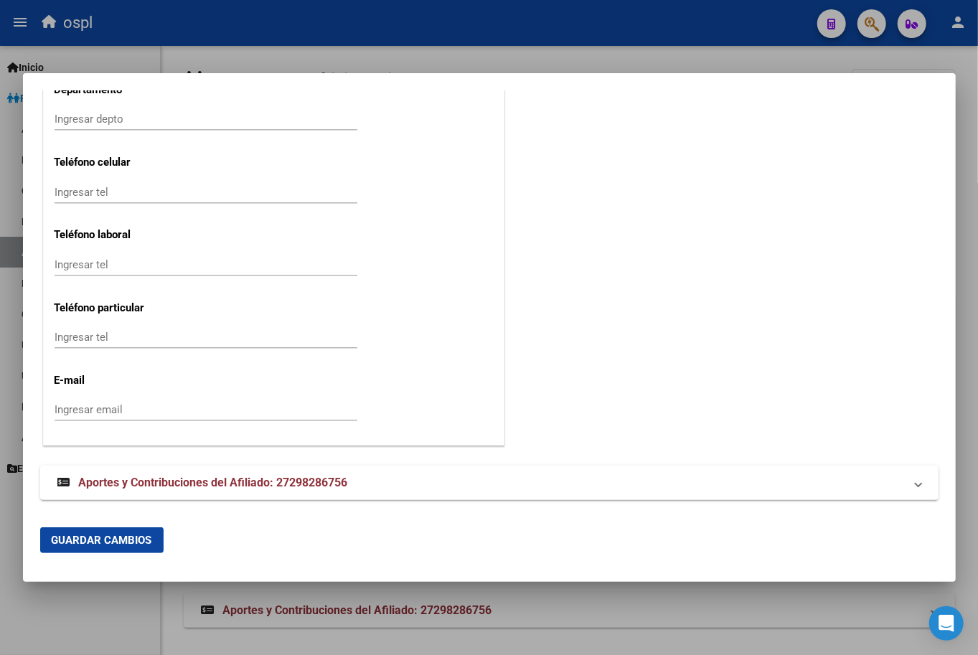
type input "o"
click at [130, 540] on span "Guardar Cambios" at bounding box center [102, 540] width 100 height 13
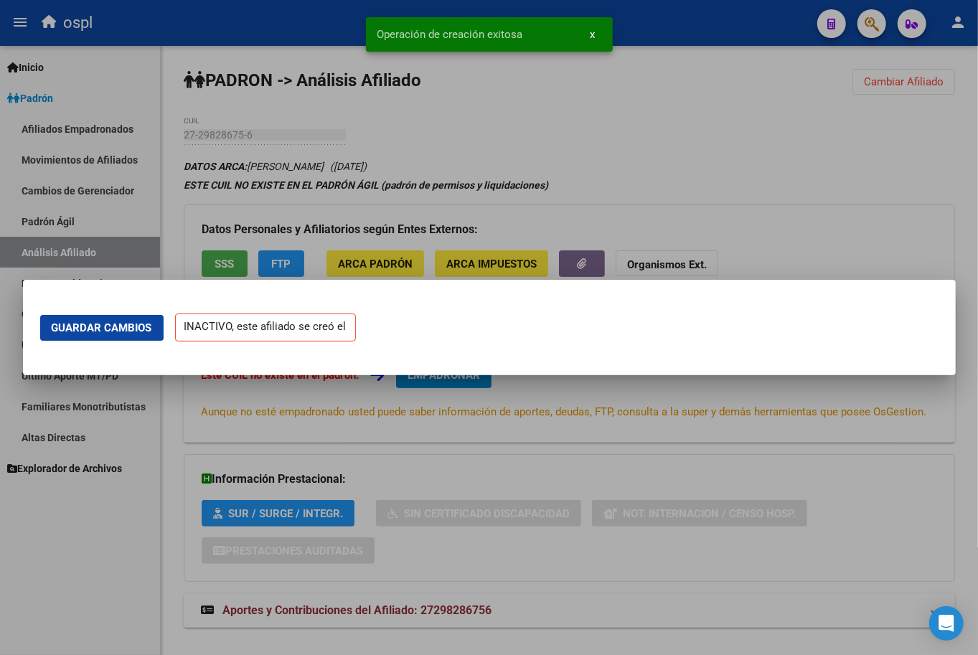
scroll to position [0, 0]
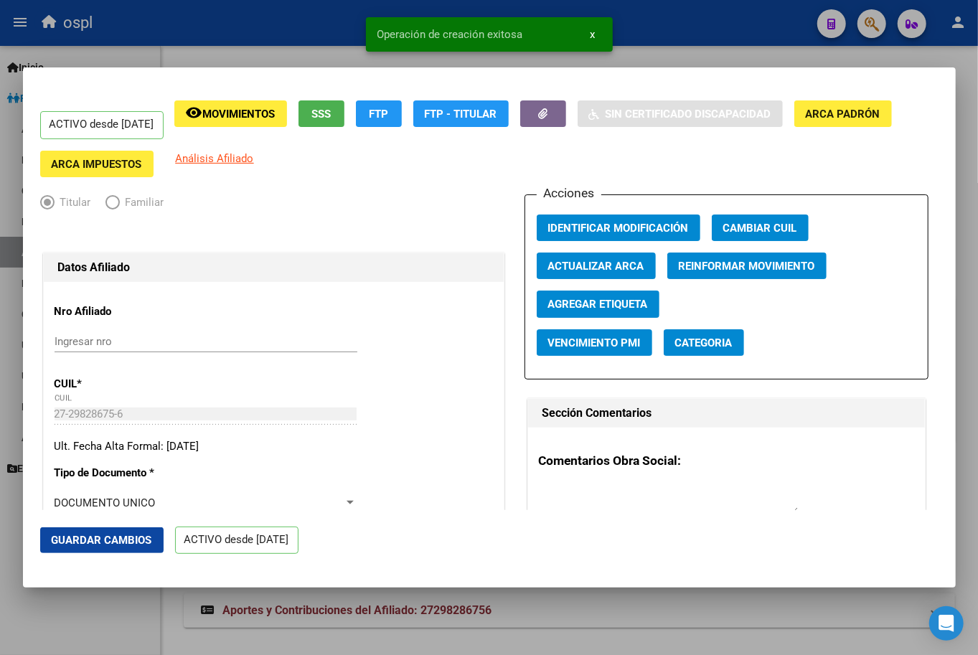
click at [663, 57] on div at bounding box center [489, 327] width 978 height 655
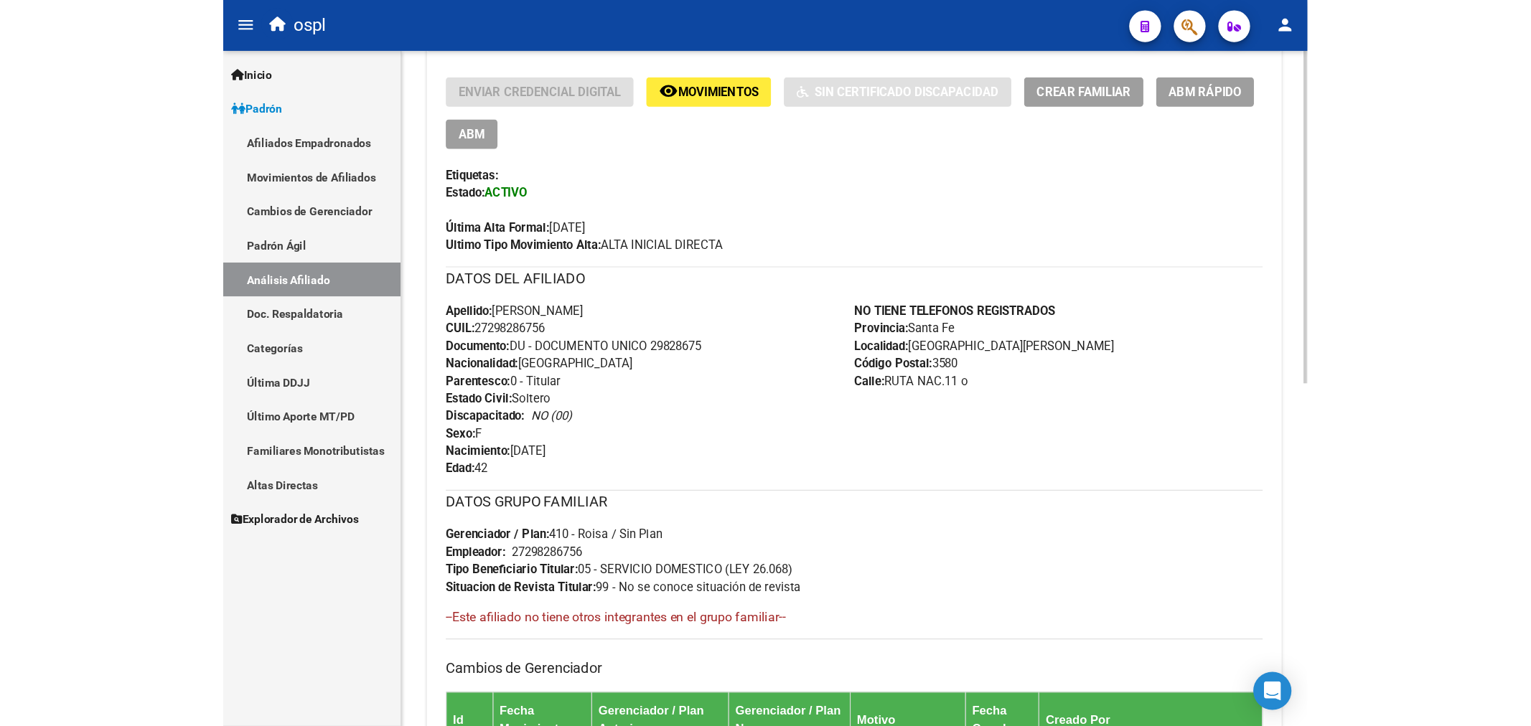
scroll to position [319, 0]
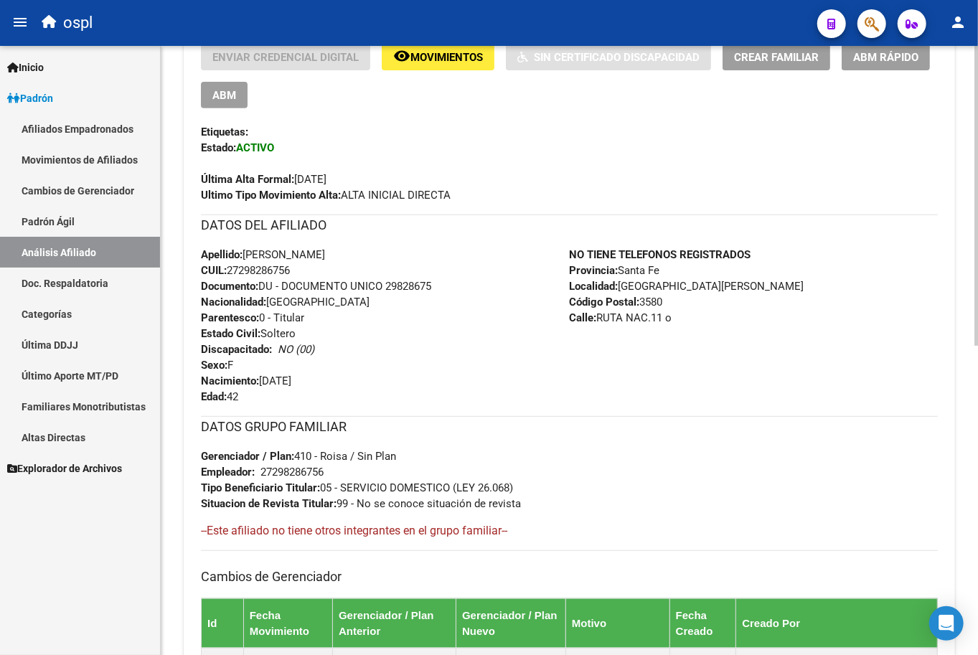
click at [281, 253] on span "Apellido: [PERSON_NAME]" at bounding box center [263, 254] width 124 height 13
click at [325, 253] on span "Apellido: [PERSON_NAME]" at bounding box center [263, 254] width 124 height 13
copy span "[PERSON_NAME]"
click at [289, 274] on span "CUIL: 27298286756" at bounding box center [245, 270] width 89 height 13
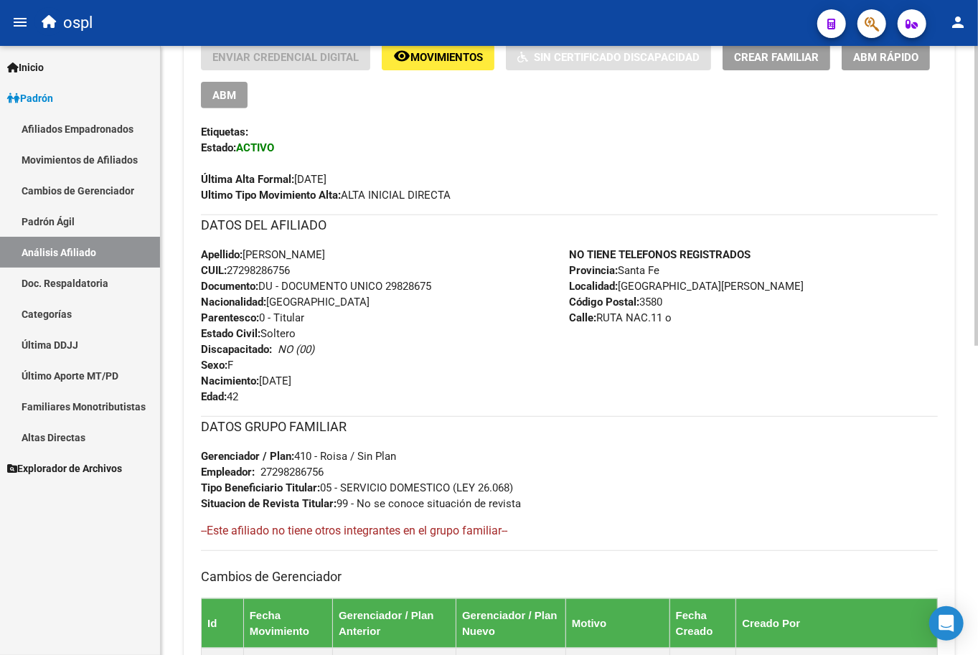
click at [289, 274] on span "CUIL: 27298286756" at bounding box center [245, 270] width 89 height 13
copy span "27298286756"
click at [629, 267] on span "Provincia: [GEOGRAPHIC_DATA]" at bounding box center [615, 270] width 90 height 13
click at [663, 268] on div "NO TIENE TELEFONOS REGISTRADOS Provincia: [GEOGRAPHIC_DATA] Localidad: [GEOGRAP…" at bounding box center [754, 326] width 369 height 158
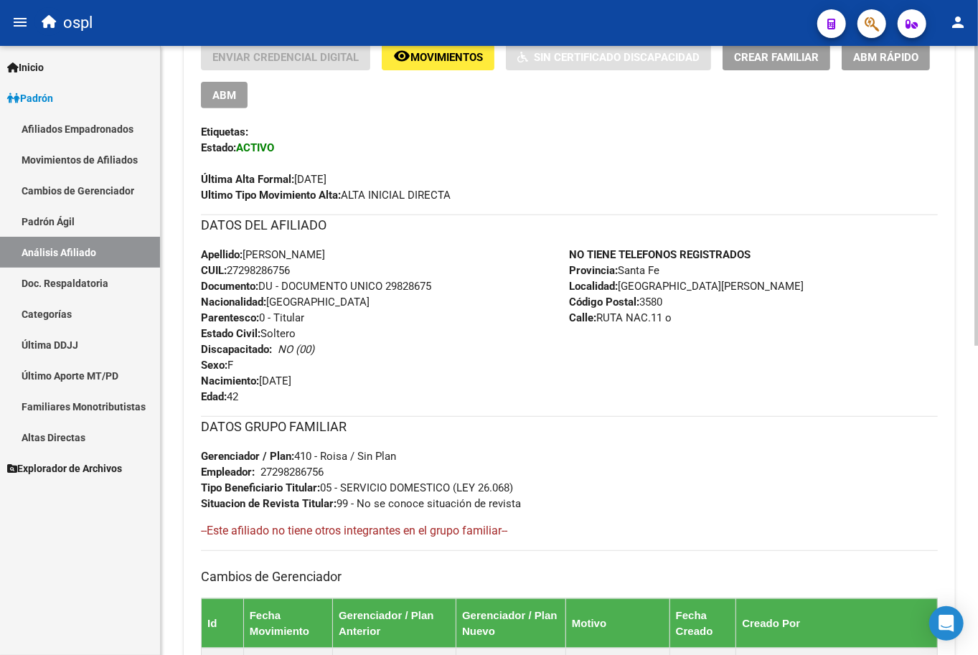
copy span "Santa Fe"
click at [647, 293] on div "NO TIENE TELEFONOS REGISTRADOS Provincia: [GEOGRAPHIC_DATA] Localidad: [GEOGRAP…" at bounding box center [754, 326] width 369 height 158
click at [647, 291] on span "Localidad: [GEOGRAPHIC_DATA][PERSON_NAME]" at bounding box center [687, 286] width 235 height 13
click at [641, 285] on span "Localidad: [GEOGRAPHIC_DATA][PERSON_NAME]" at bounding box center [687, 286] width 235 height 13
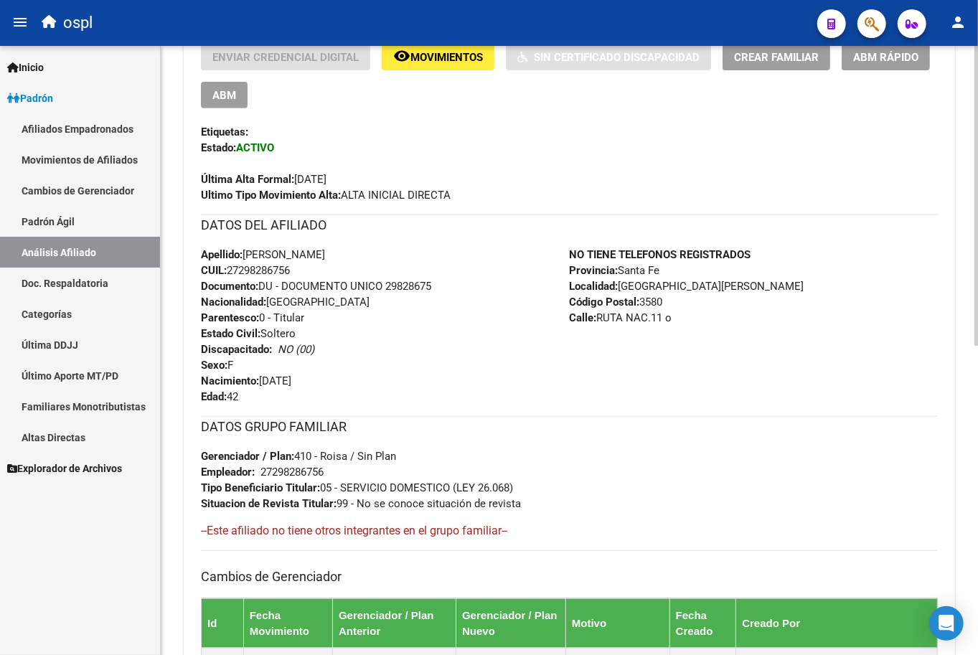
click at [641, 285] on span "Localidad: [GEOGRAPHIC_DATA][PERSON_NAME]" at bounding box center [687, 286] width 235 height 13
click at [664, 285] on span "Localidad: [GEOGRAPHIC_DATA][PERSON_NAME]" at bounding box center [687, 286] width 235 height 13
copy span "[GEOGRAPHIC_DATA][PERSON_NAME]"
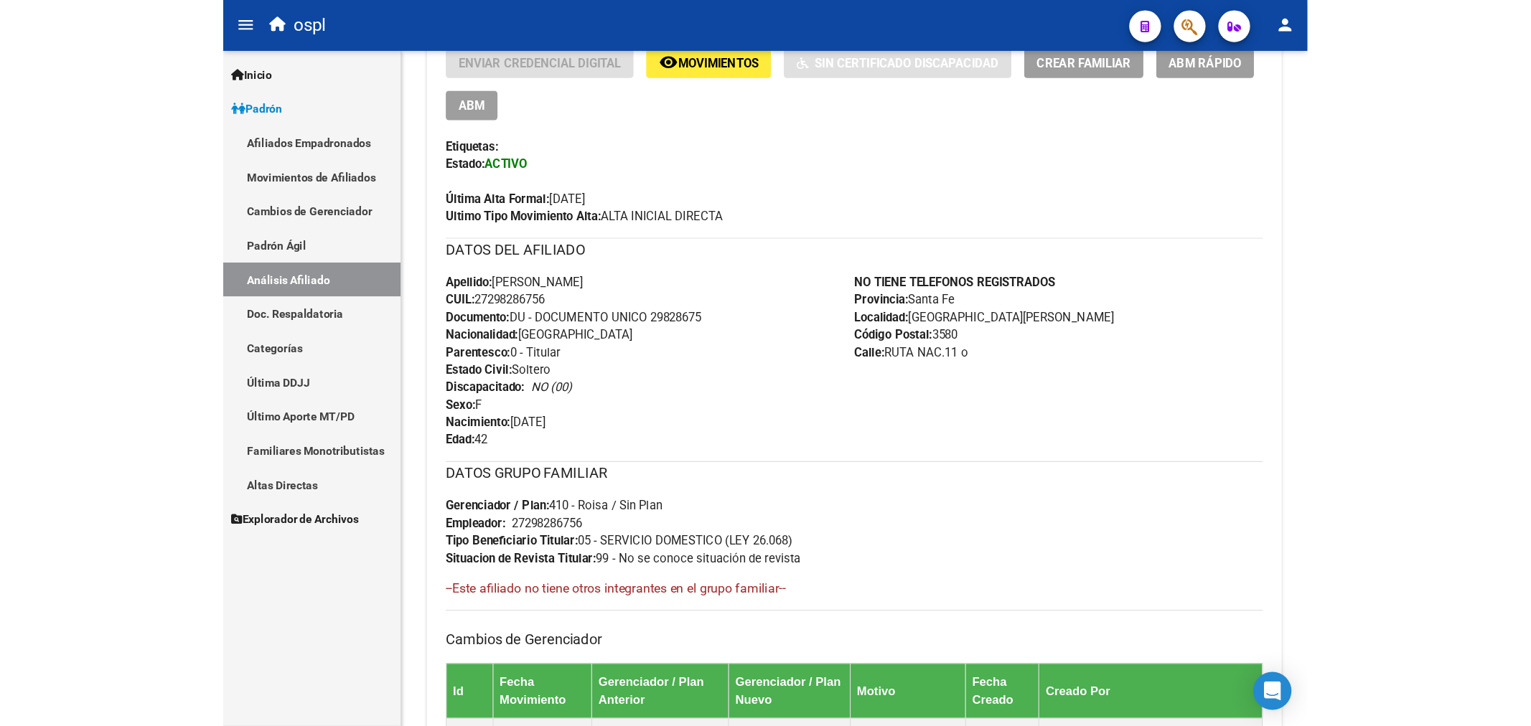
scroll to position [321, 0]
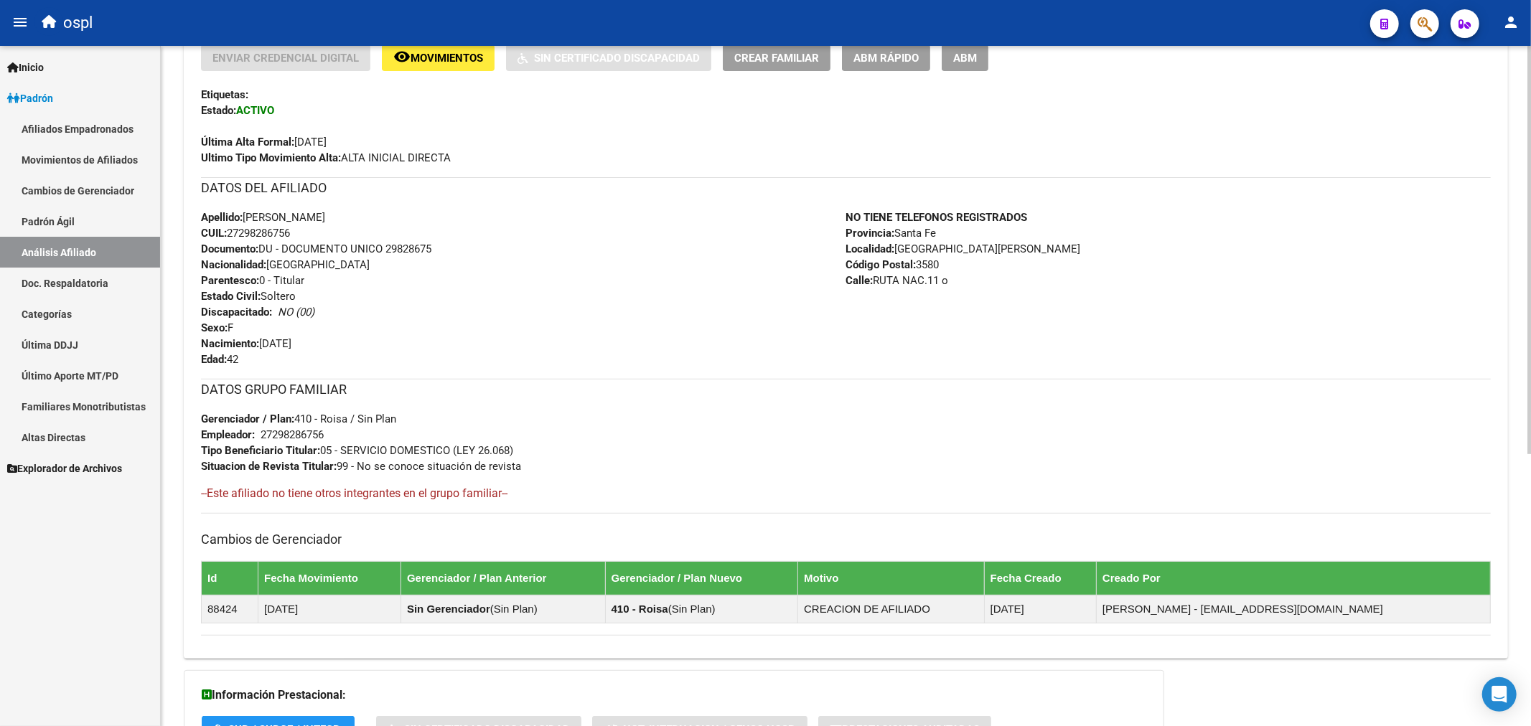
click at [274, 344] on span "Nacimiento: [DEMOGRAPHIC_DATA]" at bounding box center [246, 343] width 90 height 13
drag, startPoint x: 262, startPoint y: 344, endPoint x: 327, endPoint y: 342, distance: 64.7
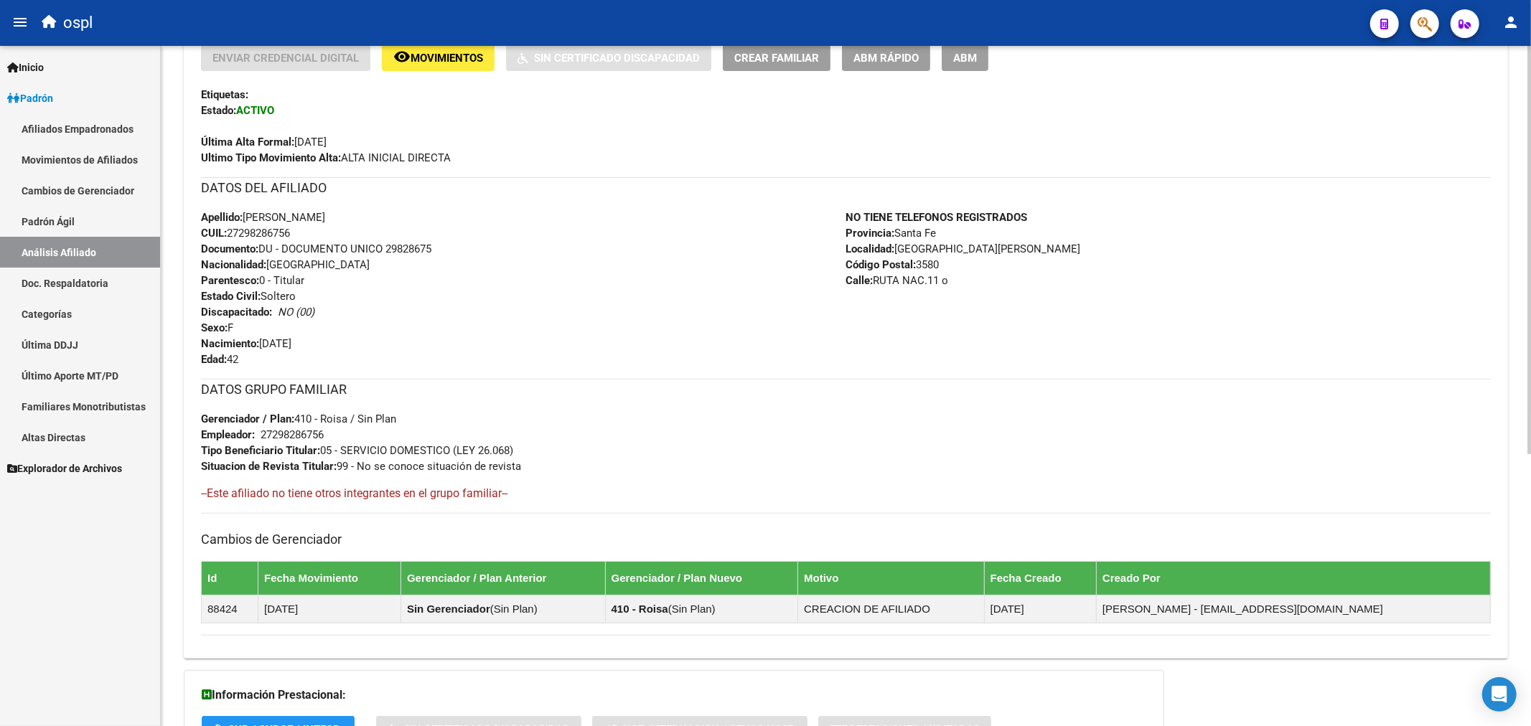
click at [327, 342] on div "Apellido: [PERSON_NAME]: 27298286756 Documento: DU - DOCUMENTO UNICO 29828675 N…" at bounding box center [523, 289] width 645 height 158
copy span "[DATE]"
click at [871, 149] on div "Última Alta Formal: [DATE]" at bounding box center [846, 134] width 1290 height 32
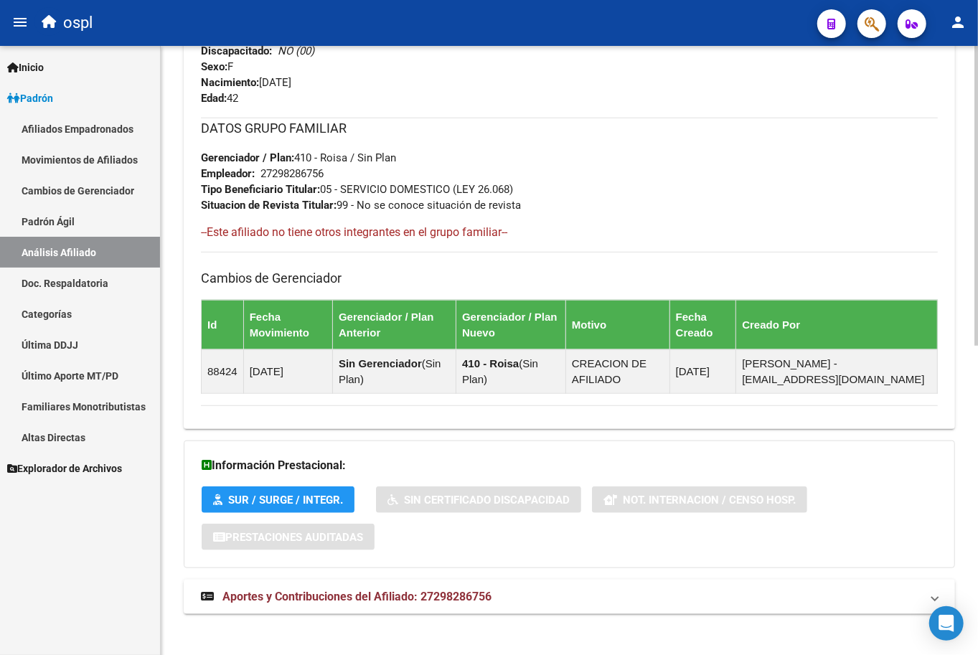
scroll to position [628, 0]
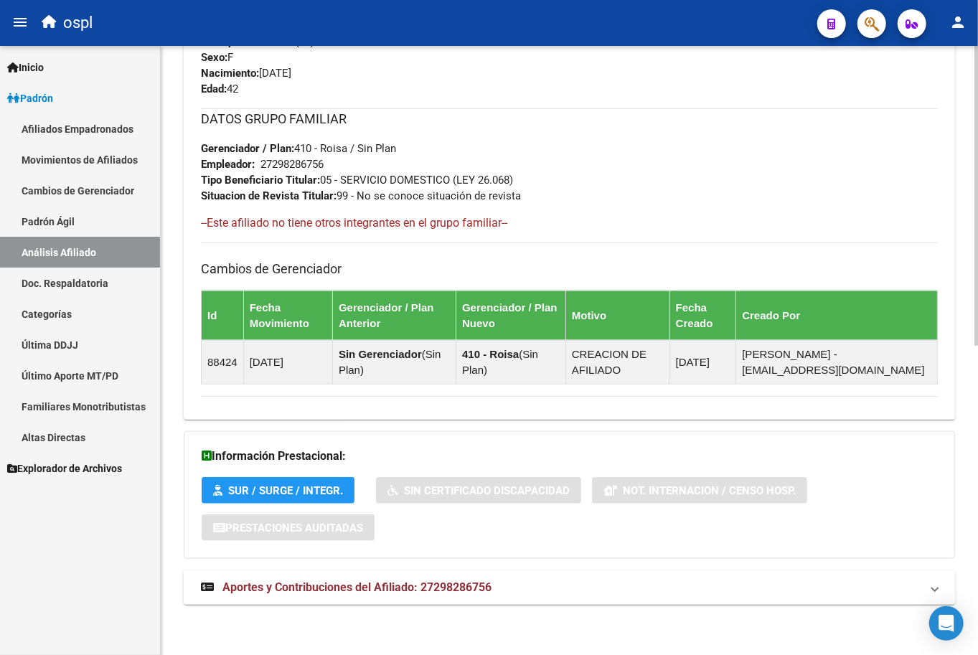
click at [407, 599] on mat-expansion-panel-header "Aportes y Contribuciones del Afiliado: 27298286756" at bounding box center [570, 588] width 772 height 34
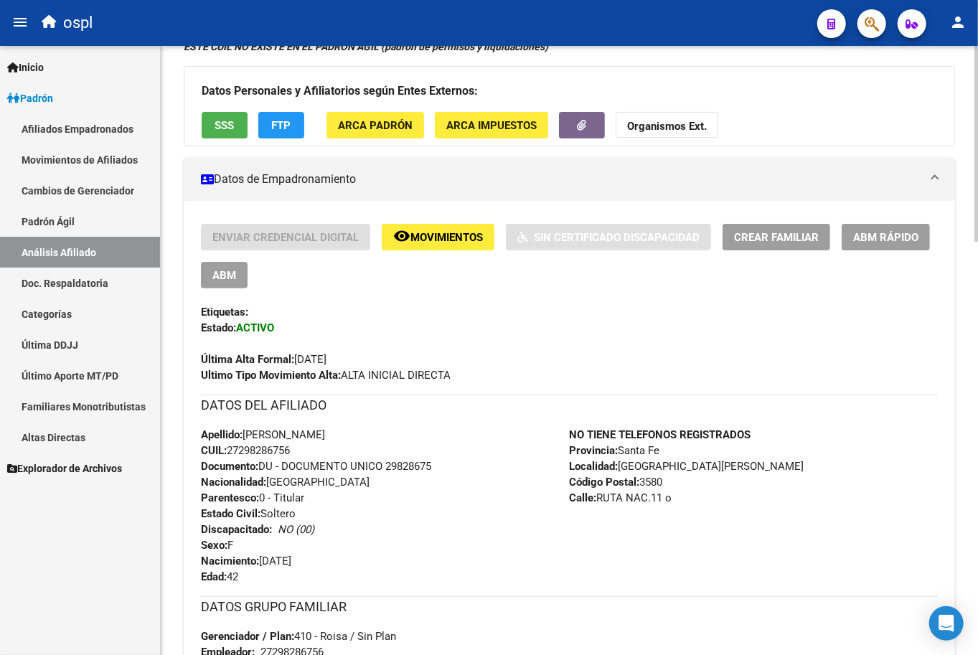
scroll to position [121, 0]
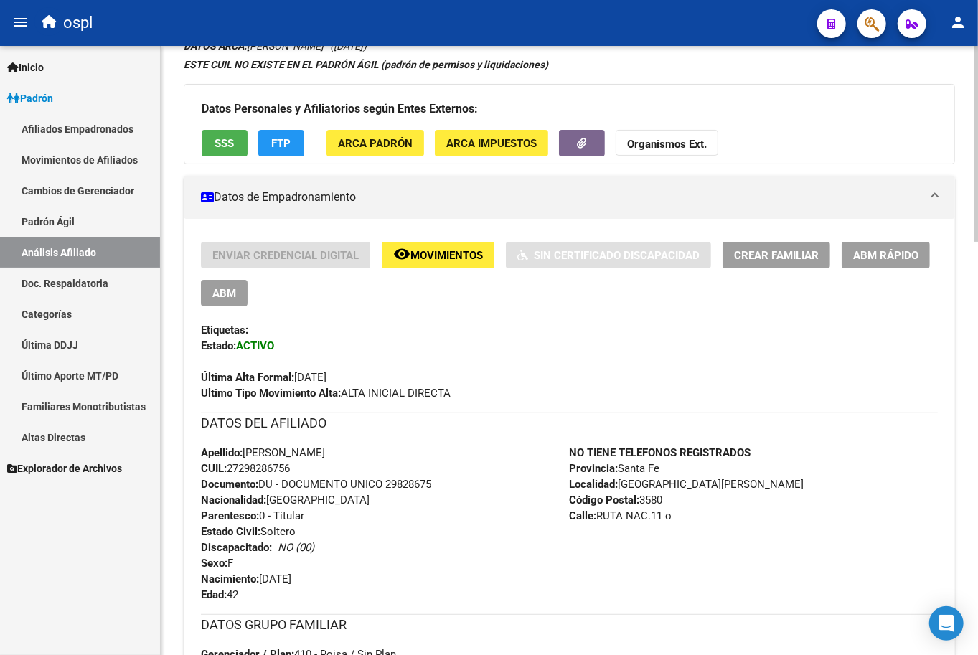
click at [861, 254] on span "ABM Rápido" at bounding box center [885, 255] width 65 height 13
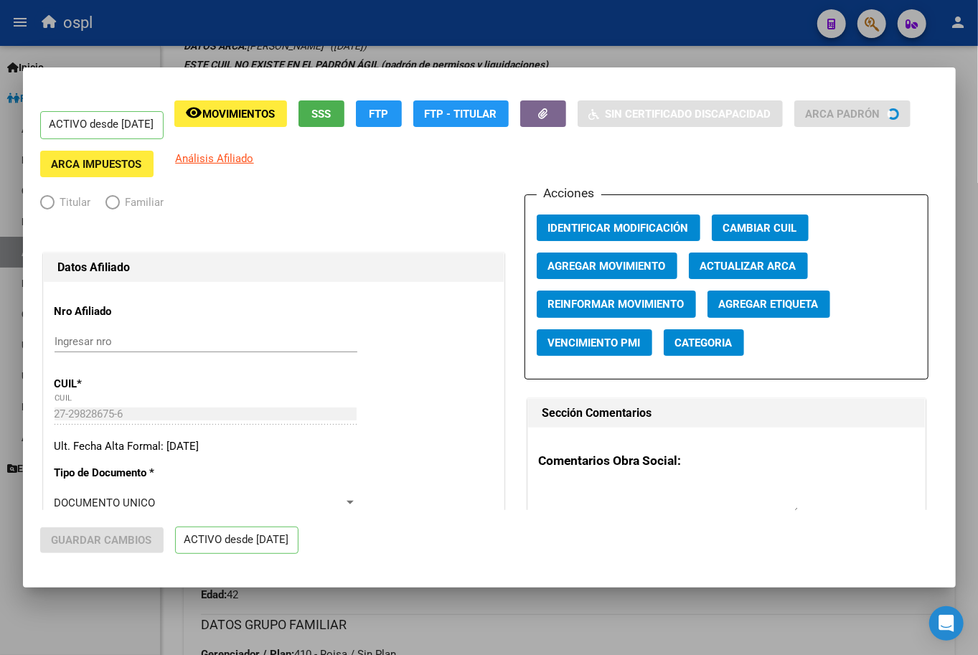
radio input "true"
type input "27-29828675-6"
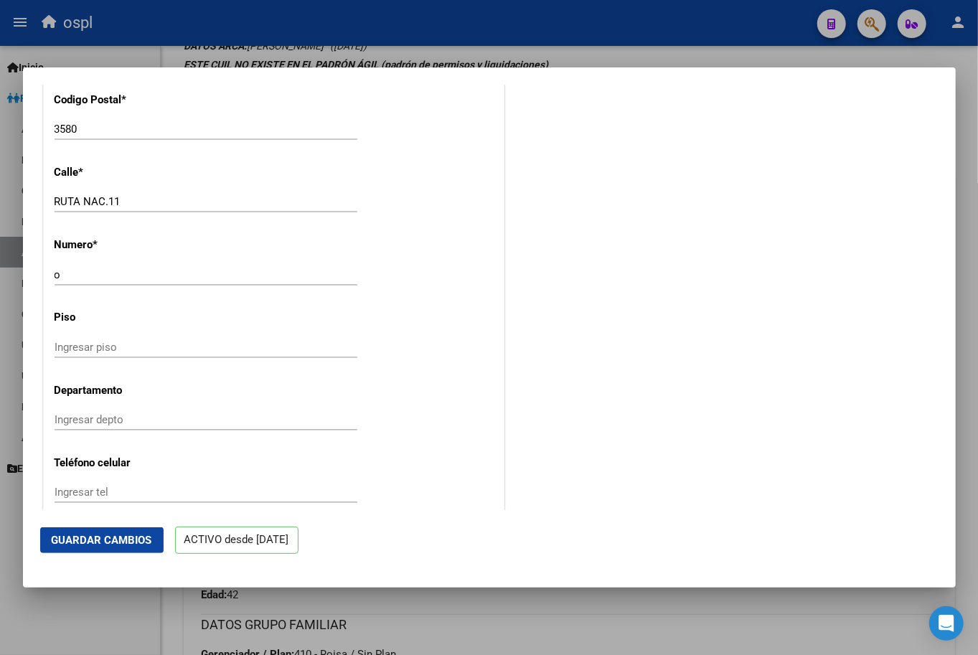
scroll to position [1732, 0]
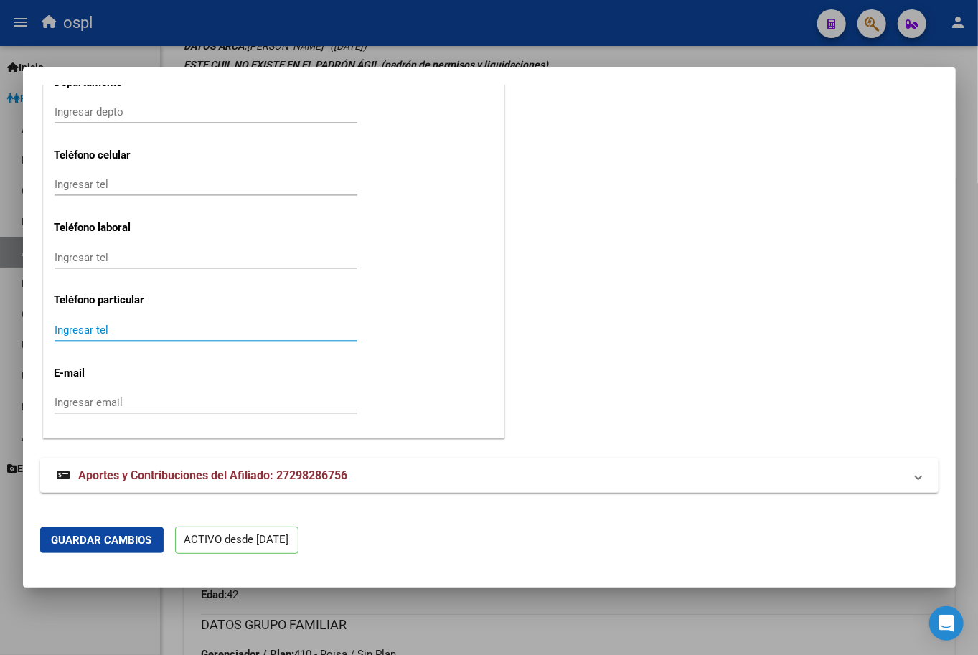
click at [88, 335] on input "Ingresar tel" at bounding box center [206, 330] width 303 height 13
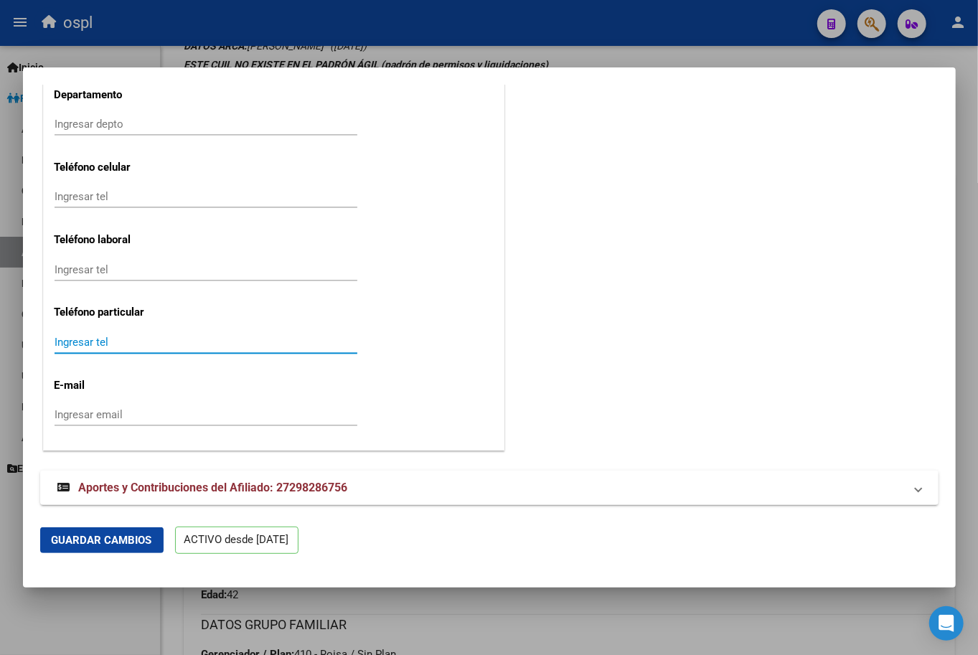
scroll to position [1711, 0]
paste input "3482442916"
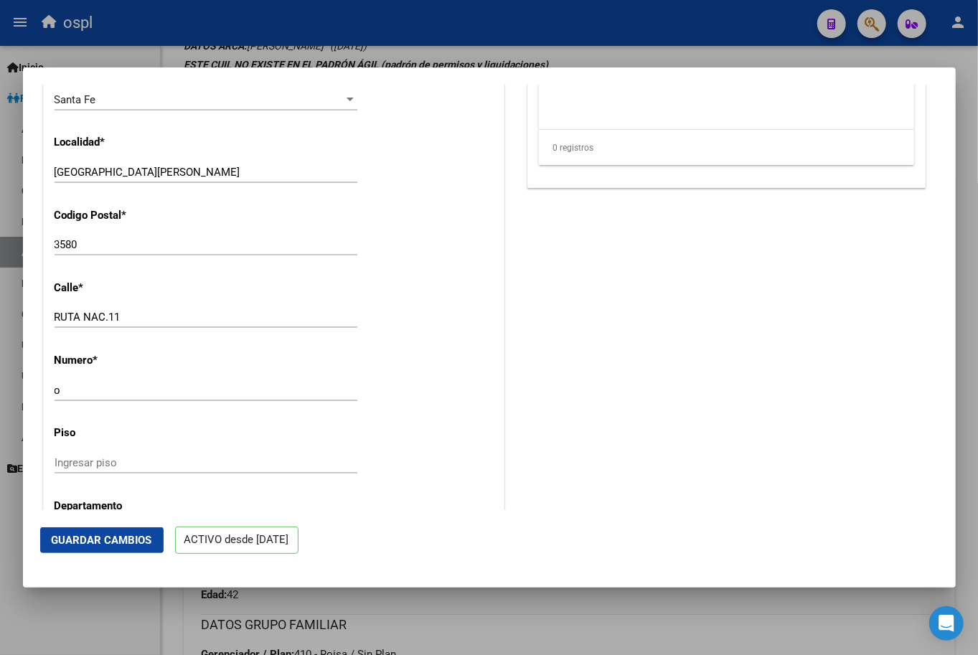
scroll to position [1221, 0]
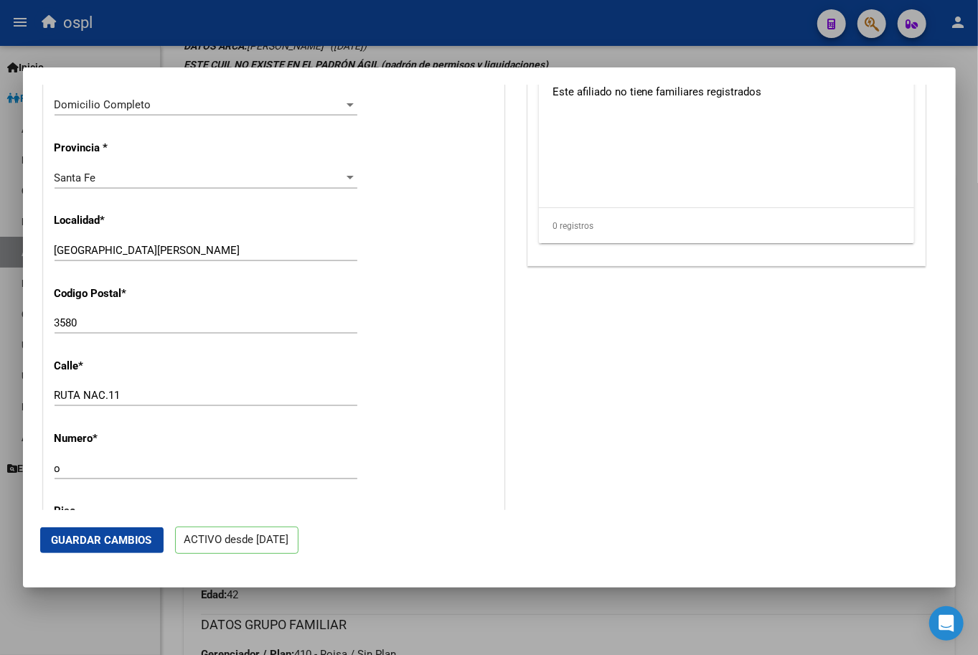
type input "3482442916"
click at [70, 398] on div "RUTA NAC.11 Ingresar calle" at bounding box center [206, 396] width 303 height 22
click at [70, 402] on input "RUTA NAC.11" at bounding box center [206, 395] width 303 height 13
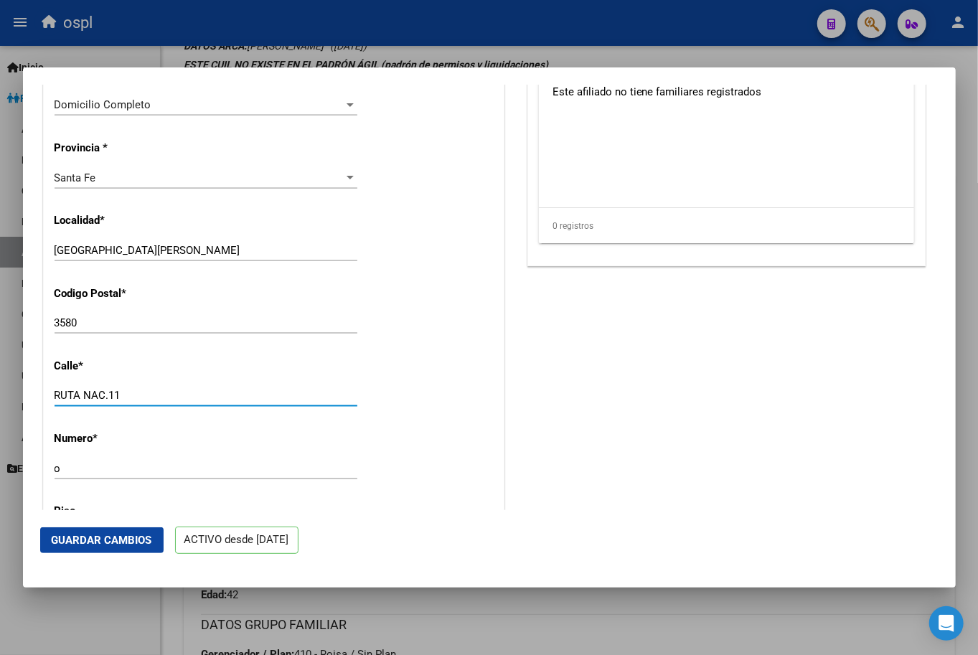
click at [70, 402] on input "RUTA NAC.11" at bounding box center [206, 395] width 303 height 13
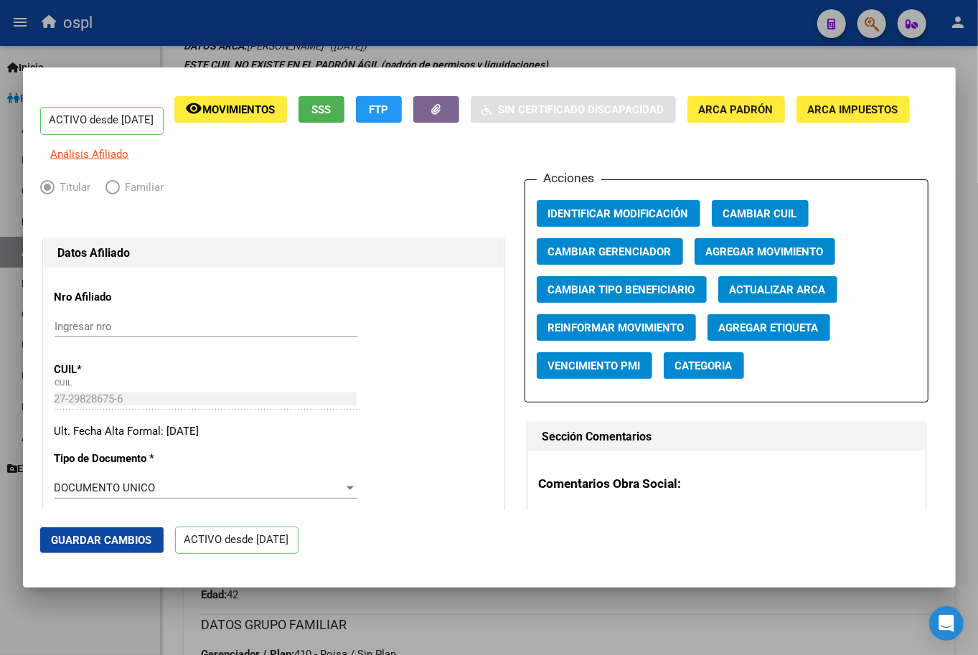
scroll to position [1, 0]
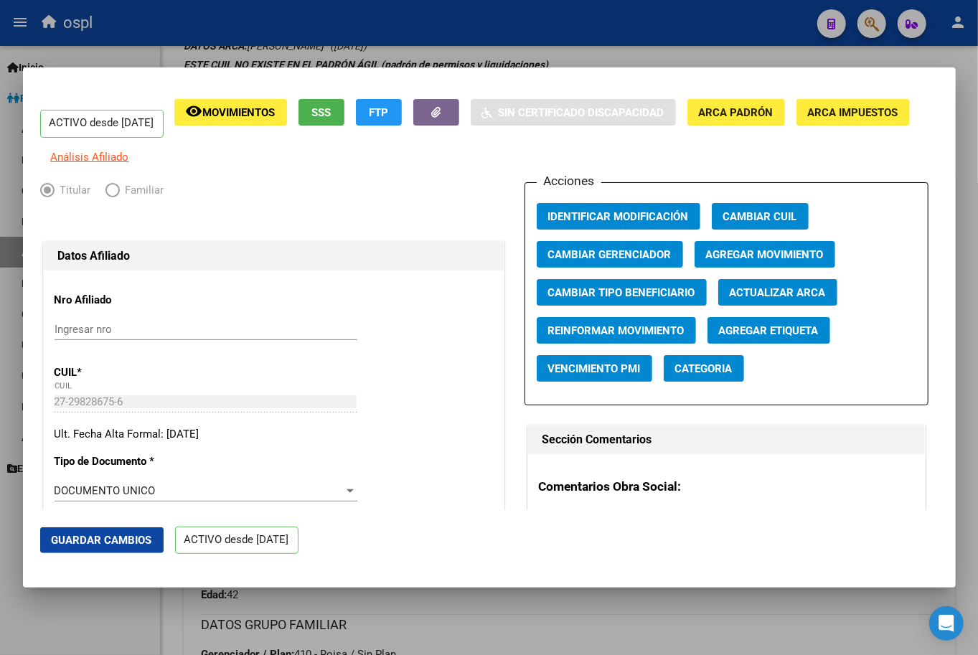
click at [148, 533] on button "Guardar Cambios" at bounding box center [101, 541] width 123 height 26
click at [175, 44] on div at bounding box center [489, 327] width 978 height 655
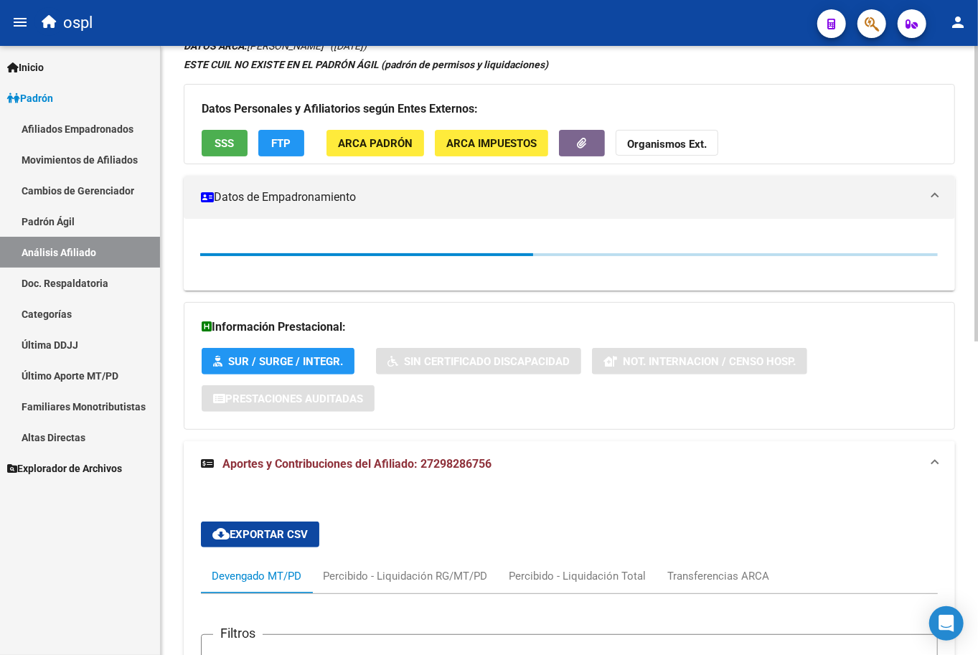
scroll to position [0, 0]
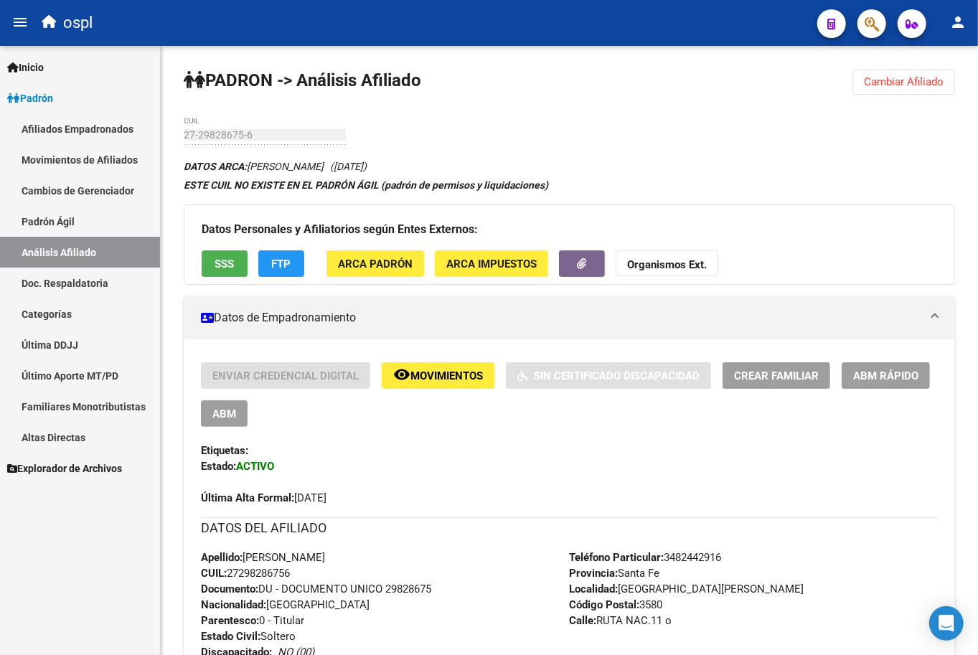
click at [95, 126] on link "Afiliados Empadronados" at bounding box center [80, 128] width 160 height 31
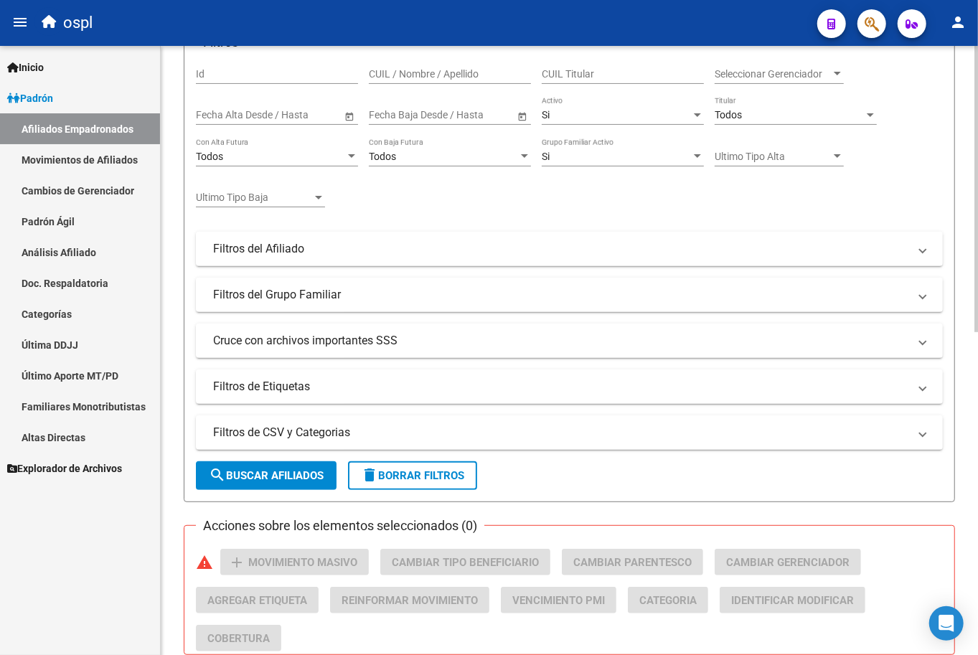
scroll to position [187, 0]
click at [86, 249] on link "Análisis Afiliado" at bounding box center [80, 252] width 160 height 31
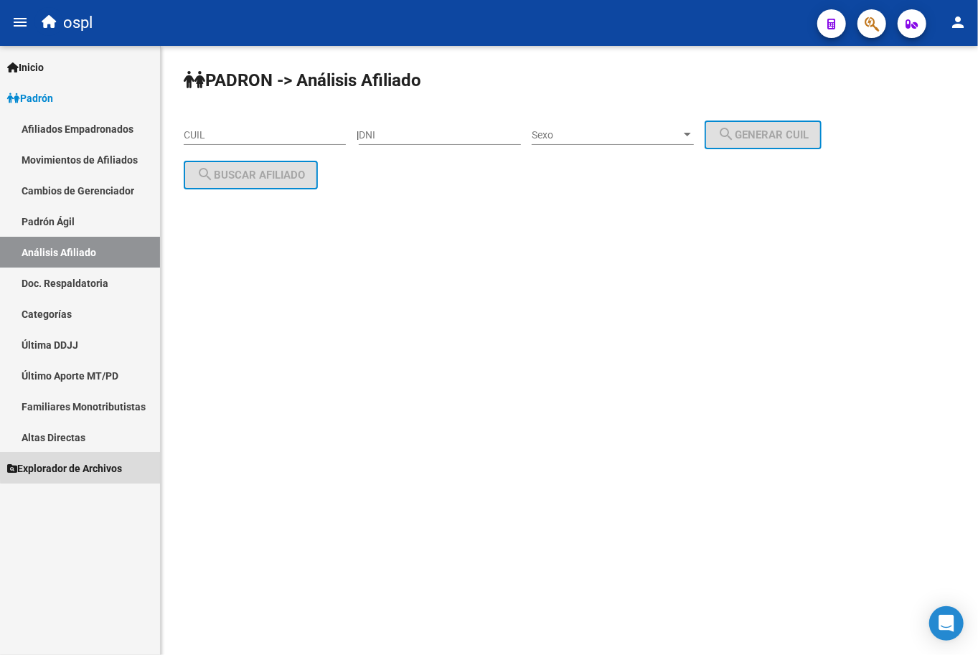
click at [94, 461] on span "Explorador de Archivos" at bounding box center [64, 469] width 115 height 16
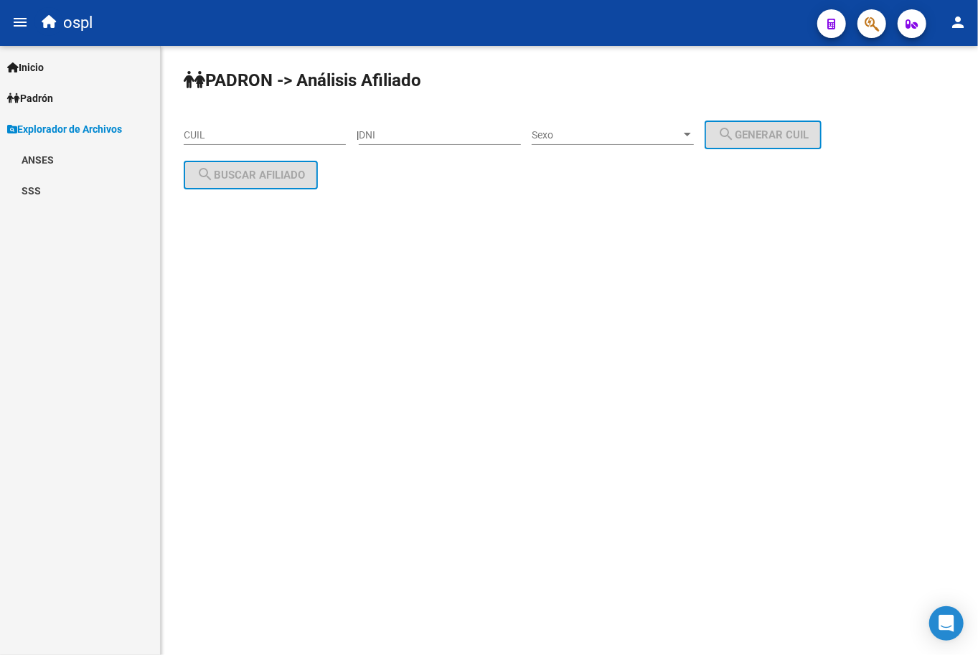
click at [42, 187] on link "SSS" at bounding box center [80, 190] width 160 height 31
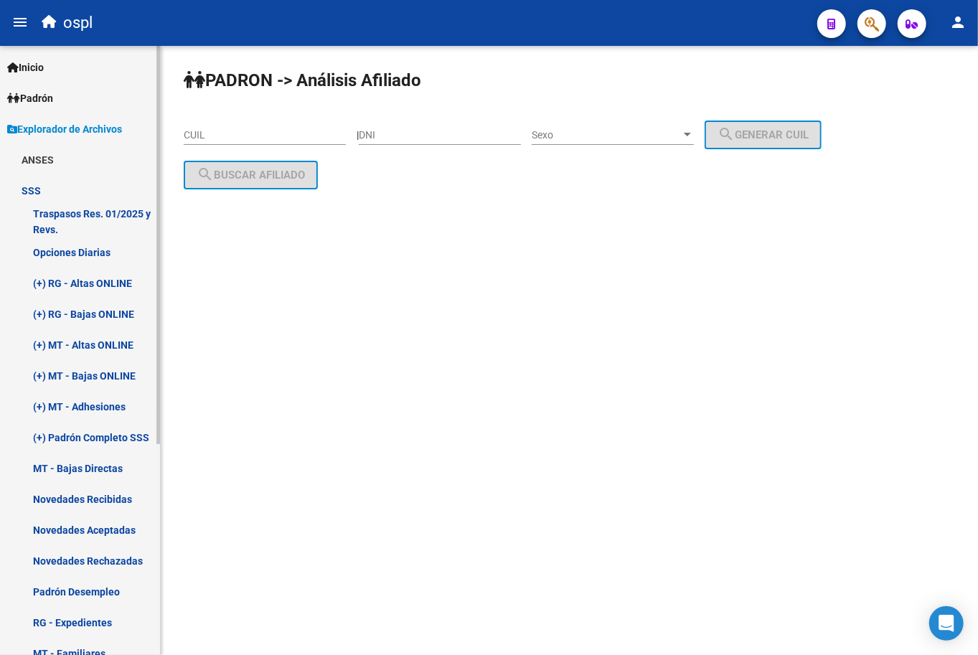
click at [60, 134] on span "Explorador de Archivos" at bounding box center [64, 129] width 115 height 16
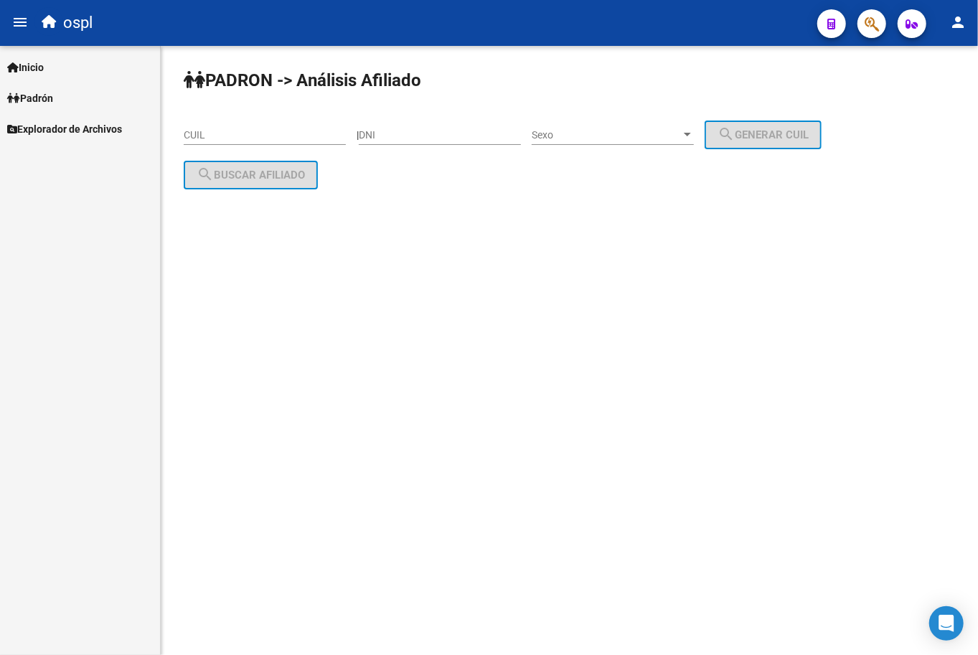
click at [50, 97] on span "Padrón" at bounding box center [30, 98] width 46 height 16
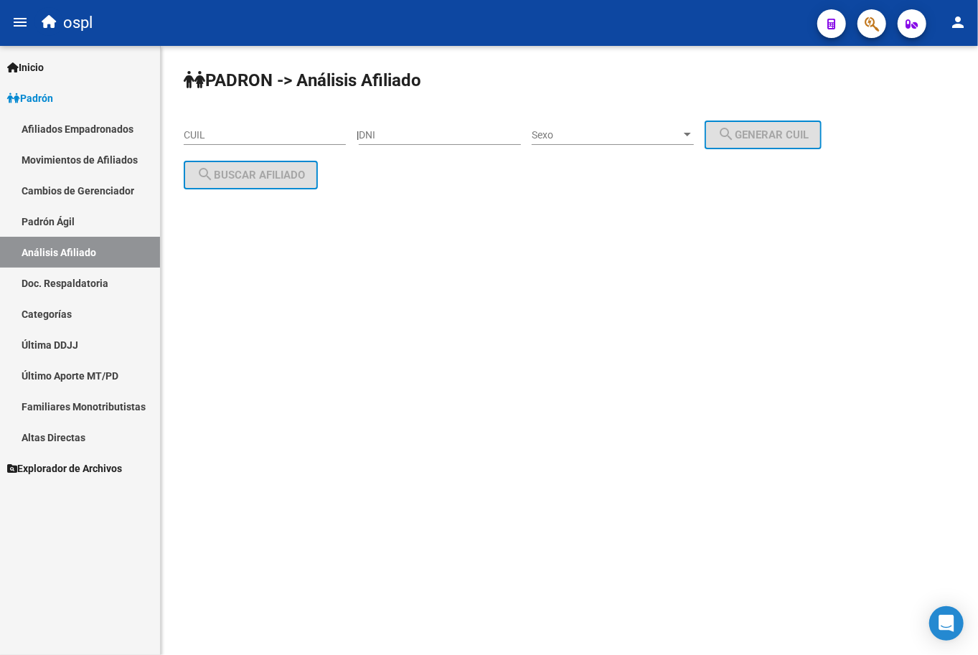
click at [77, 443] on link "Altas Directas" at bounding box center [80, 437] width 160 height 31
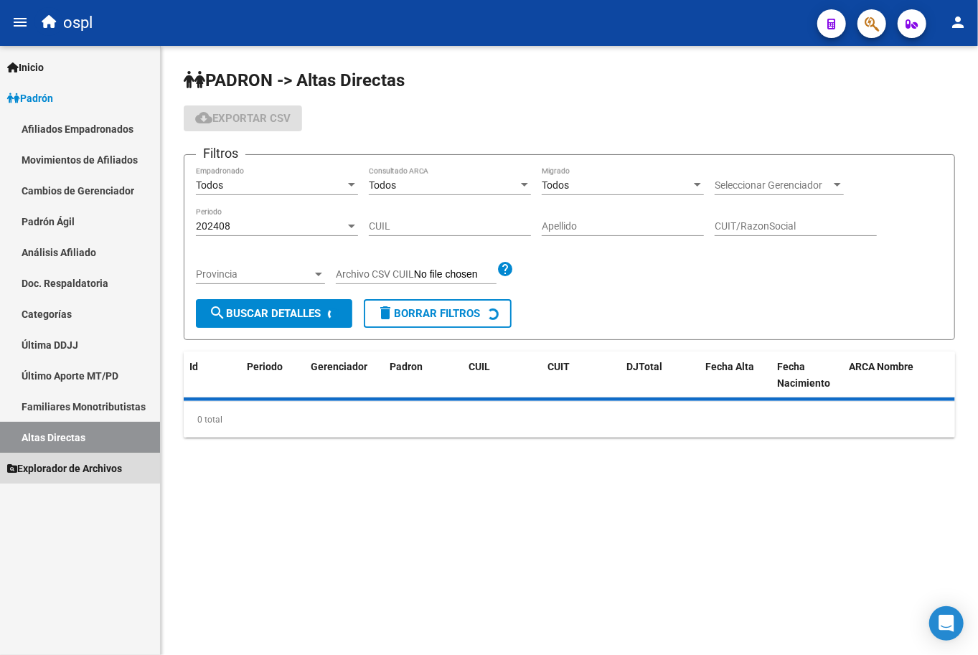
click at [80, 459] on link "Explorador de Archivos" at bounding box center [80, 468] width 160 height 31
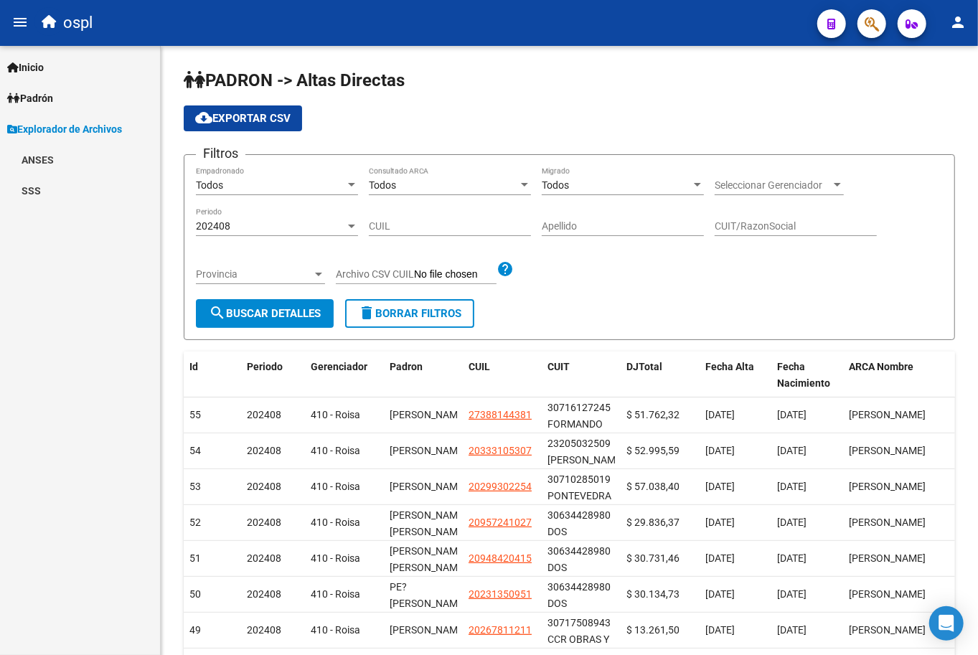
click at [29, 202] on link "SSS" at bounding box center [80, 190] width 160 height 31
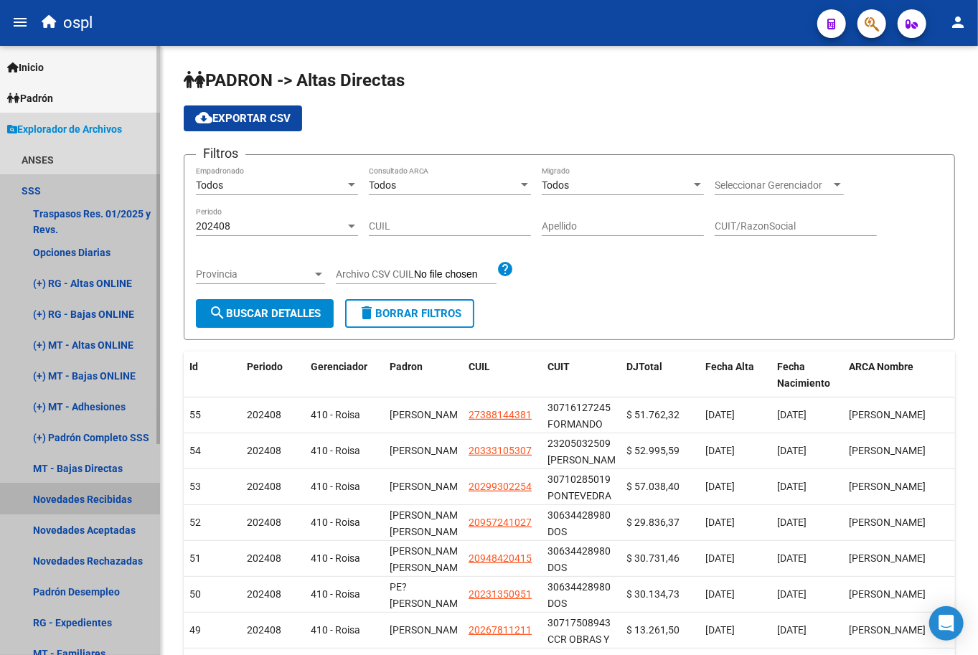
click at [106, 491] on link "Novedades Recibidas" at bounding box center [80, 499] width 160 height 31
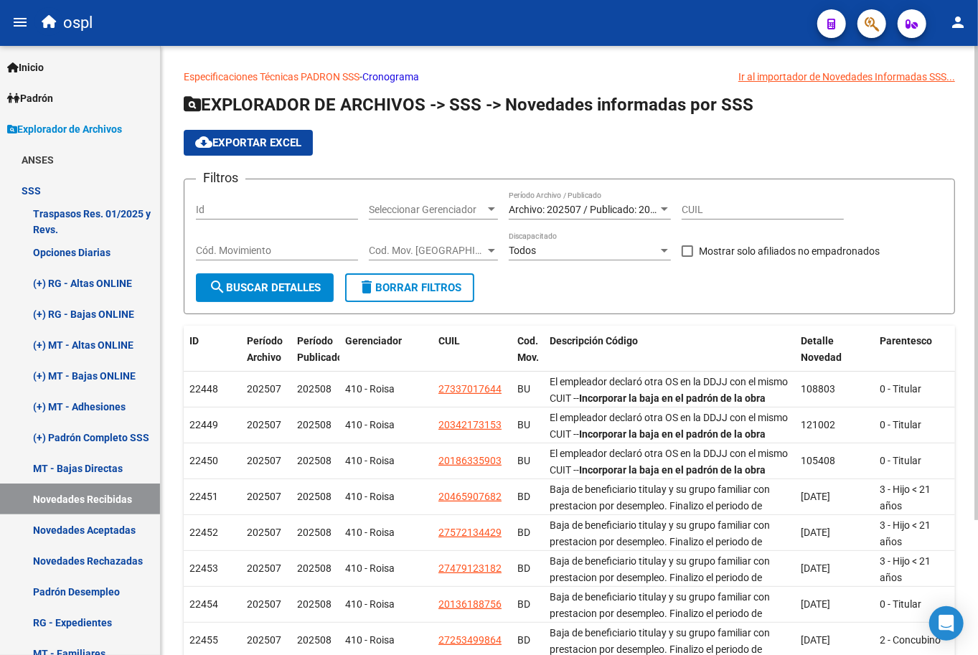
click at [561, 208] on span "Archivo: 202507 / Publicado: 202508" at bounding box center [591, 209] width 164 height 11
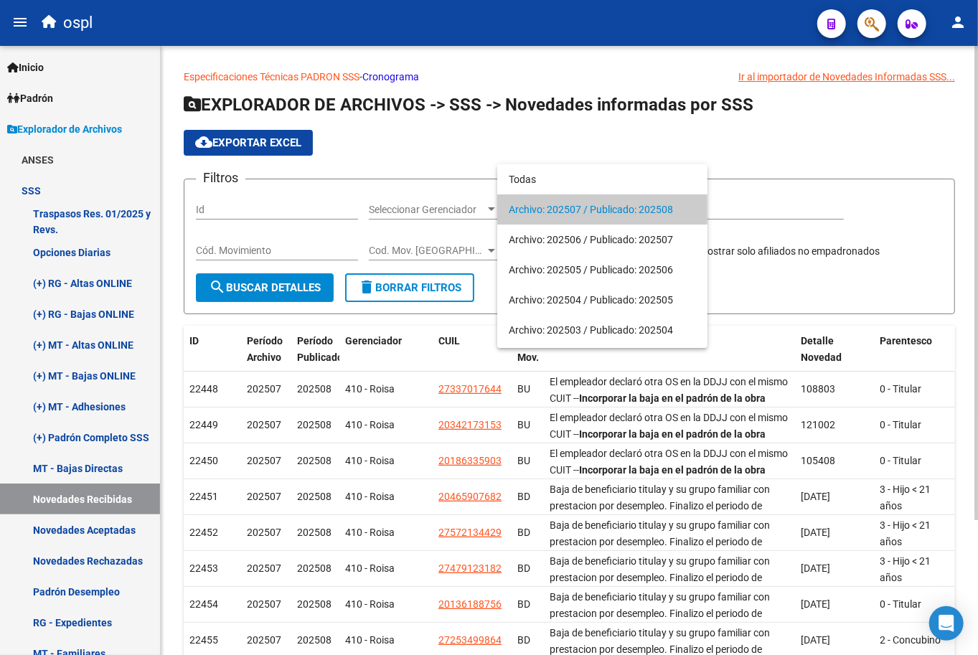
click at [561, 208] on span "Archivo: 202507 / Publicado: 202508" at bounding box center [602, 209] width 187 height 30
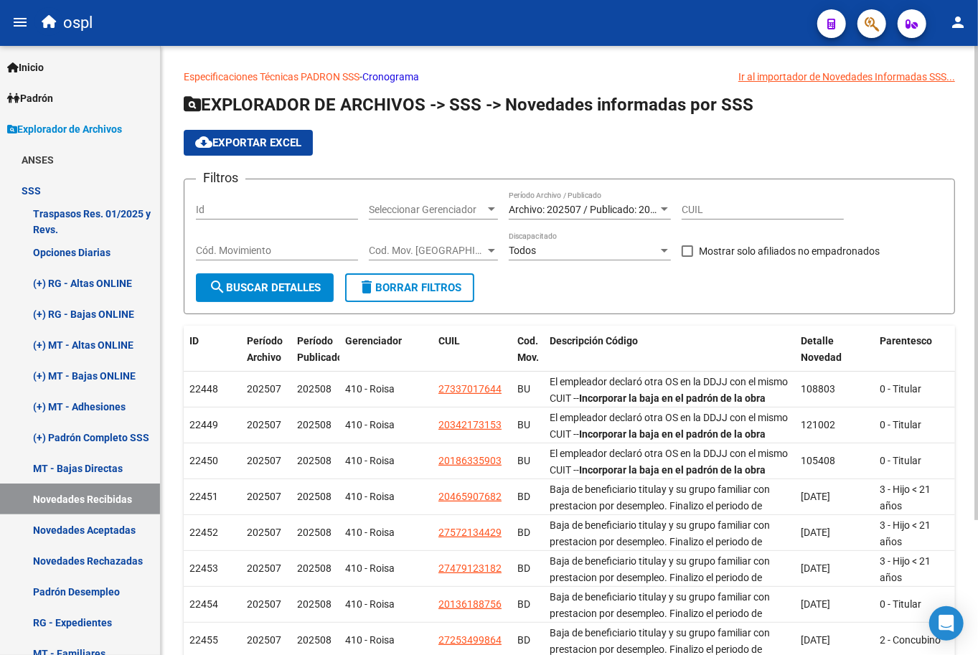
click at [505, 65] on div "Especificaciones Técnicas PADRON SSS - Cronograma Ir al importador [PERSON_NAME…" at bounding box center [569, 432] width 817 height 772
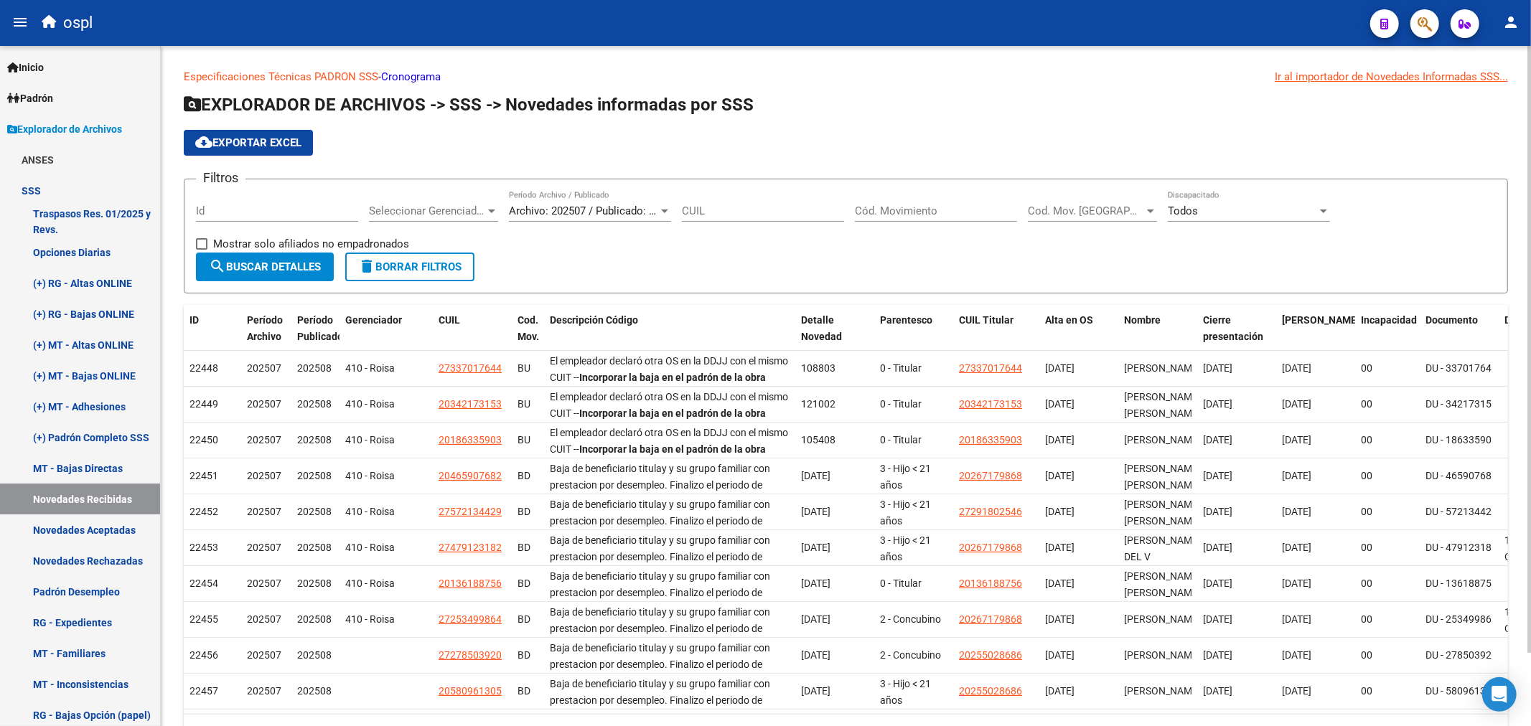
click at [871, 86] on div "Especificaciones Técnicas PADRON SSS - Cronograma Ir al importador [PERSON_NAME…" at bounding box center [846, 410] width 1324 height 682
click at [871, 75] on p "Especificaciones Técnicas PADRON SSS - Cronograma Ir al importador [PERSON_NAME…" at bounding box center [846, 77] width 1324 height 16
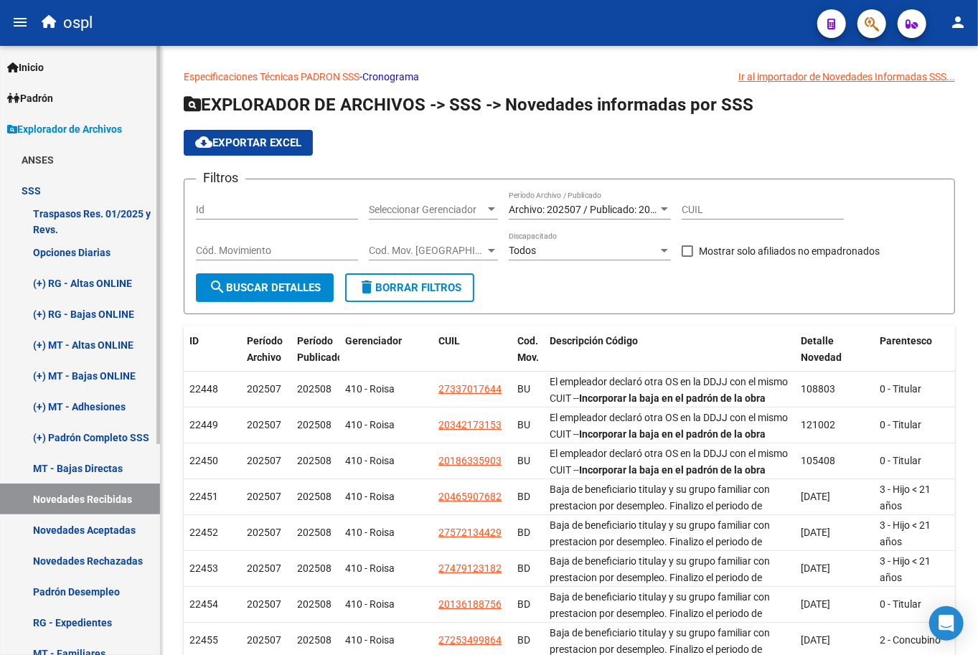
click at [84, 73] on link "Inicio" at bounding box center [80, 67] width 160 height 31
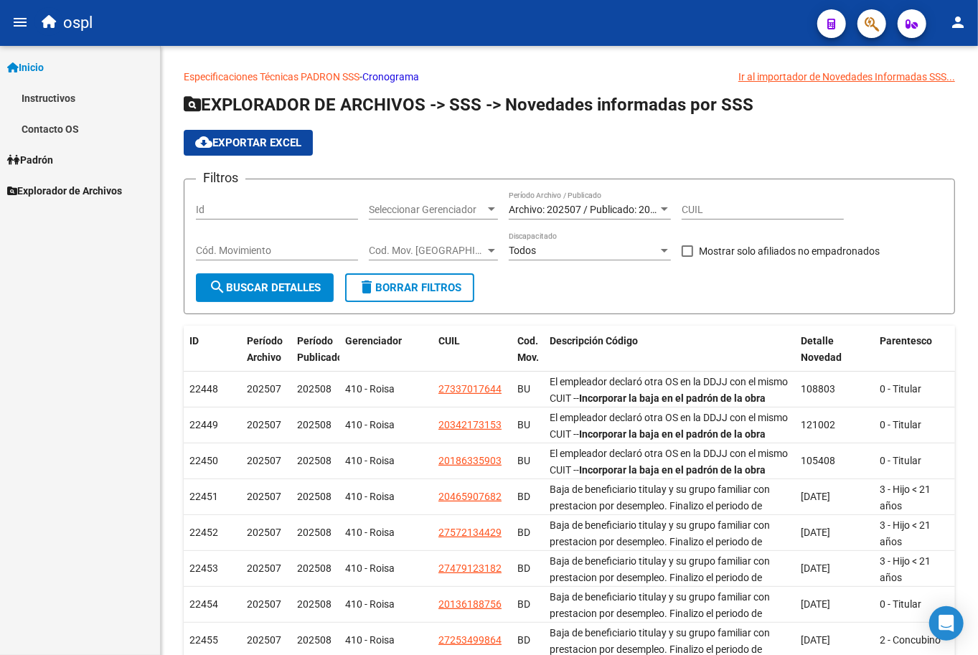
click at [37, 75] on span "Inicio" at bounding box center [25, 68] width 37 height 16
click at [37, 70] on span "Inicio" at bounding box center [25, 68] width 37 height 16
click at [69, 100] on link "Instructivos" at bounding box center [80, 98] width 160 height 31
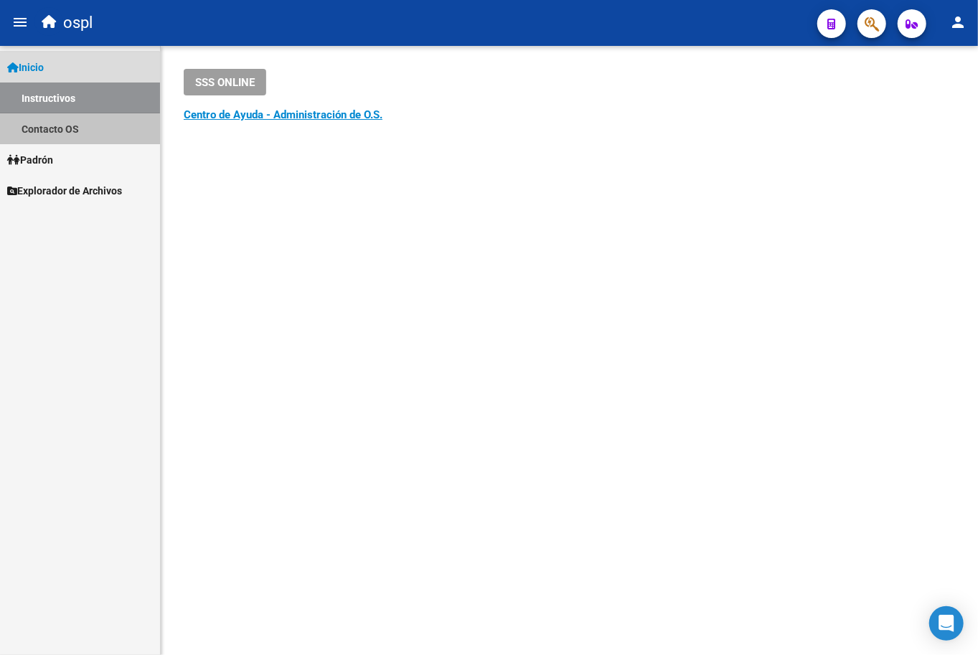
click at [65, 130] on link "Contacto OS" at bounding box center [80, 128] width 160 height 31
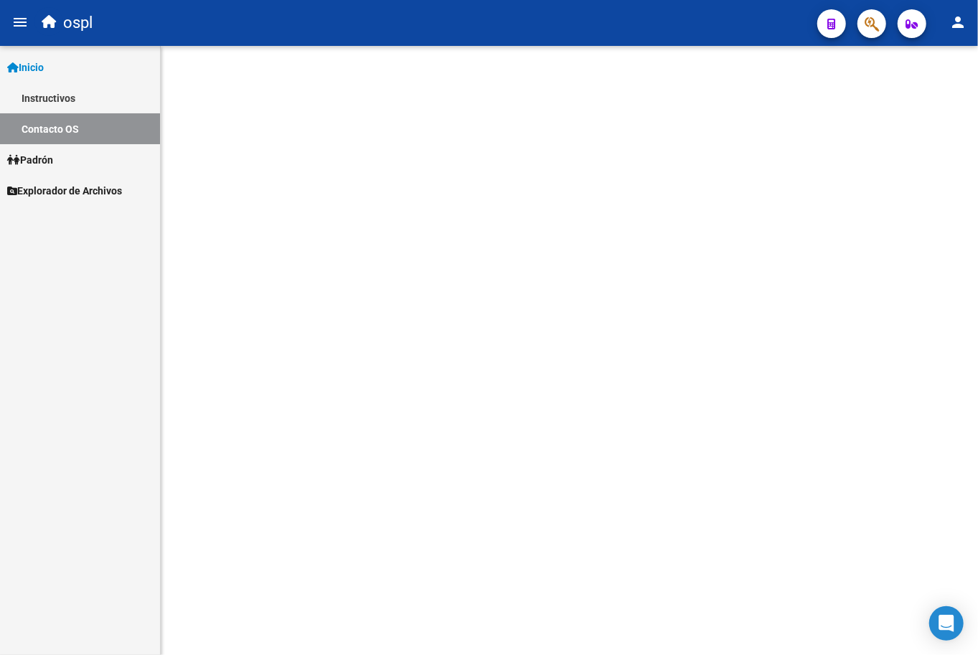
click at [69, 162] on link "Padrón" at bounding box center [80, 159] width 160 height 31
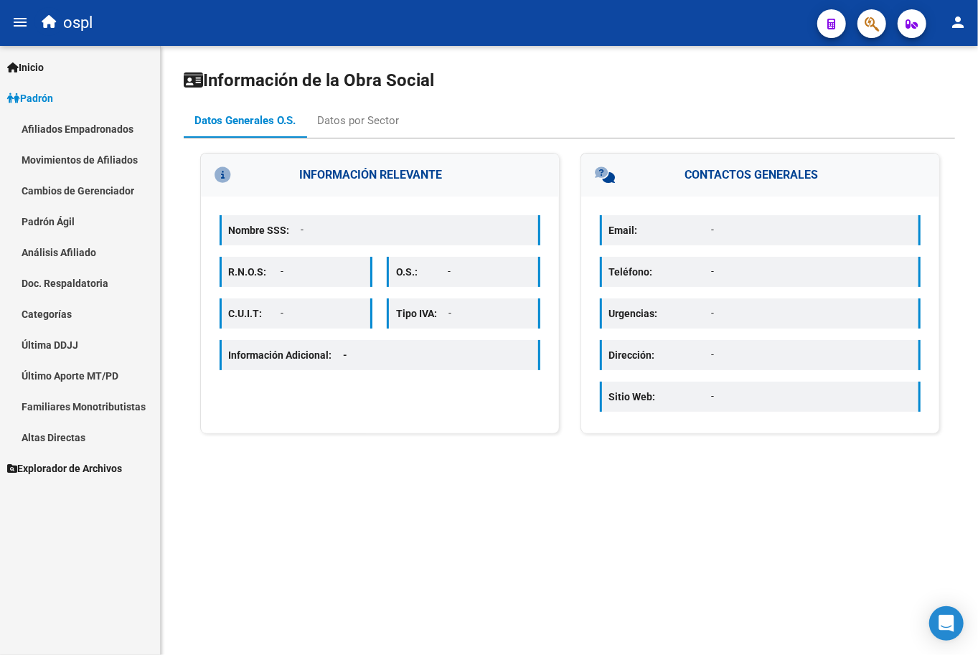
click at [53, 73] on link "Inicio" at bounding box center [80, 67] width 160 height 31
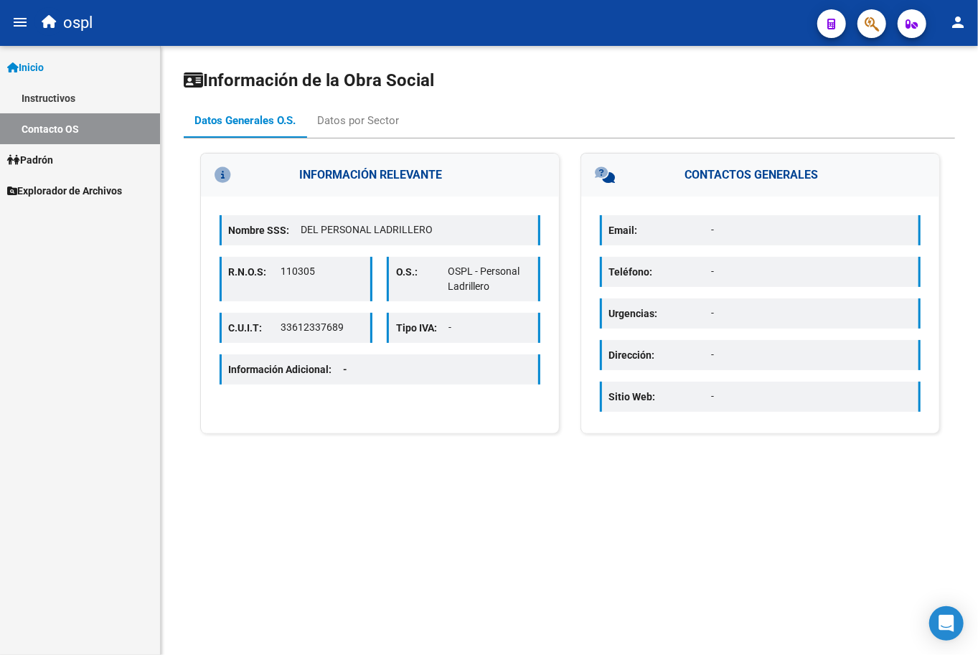
click at [53, 72] on link "Inicio" at bounding box center [80, 67] width 160 height 31
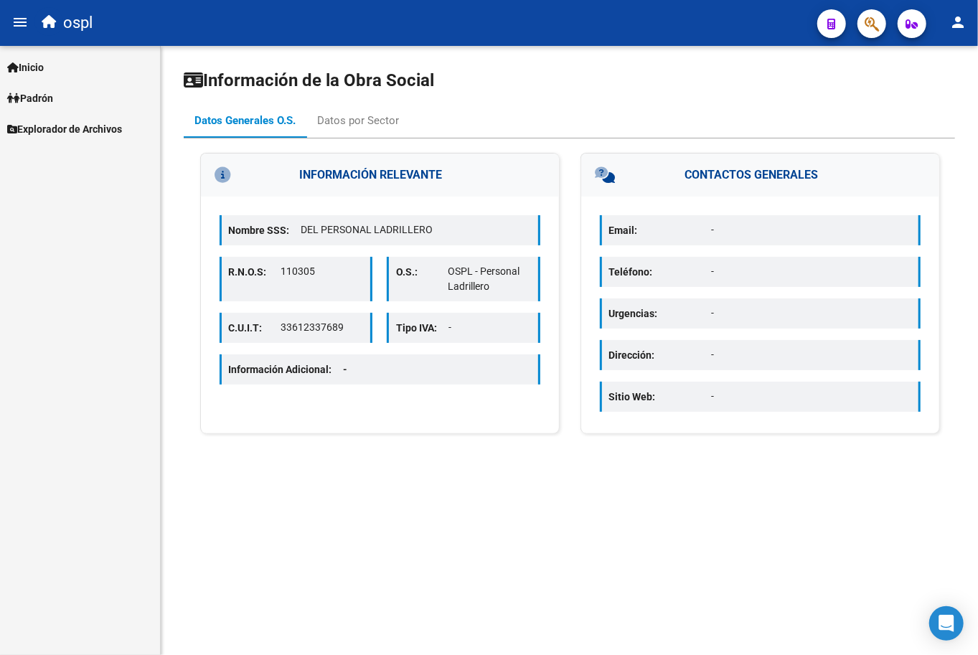
click at [57, 131] on span "Explorador de Archivos" at bounding box center [64, 129] width 115 height 16
click at [53, 103] on span "Padrón" at bounding box center [30, 98] width 46 height 16
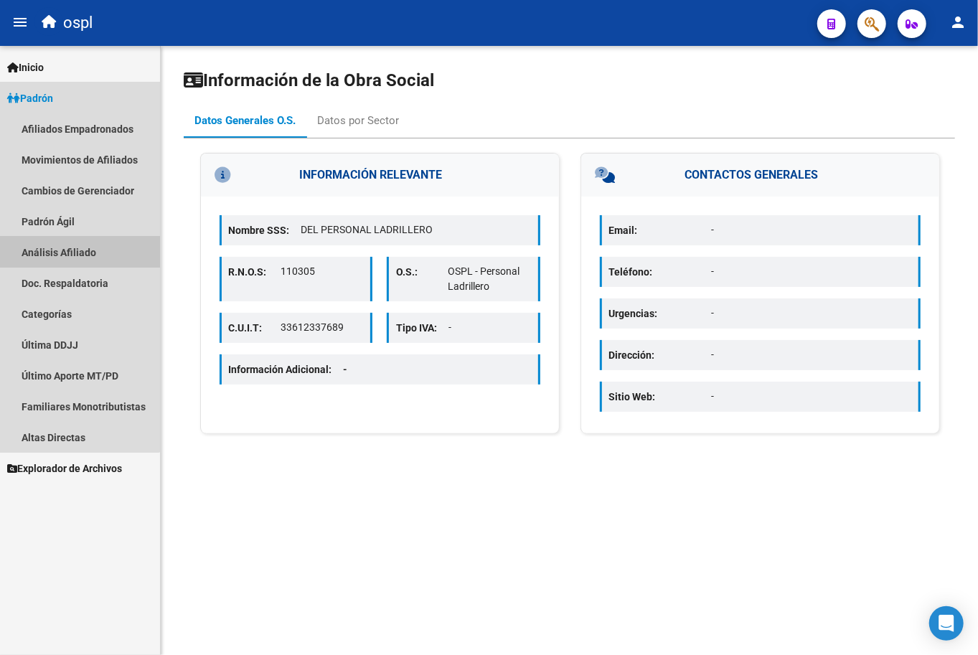
click at [70, 238] on link "Análisis Afiliado" at bounding box center [80, 252] width 160 height 31
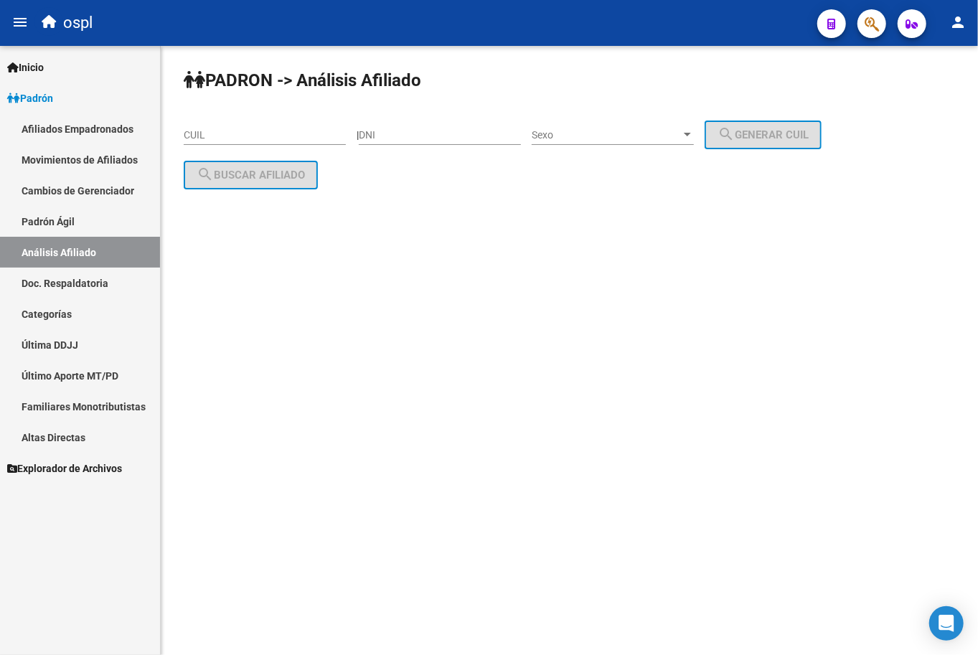
click at [208, 134] on input "CUIL" at bounding box center [265, 135] width 162 height 12
paste input "27-29828675-6"
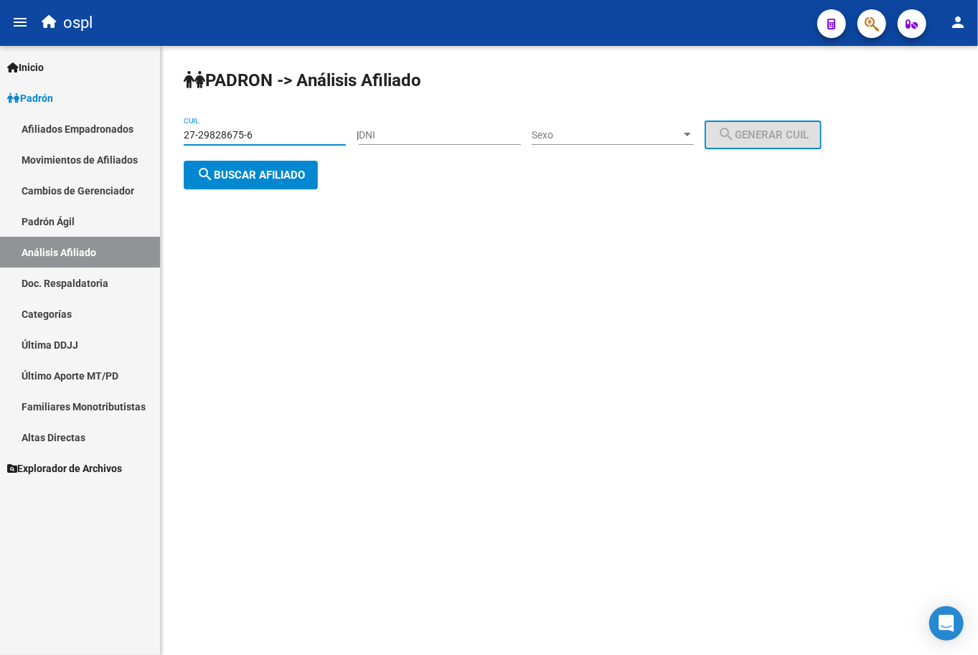
type input "27-29828675-6"
click at [237, 174] on span "search Buscar afiliado" at bounding box center [251, 175] width 108 height 13
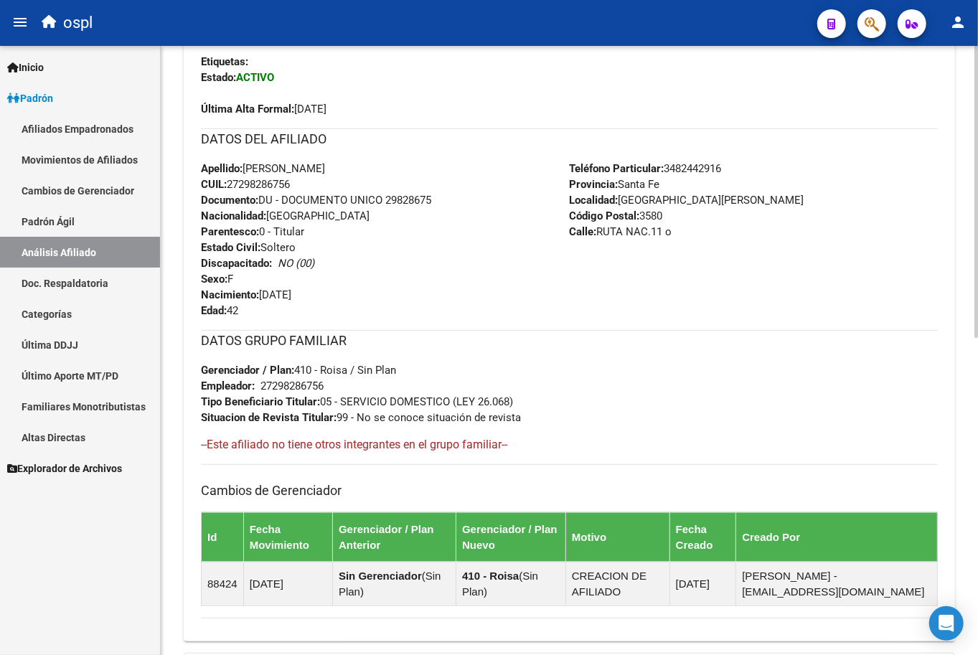
scroll to position [464, 0]
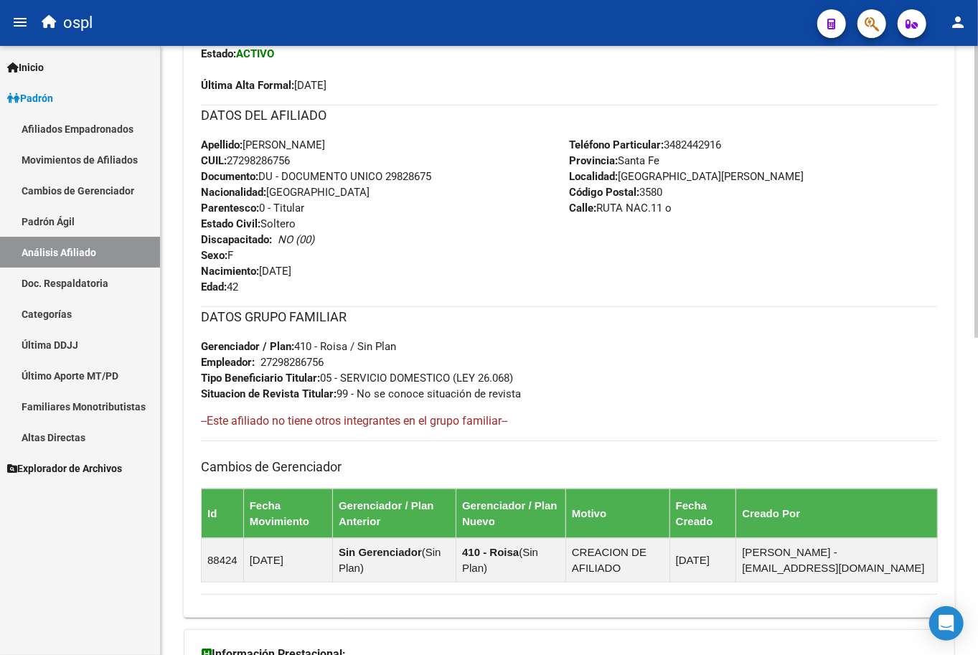
click at [555, 268] on div "Apellido: [PERSON_NAME]: 27298286756 Documento: DU - DOCUMENTO UNICO 29828675 N…" at bounding box center [385, 216] width 369 height 158
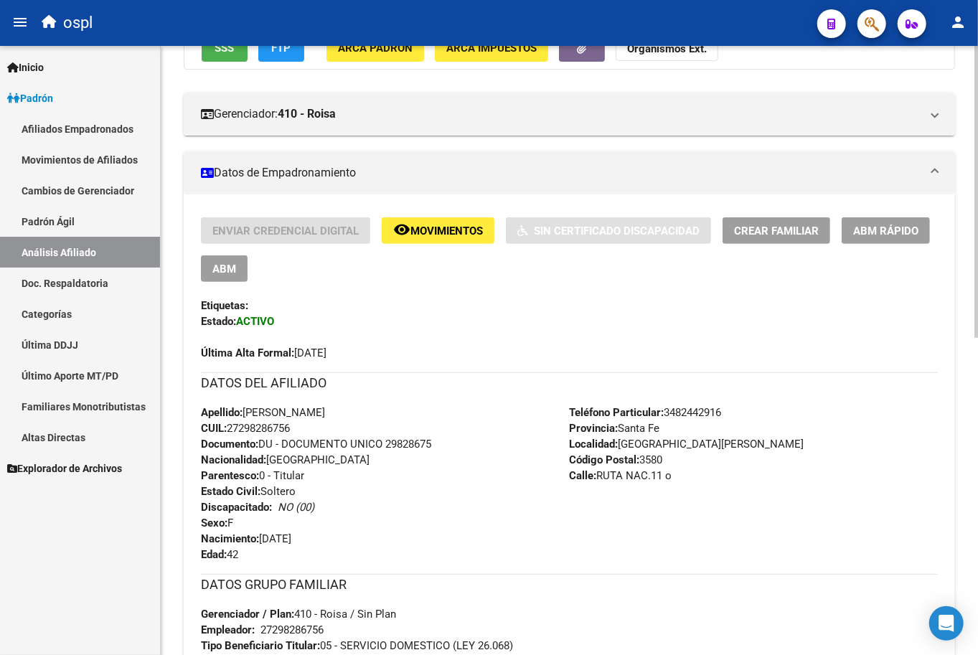
scroll to position [192, 0]
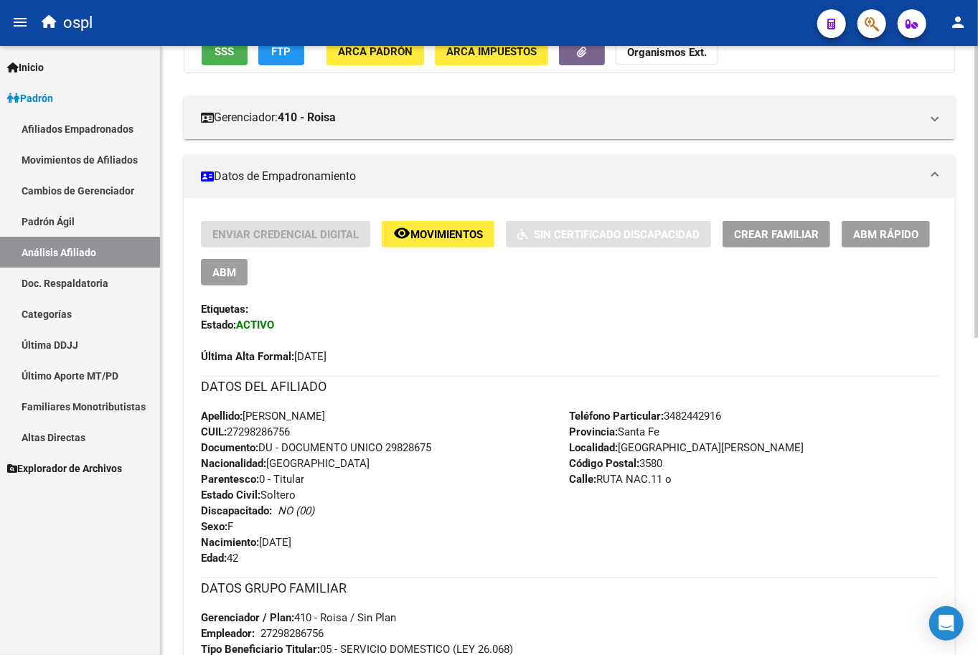
click at [871, 230] on span "ABM Rápido" at bounding box center [885, 234] width 65 height 13
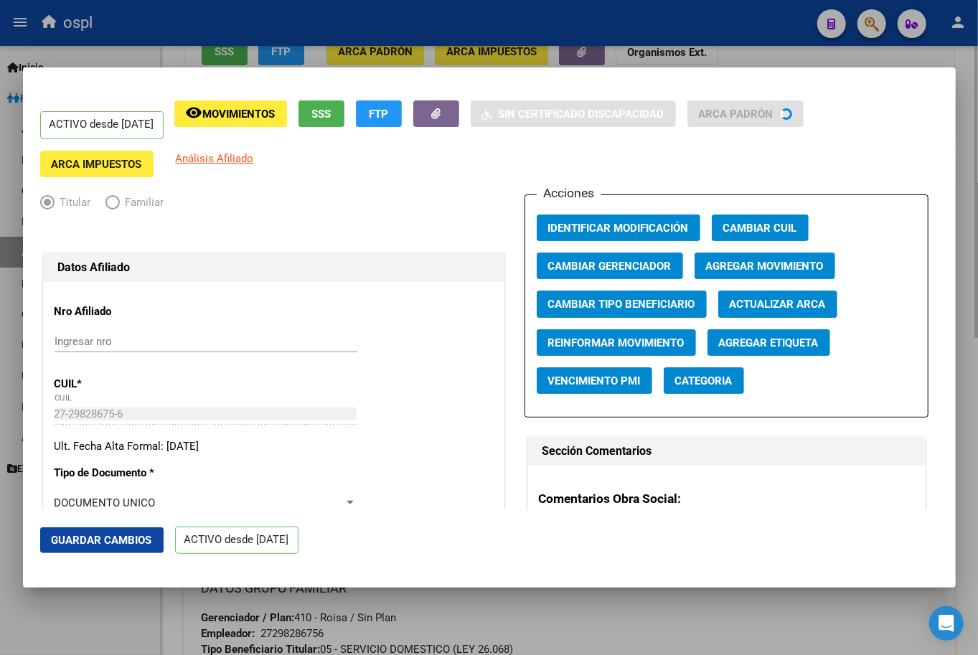
radio input "true"
type input "27-29828675-6"
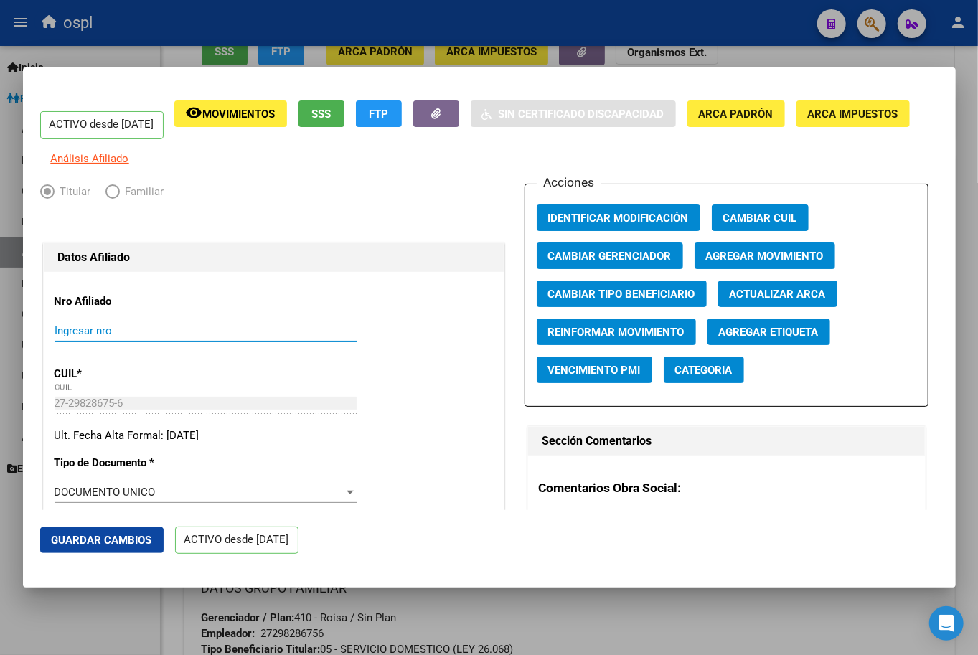
click at [139, 337] on input "Ingresar nro" at bounding box center [206, 330] width 303 height 13
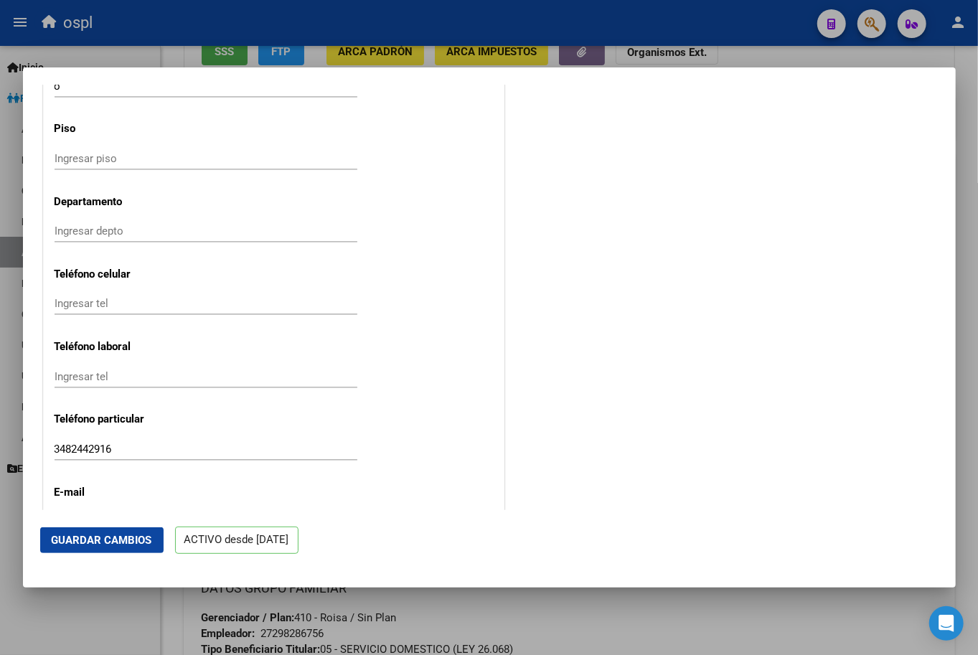
scroll to position [1732, 0]
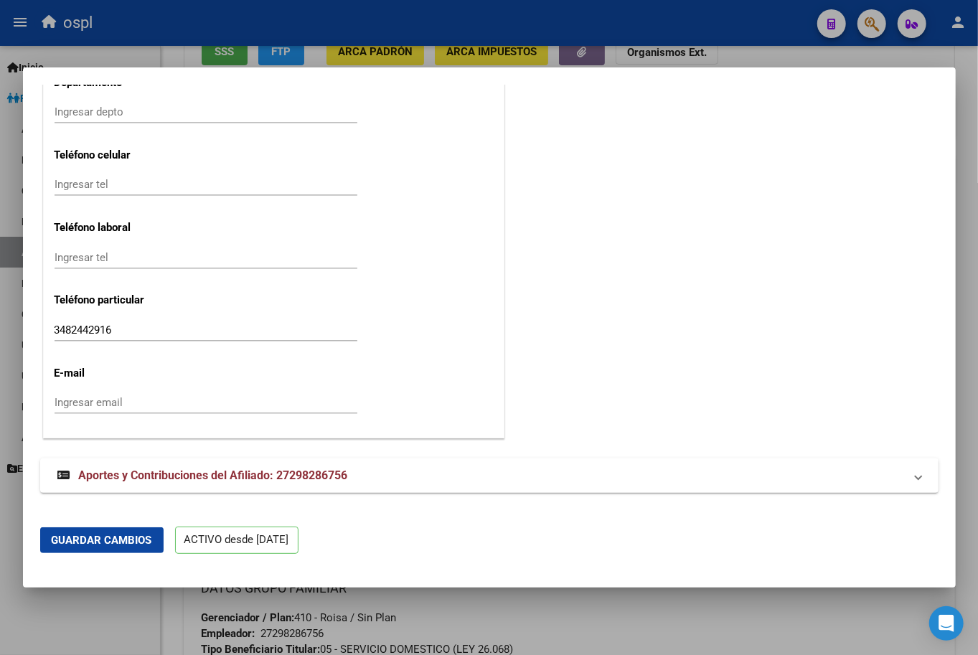
click at [245, 395] on div "Ingresar email" at bounding box center [206, 403] width 303 height 22
paste input "[EMAIL_ADDRESS][DOMAIN_NAME]"
type input "[EMAIL_ADDRESS][DOMAIN_NAME]"
click at [72, 528] on button "Guardar Cambios" at bounding box center [101, 541] width 123 height 26
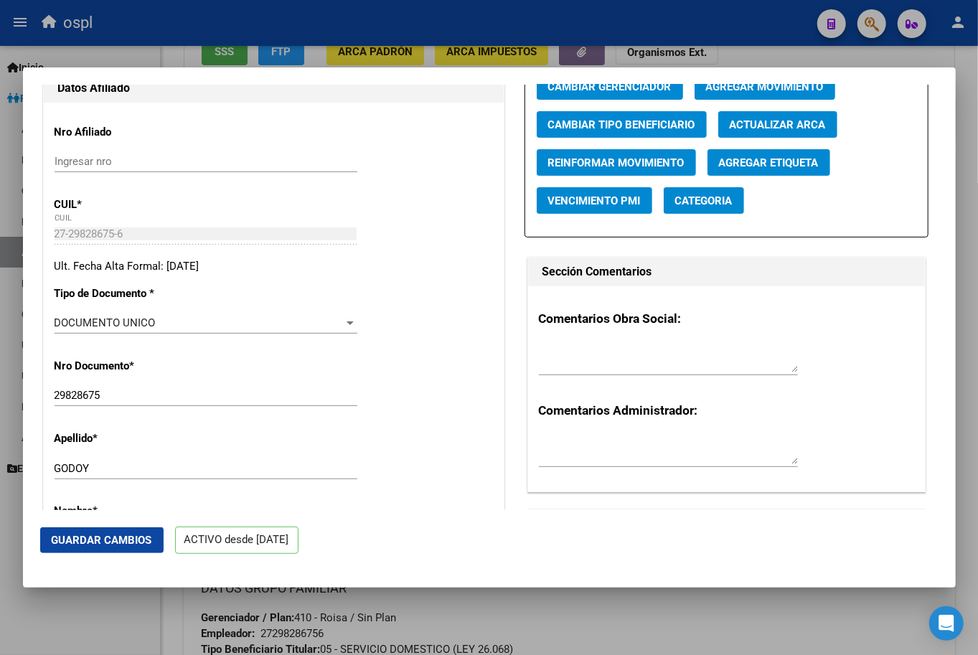
scroll to position [90, 0]
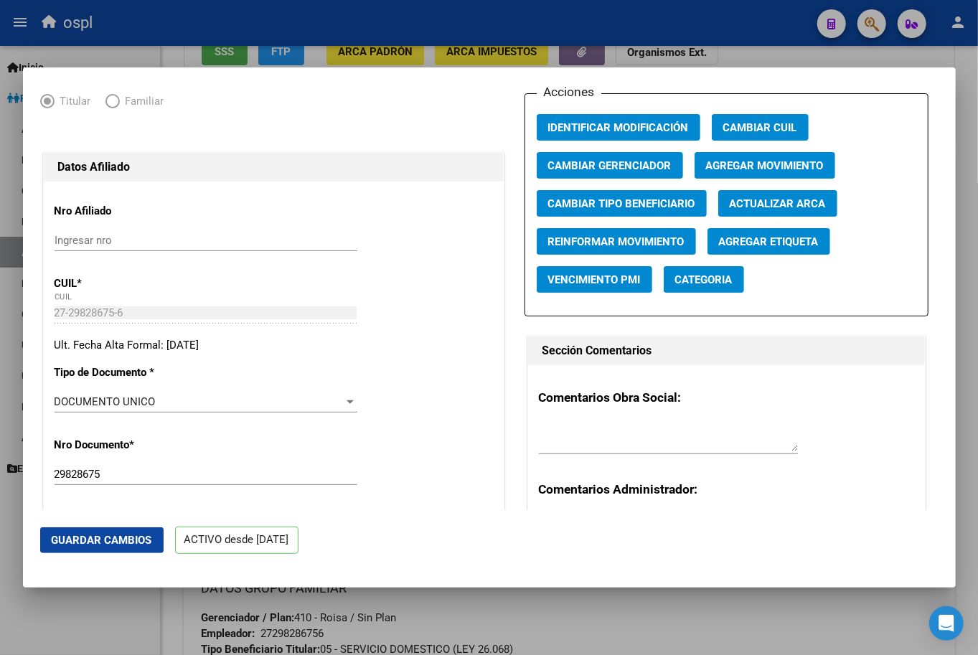
click at [662, 490] on div "Comentarios Obra Social: Comentarios Administrador:" at bounding box center [726, 467] width 397 height 205
click at [544, 636] on div at bounding box center [489, 327] width 978 height 655
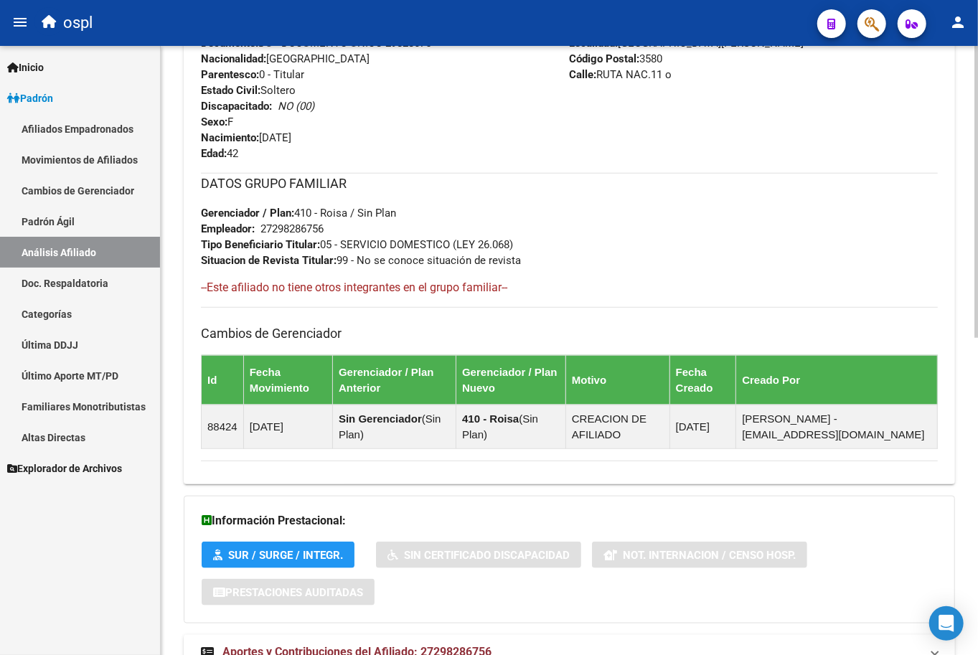
scroll to position [598, 0]
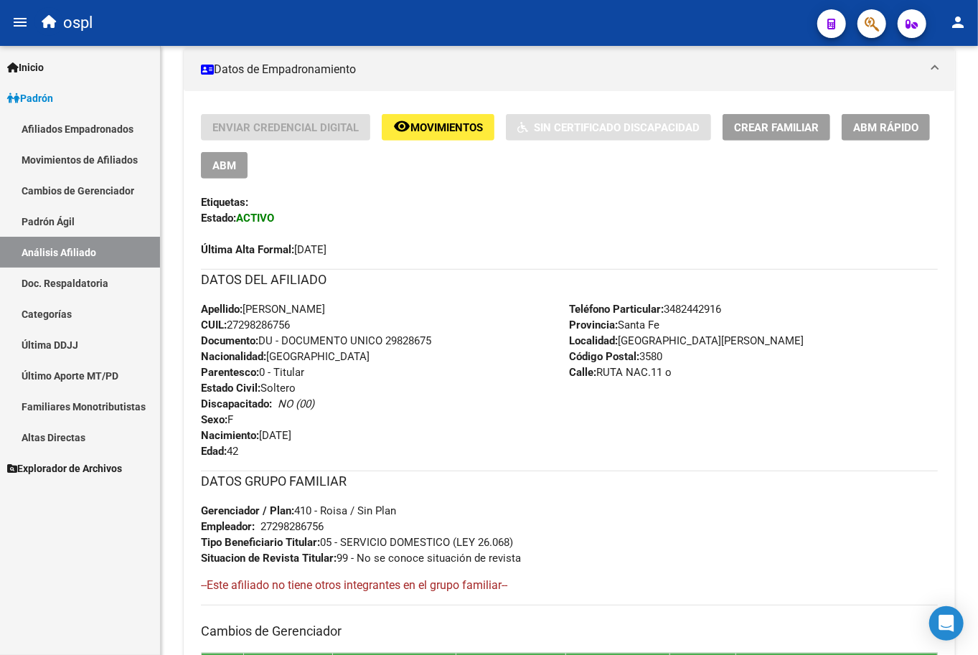
scroll to position [300, 0]
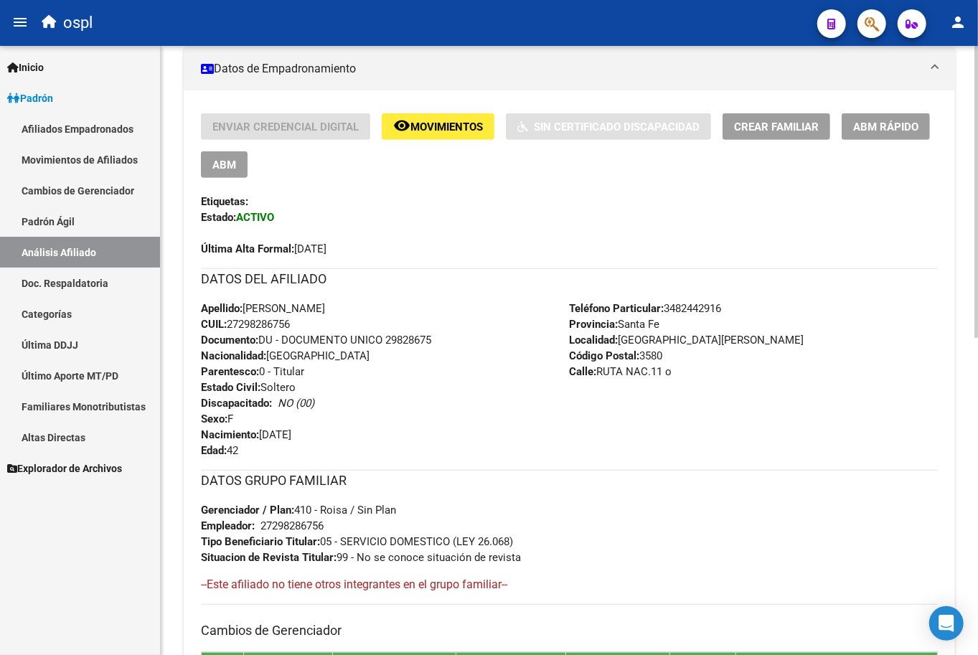
click at [410, 251] on div "Última Alta Formal: [DATE]" at bounding box center [569, 241] width 737 height 32
click at [486, 187] on div "Enviar Credencial Digital remove_red_eye Movimientos Sin Certificado Discapacid…" at bounding box center [569, 185] width 737 height 144
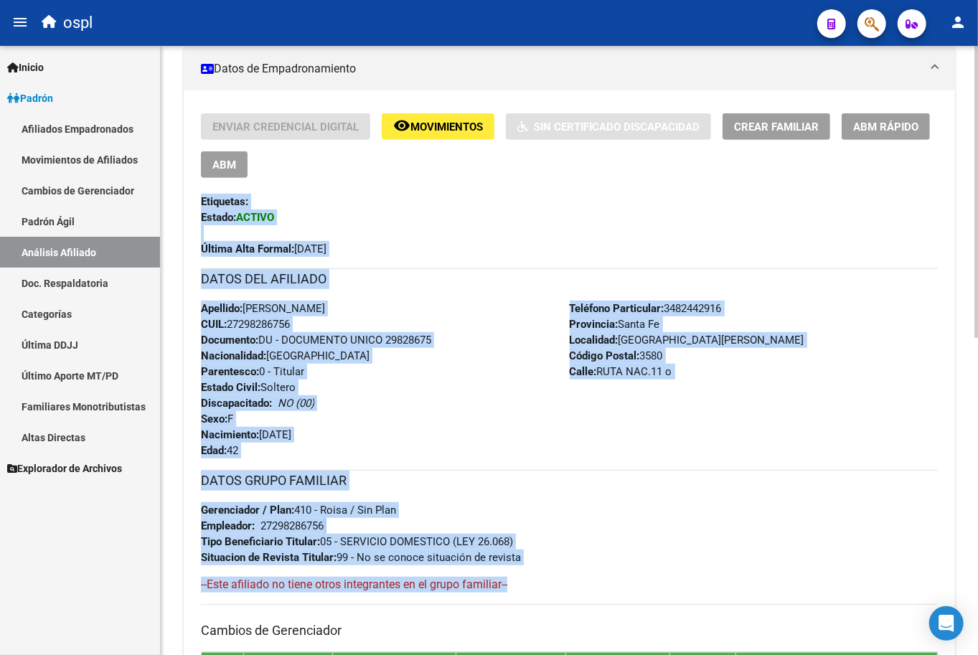
drag, startPoint x: 199, startPoint y: 197, endPoint x: 607, endPoint y: 577, distance: 558.1
click at [607, 577] on div "Enviar Credencial Digital remove_red_eye Movimientos Sin Certificado Discapacid…" at bounding box center [570, 441] width 772 height 657
click at [511, 341] on div "Apellido: [PERSON_NAME]: 27298286756 Documento: DU - DOCUMENTO UNICO 29828675 N…" at bounding box center [385, 380] width 369 height 158
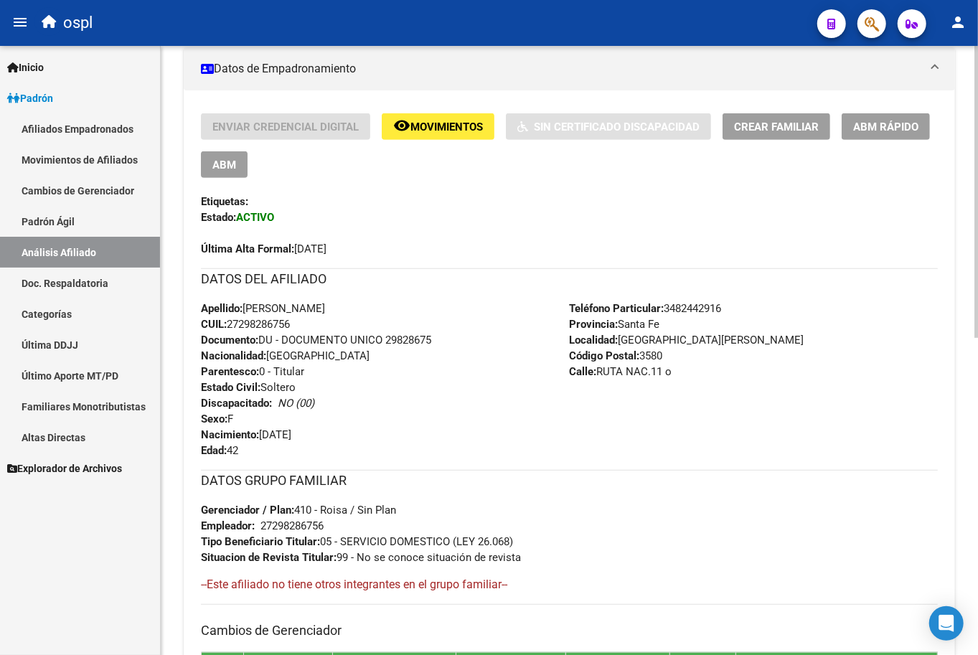
click at [511, 341] on div "Apellido: [PERSON_NAME]: 27298286756 Documento: DU - DOCUMENTO UNICO 29828675 N…" at bounding box center [385, 380] width 369 height 158
click at [520, 580] on h4 "--Este afiliado no tiene otros integrantes en el grupo familiar--" at bounding box center [569, 585] width 737 height 16
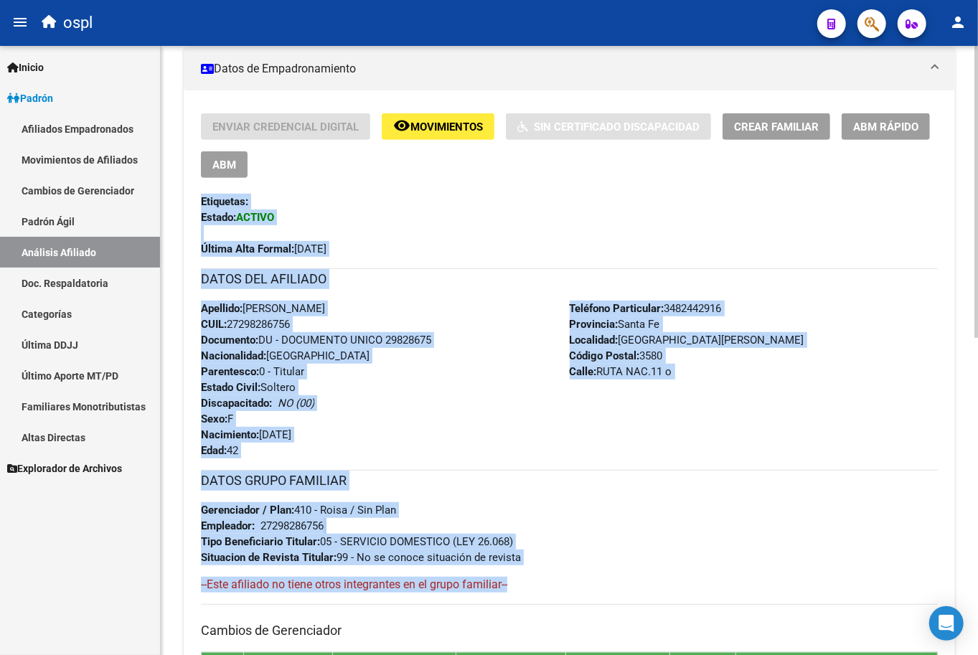
drag, startPoint x: 522, startPoint y: 600, endPoint x: 199, endPoint y: 199, distance: 515.5
click at [199, 199] on div "Enviar Credencial Digital remove_red_eye Movimientos Sin Certificado Discapacid…" at bounding box center [570, 441] width 772 height 657
click at [525, 350] on div "Apellido: [PERSON_NAME]: 27298286756 Documento: DU - DOCUMENTO UNICO 29828675 N…" at bounding box center [385, 380] width 369 height 158
drag, startPoint x: 535, startPoint y: 590, endPoint x: 194, endPoint y: 209, distance: 511.3
click at [194, 209] on div "Enviar Credencial Digital remove_red_eye Movimientos Sin Certificado Discapacid…" at bounding box center [570, 441] width 772 height 657
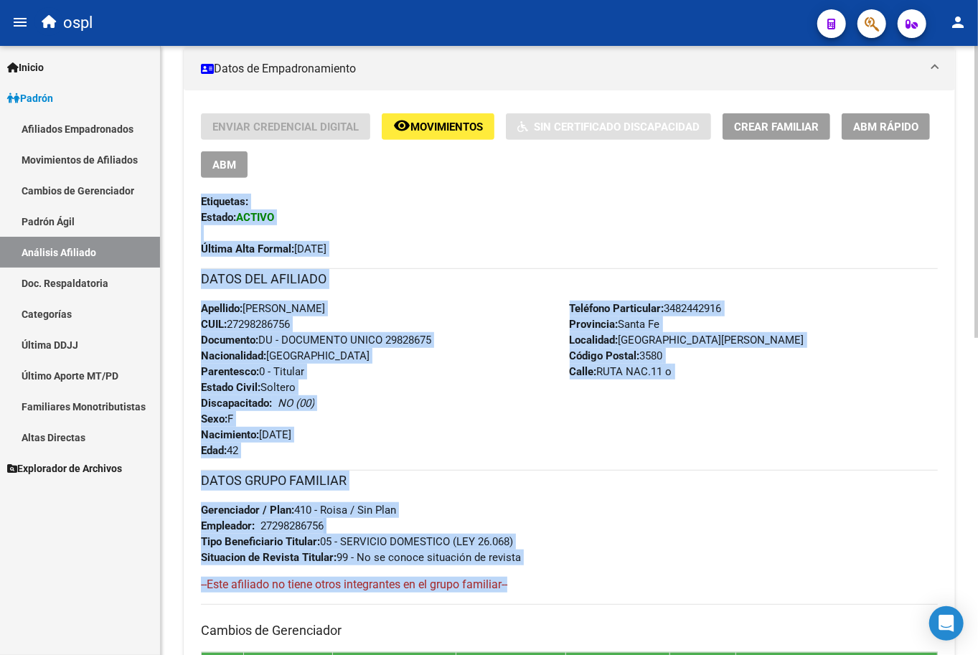
click at [558, 339] on div "Apellido: [PERSON_NAME]: 27298286756 Documento: DU - DOCUMENTO UNICO 29828675 N…" at bounding box center [385, 380] width 369 height 158
drag, startPoint x: 519, startPoint y: 582, endPoint x: 194, endPoint y: 209, distance: 494.9
click at [194, 209] on div "Enviar Credencial Digital remove_red_eye Movimientos Sin Certificado Discapacid…" at bounding box center [570, 441] width 772 height 657
click at [560, 342] on div "Apellido: [PERSON_NAME]: 27298286756 Documento: DU - DOCUMENTO UNICO 29828675 N…" at bounding box center [385, 380] width 369 height 158
drag, startPoint x: 528, startPoint y: 586, endPoint x: 181, endPoint y: 205, distance: 515.2
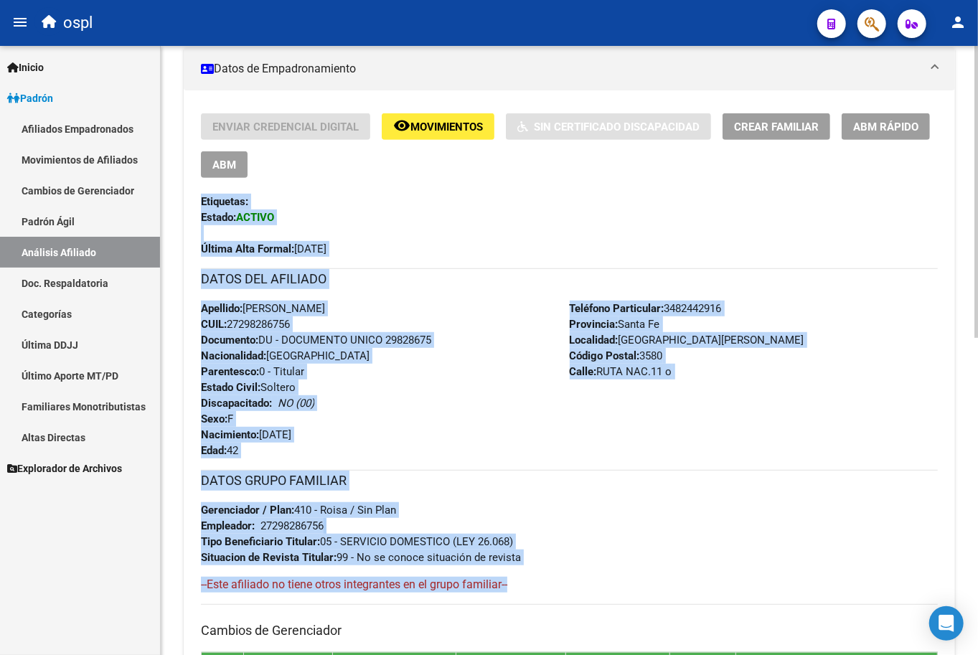
click at [181, 205] on div "PADRON -> Análisis Afiliado Cambiar Afiliado 27-29828675-6 CUIL DATOS PADRÓN ÁG…" at bounding box center [569, 381] width 817 height 1271
click at [510, 263] on div "Enviar Credencial Digital remove_red_eye Movimientos Sin Certificado Discapacid…" at bounding box center [569, 435] width 737 height 645
